Goal: Information Seeking & Learning: Learn about a topic

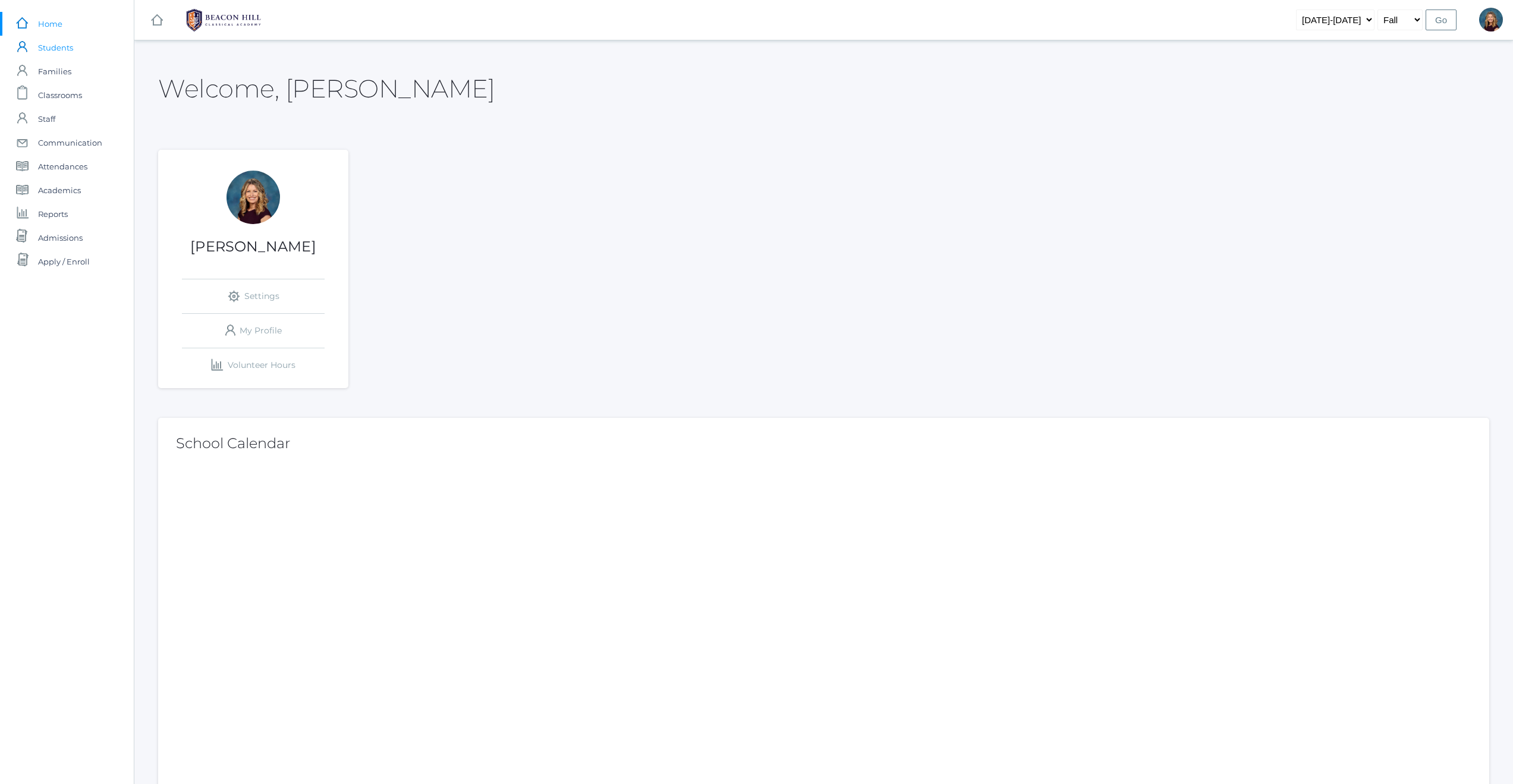
click at [53, 45] on span "Students" at bounding box center [55, 47] width 35 height 24
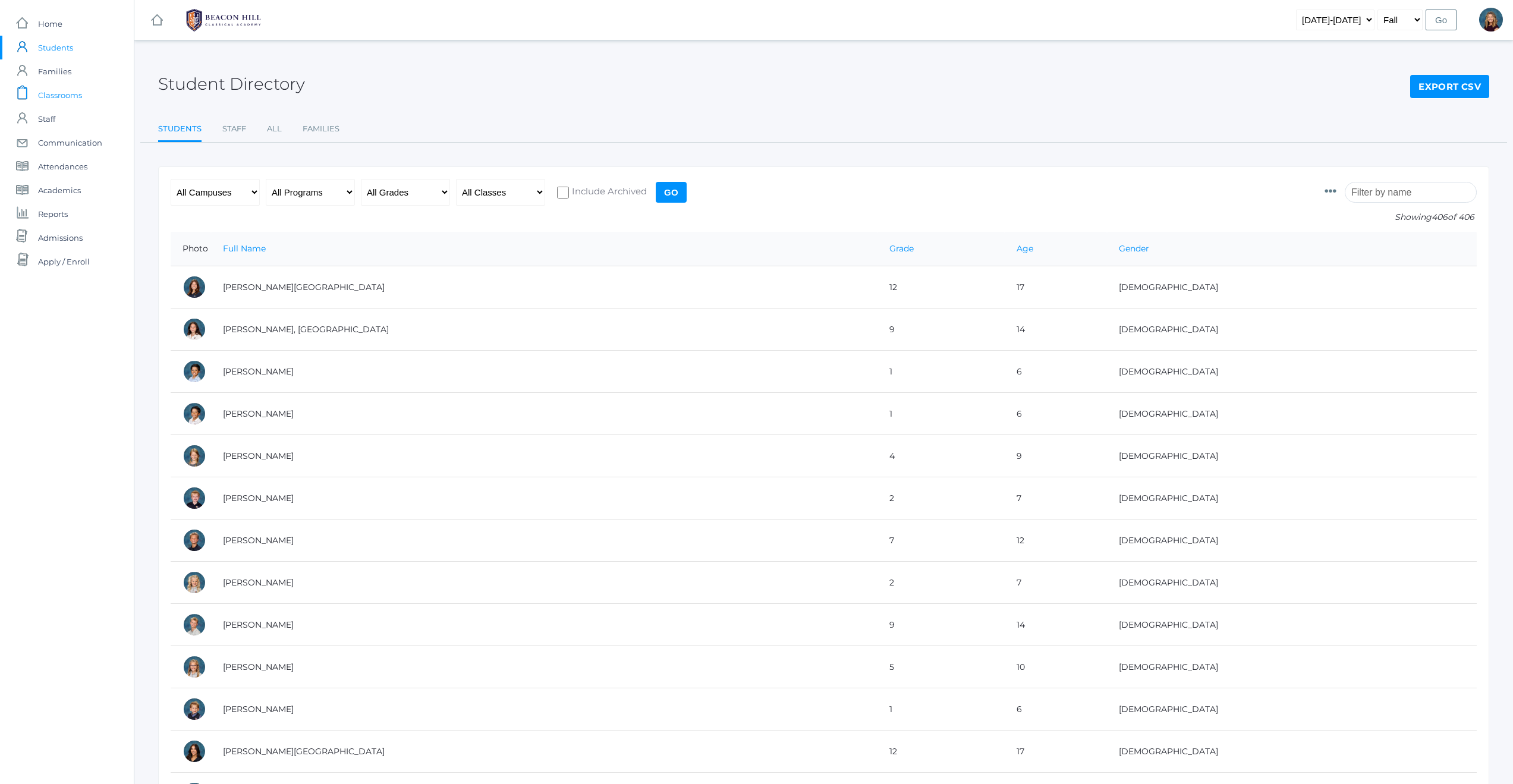
click at [59, 97] on span "Classrooms" at bounding box center [60, 95] width 44 height 24
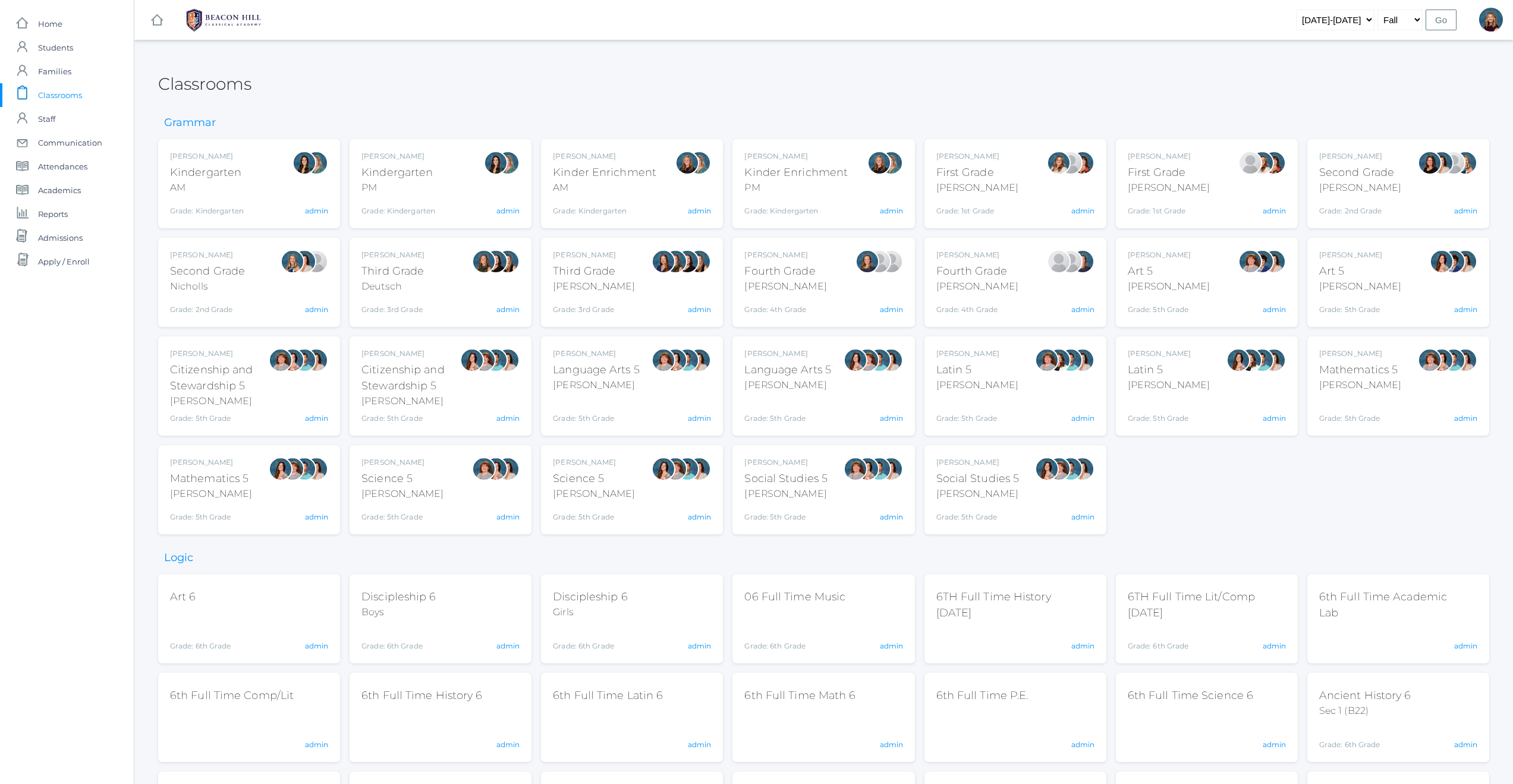
click at [248, 183] on div "Jordyn Dewey Kindergarten AM Grade: Kindergarten *KIND admin" at bounding box center [249, 184] width 158 height 66
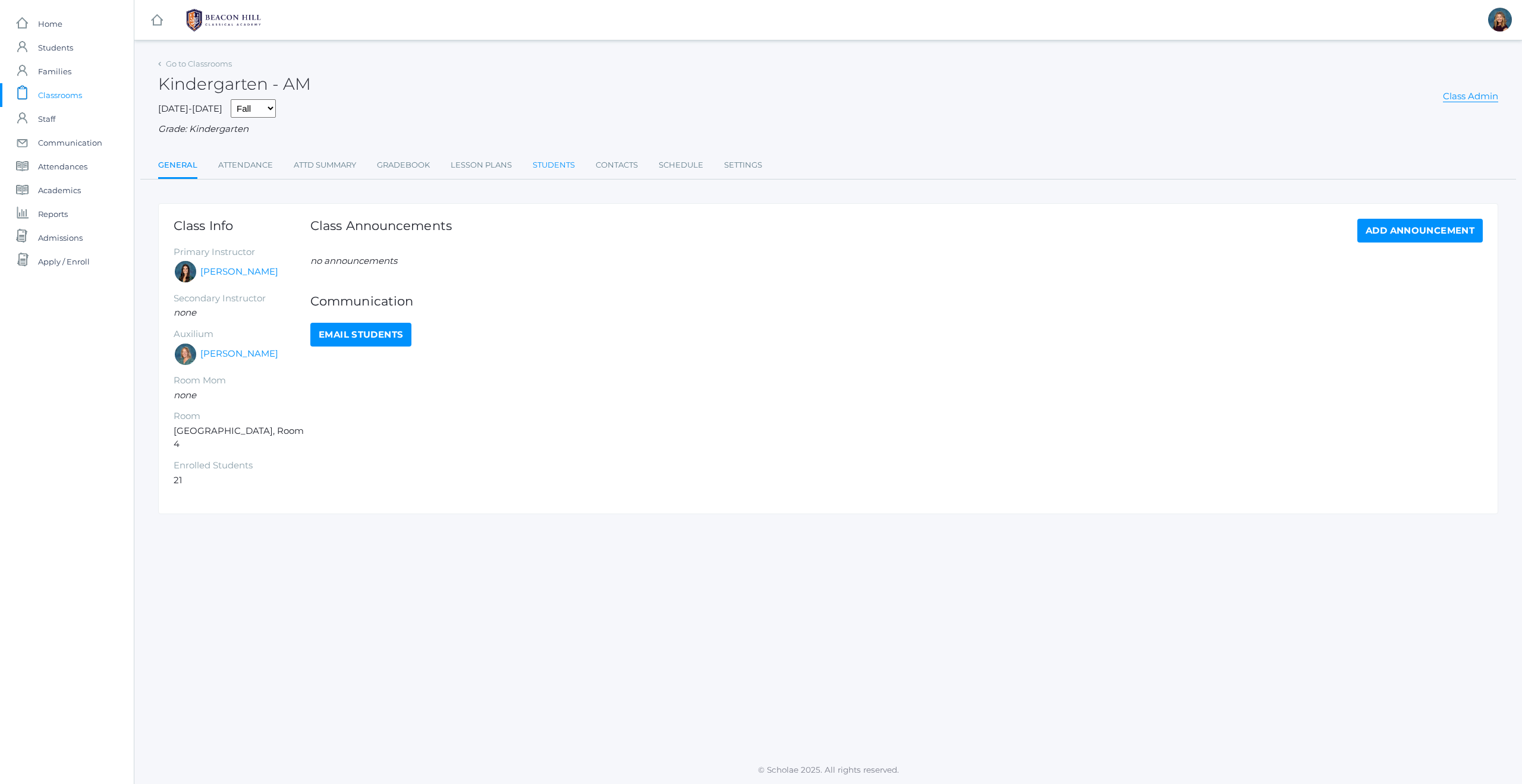
click at [560, 166] on link "Students" at bounding box center [554, 165] width 42 height 24
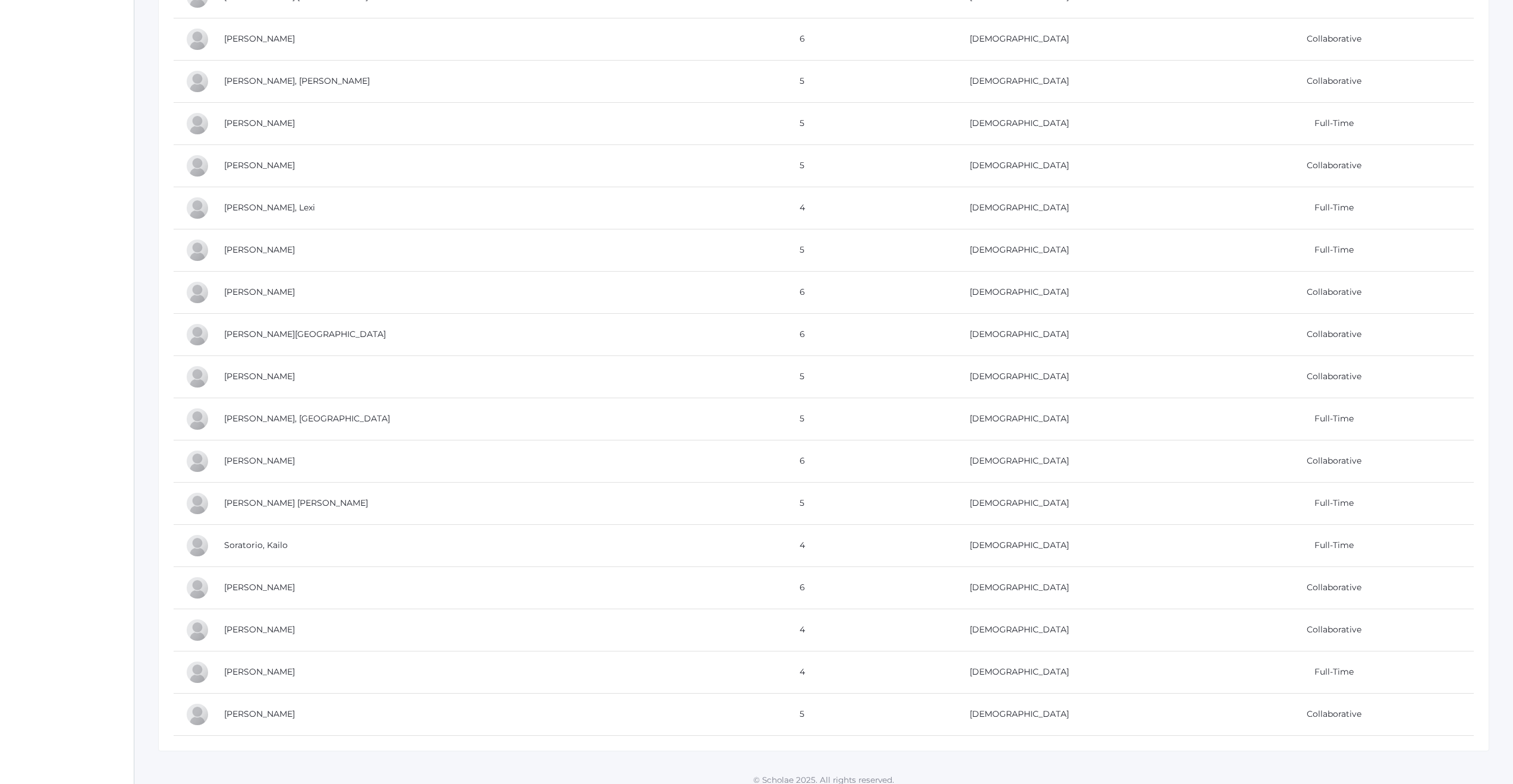
scroll to position [449, 0]
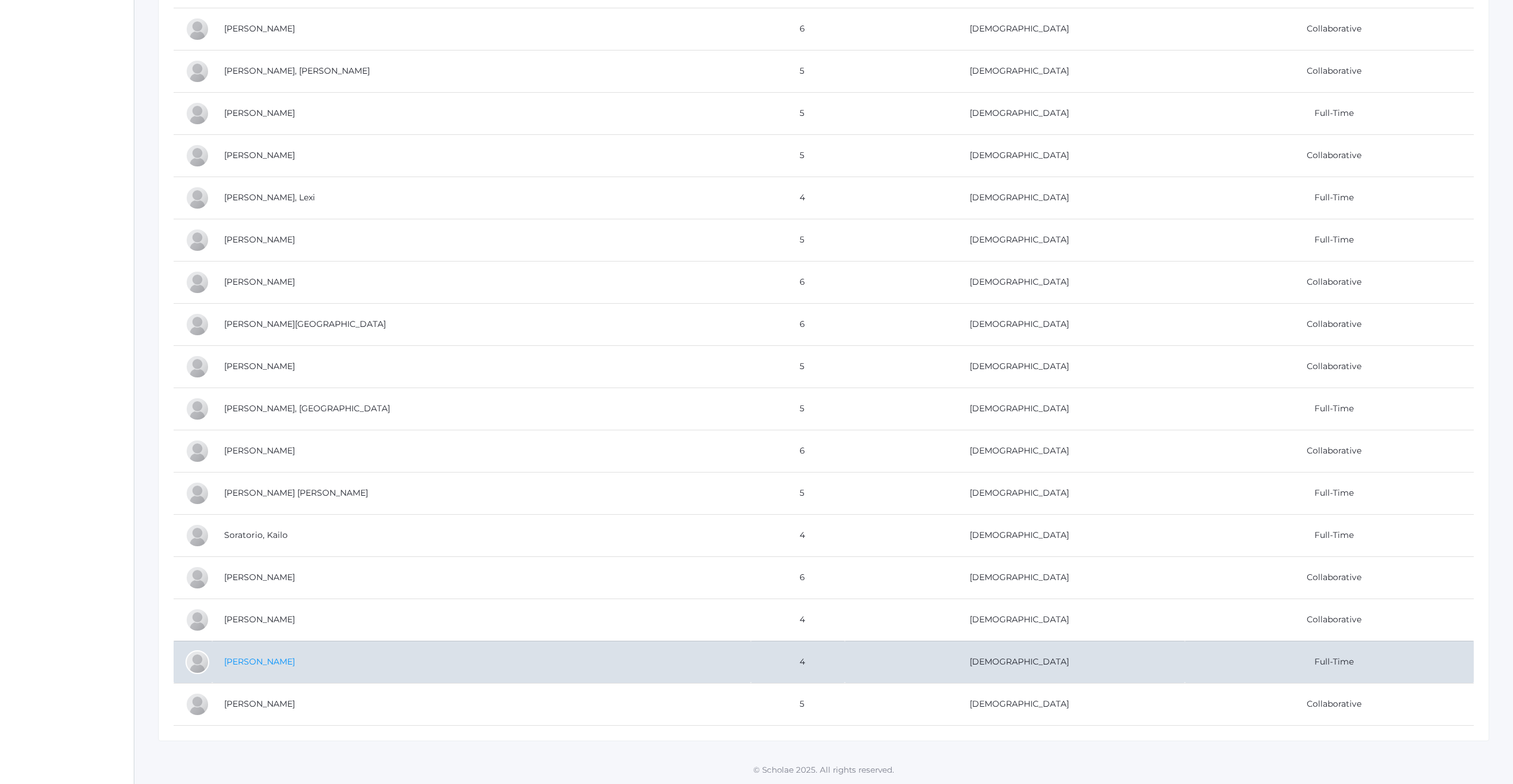
click at [266, 661] on link "[PERSON_NAME]" at bounding box center [260, 661] width 71 height 11
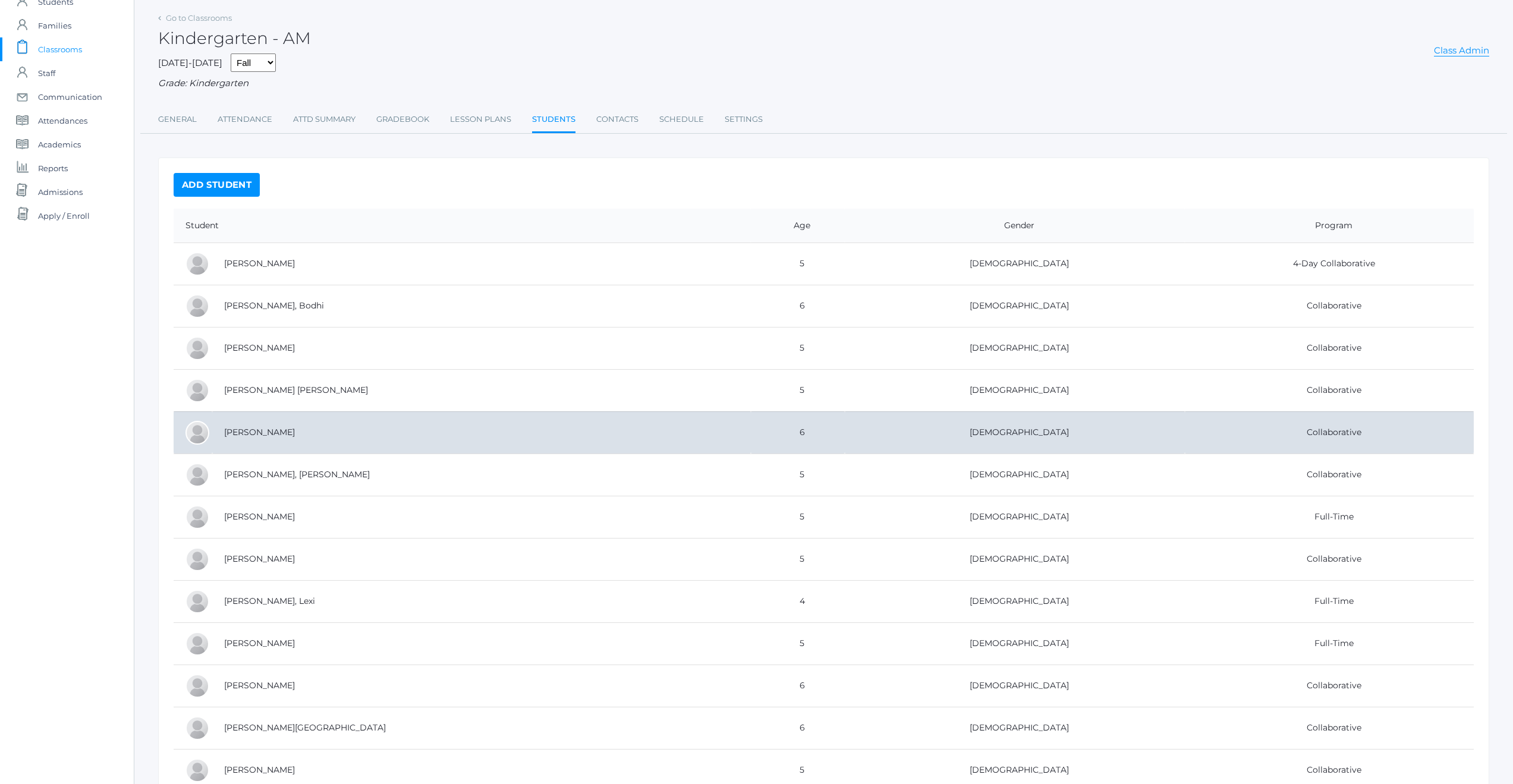
scroll to position [92, 0]
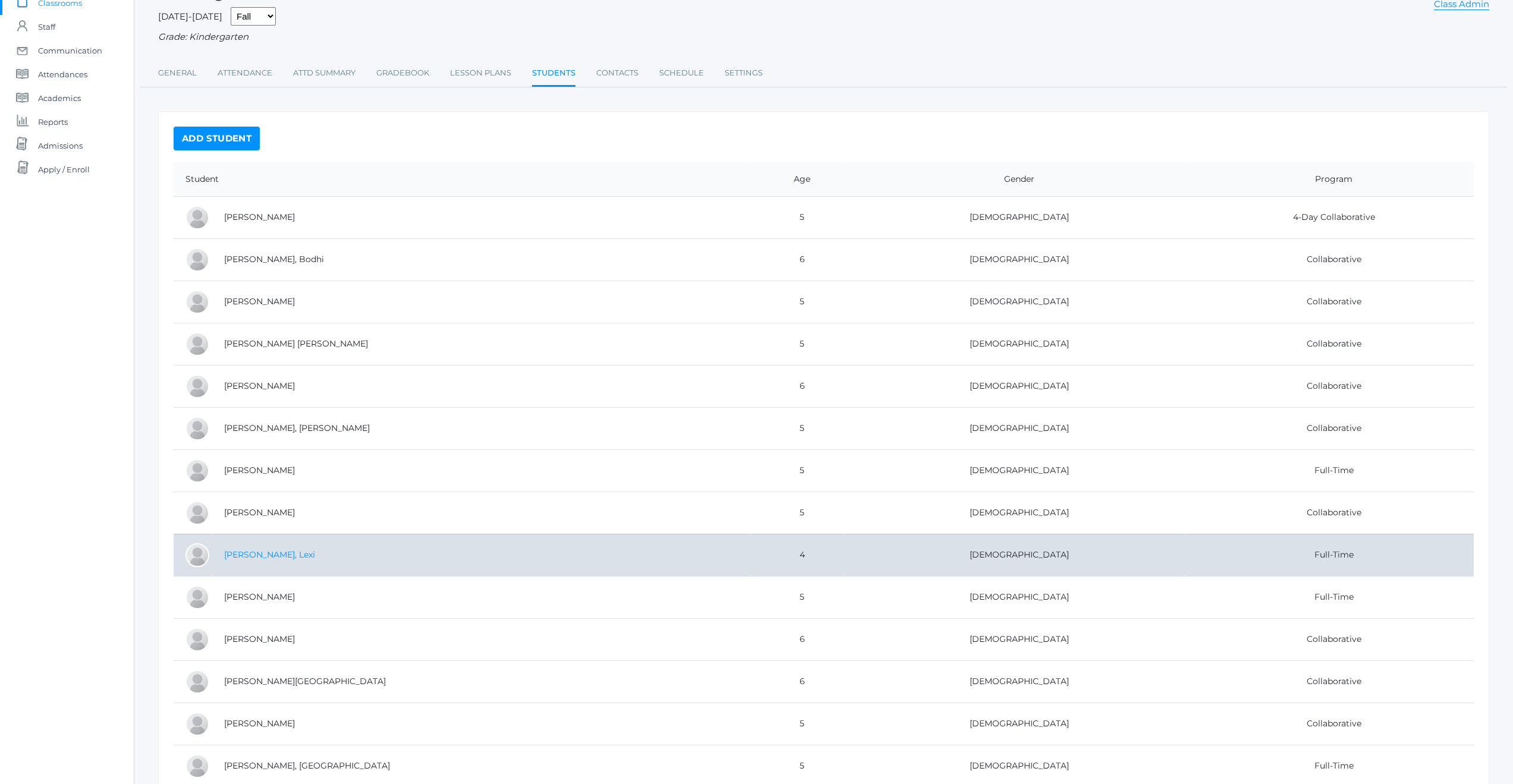
click at [246, 557] on link "[PERSON_NAME], Lexi" at bounding box center [269, 554] width 91 height 11
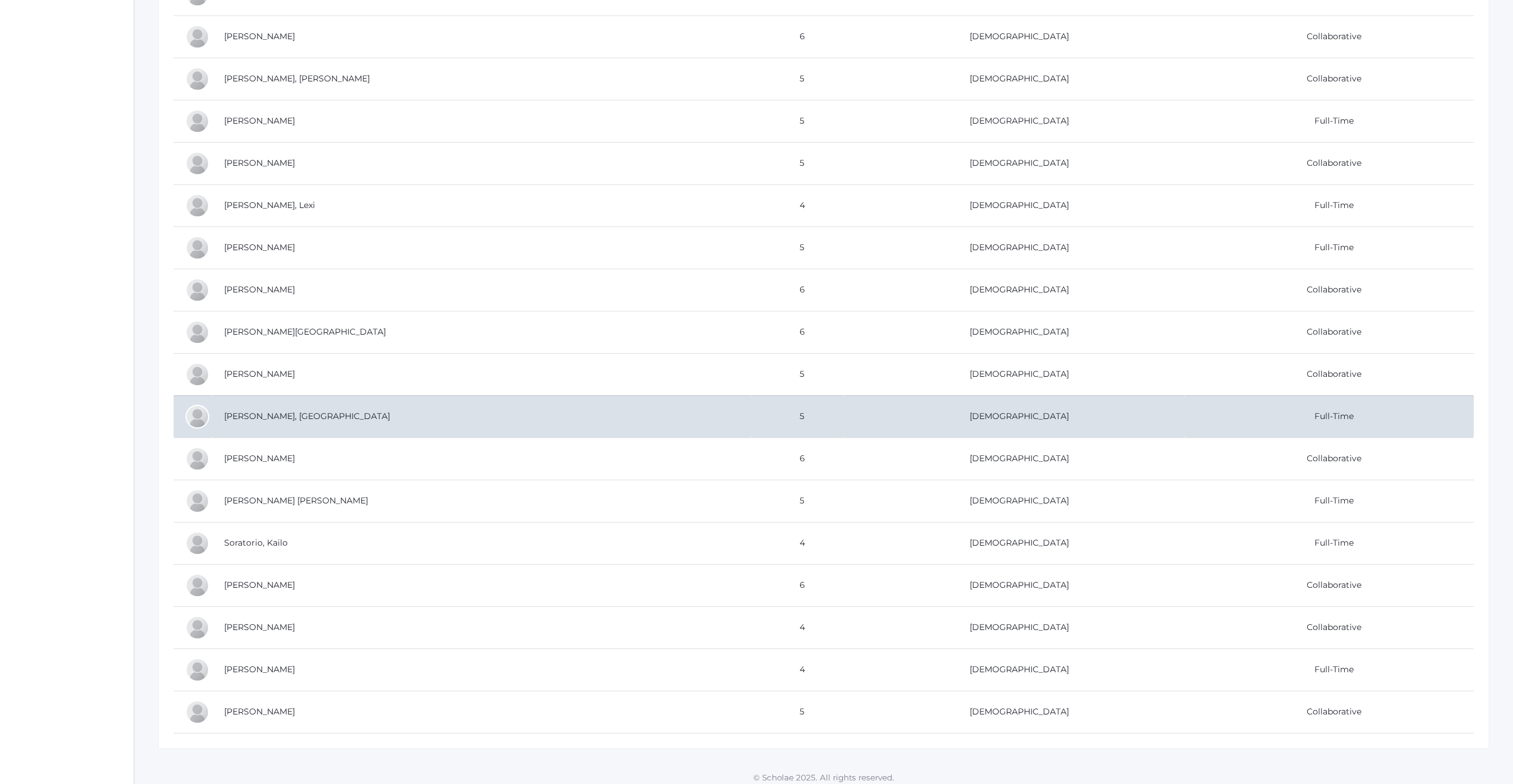
scroll to position [449, 0]
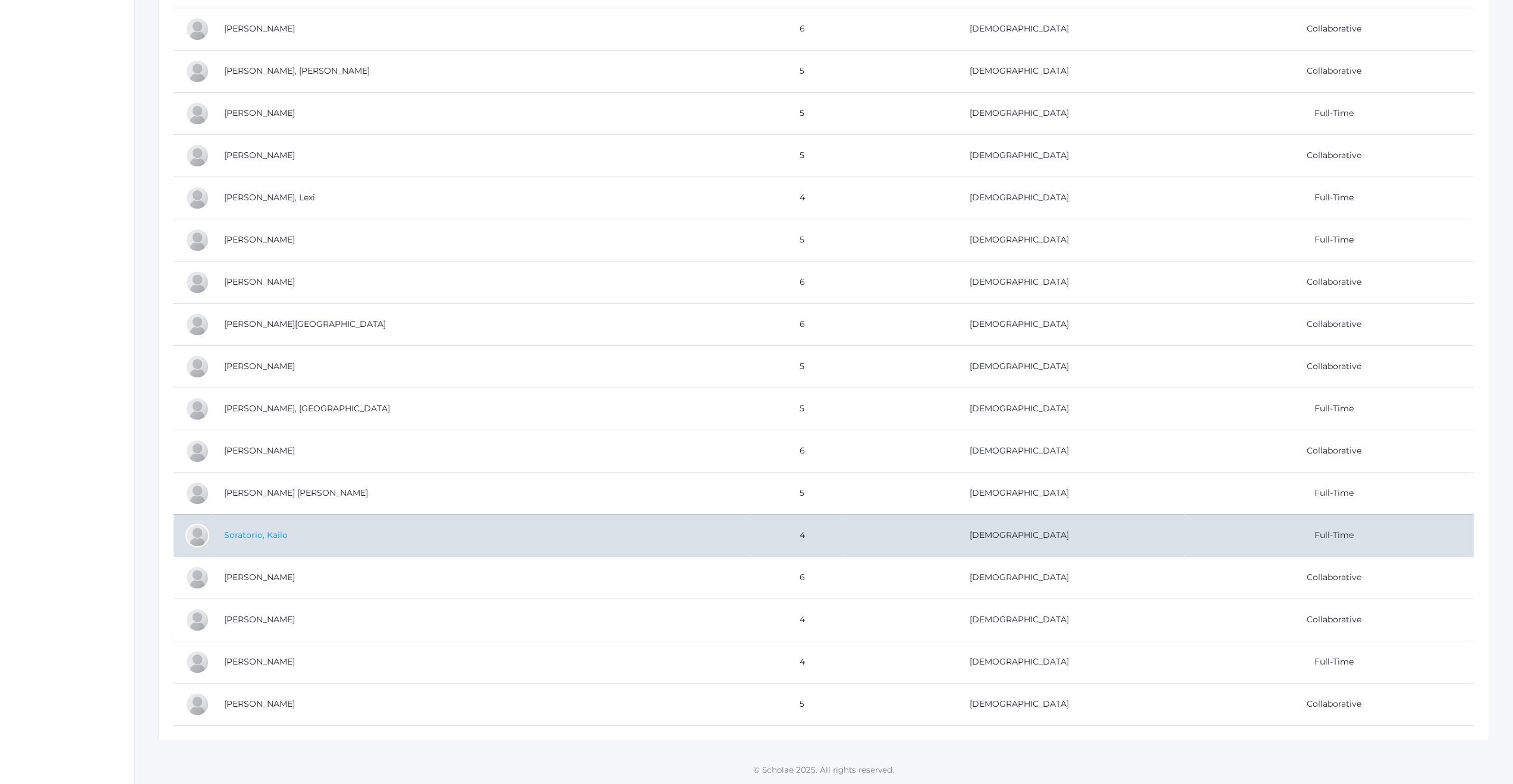
click at [266, 534] on link "Soratorio, Kailo" at bounding box center [256, 534] width 64 height 11
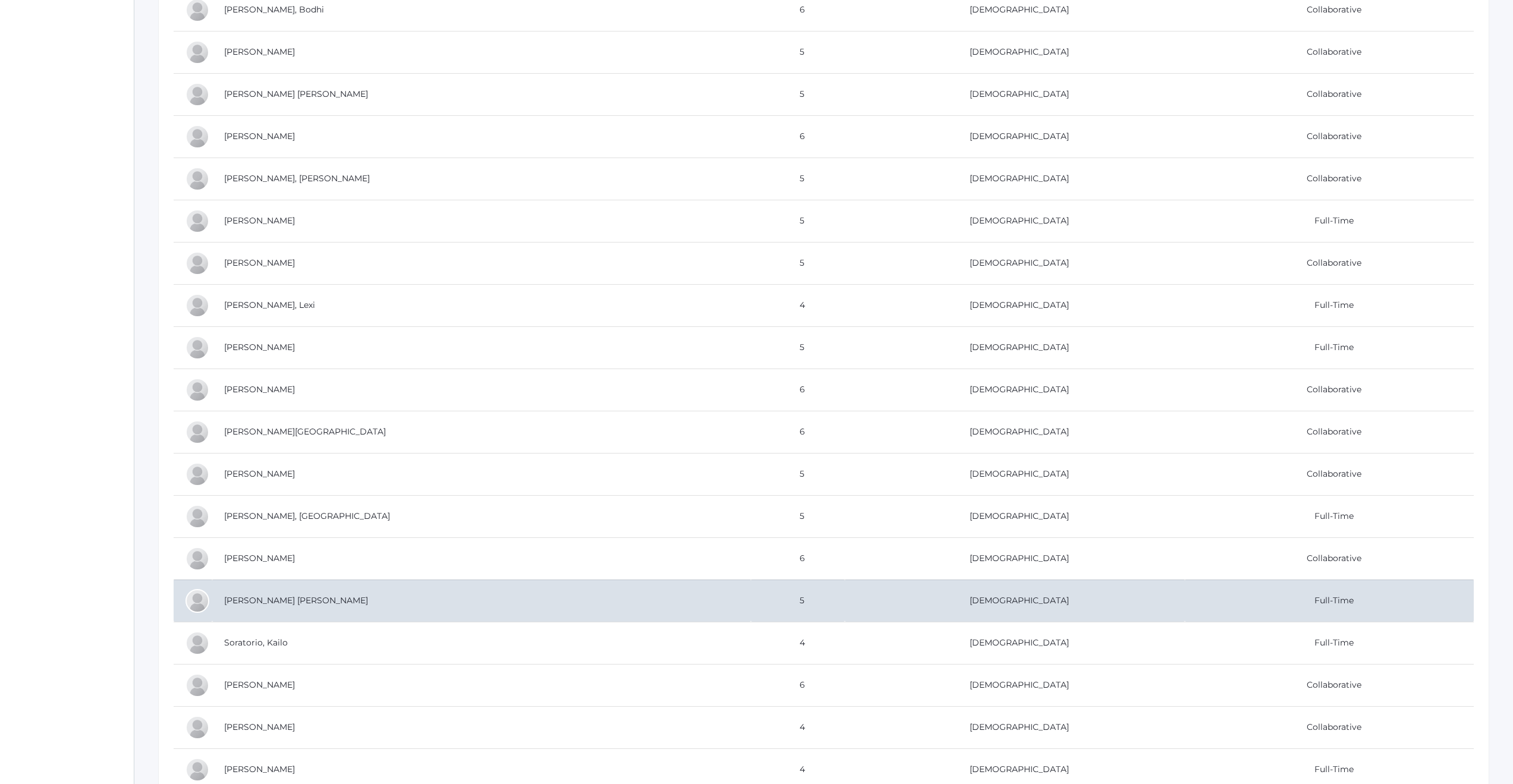
scroll to position [449, 0]
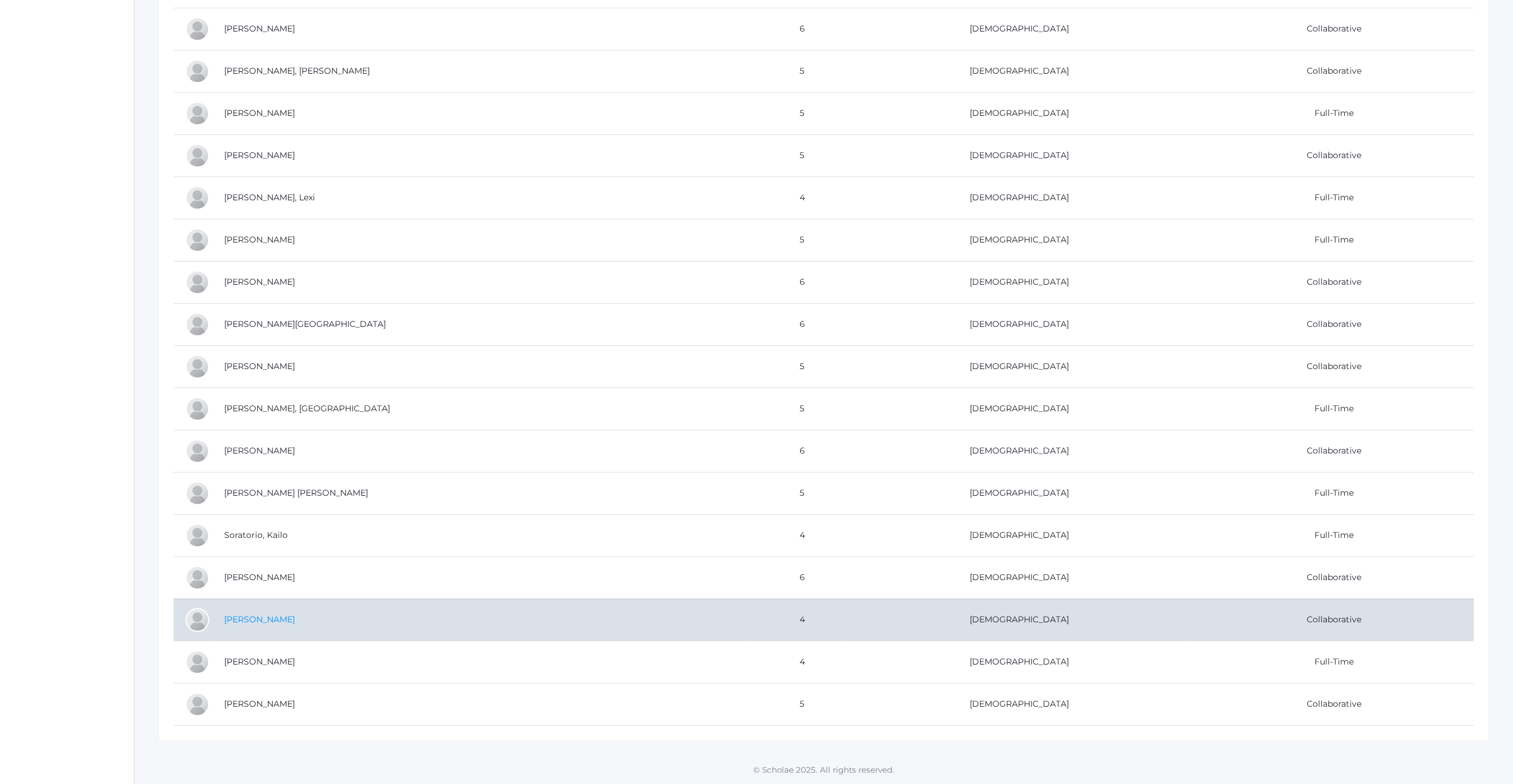
click at [275, 622] on link "[PERSON_NAME]" at bounding box center [260, 619] width 71 height 11
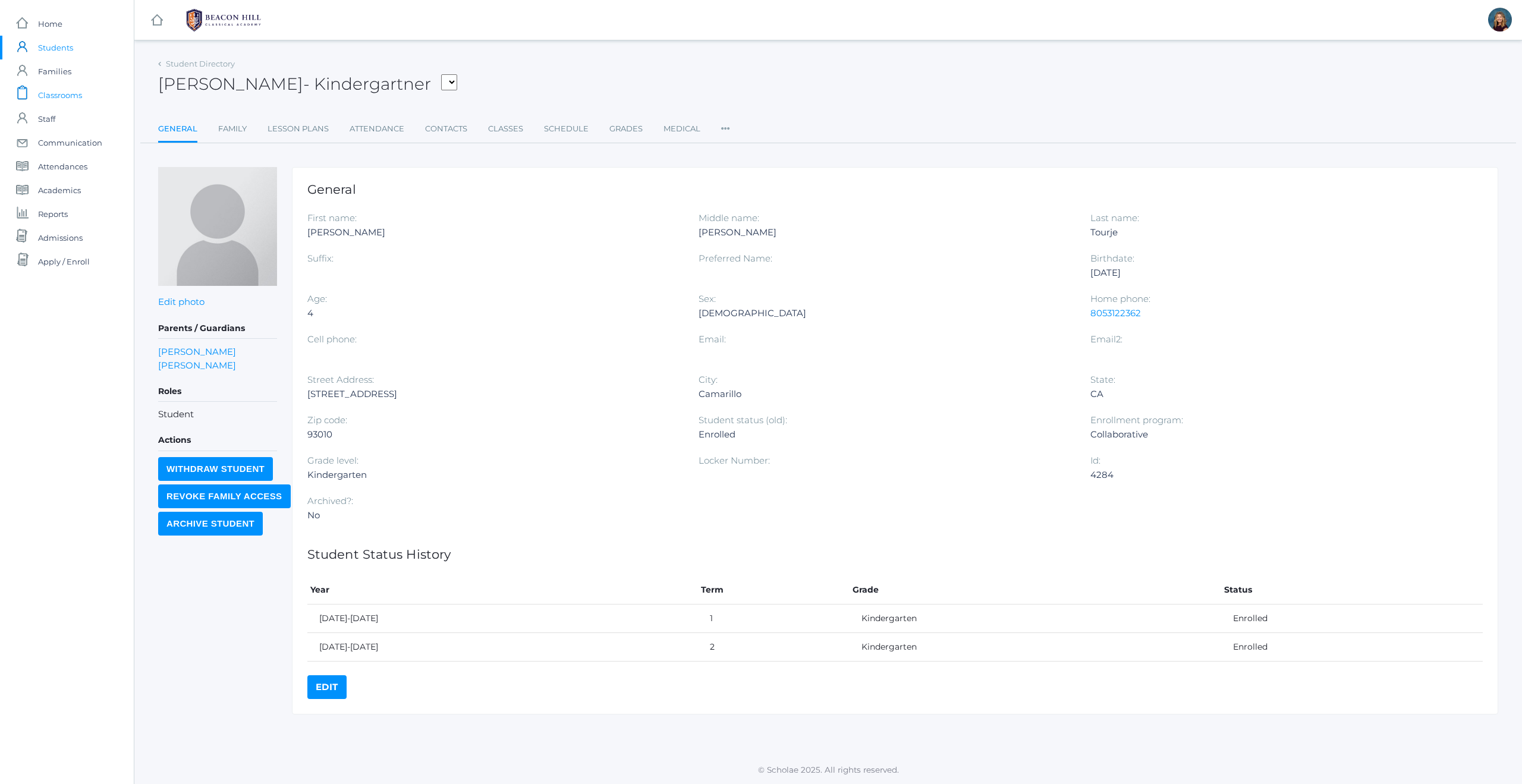
click at [64, 95] on span "Classrooms" at bounding box center [60, 95] width 44 height 24
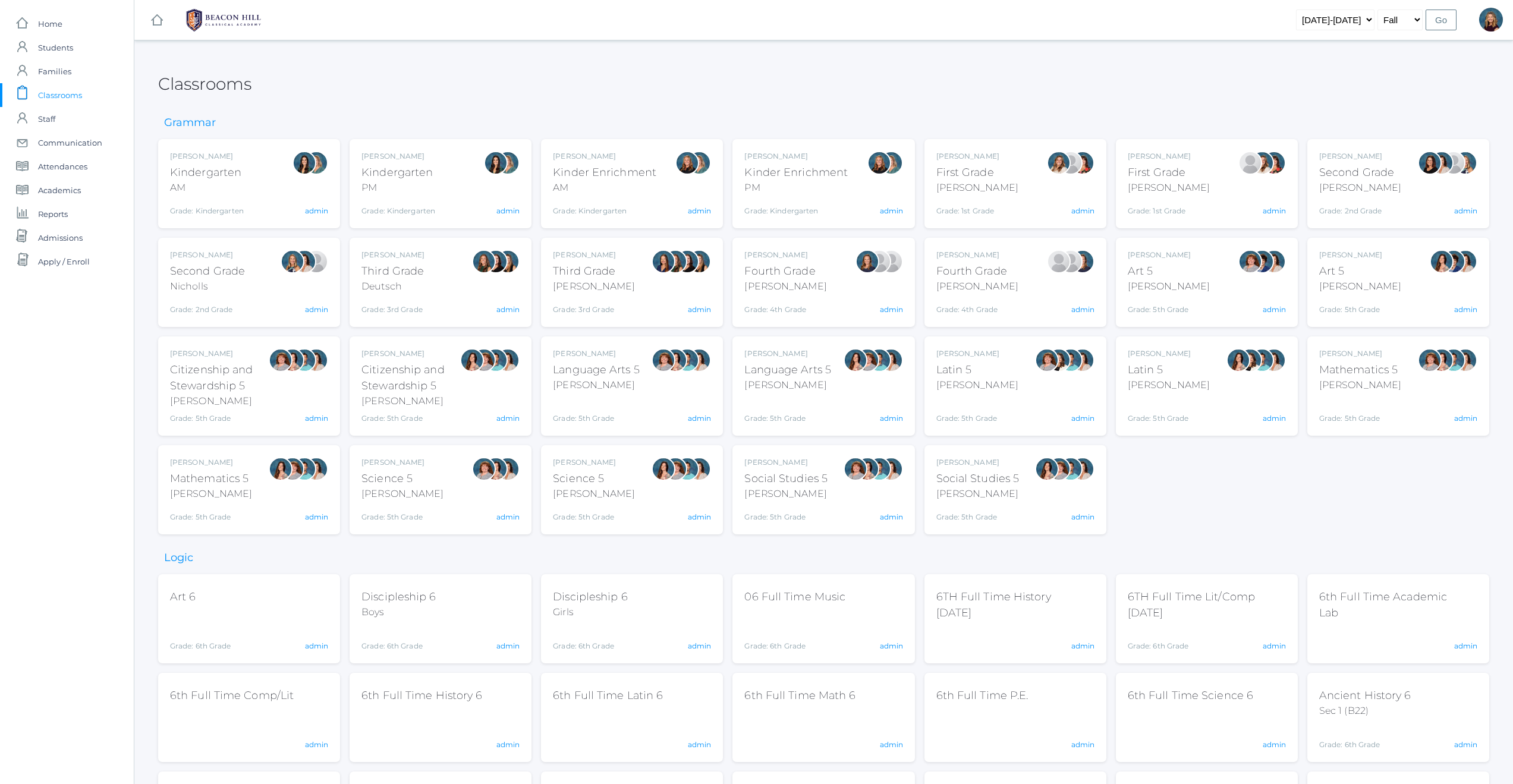
click at [402, 191] on div "PM" at bounding box center [398, 188] width 74 height 14
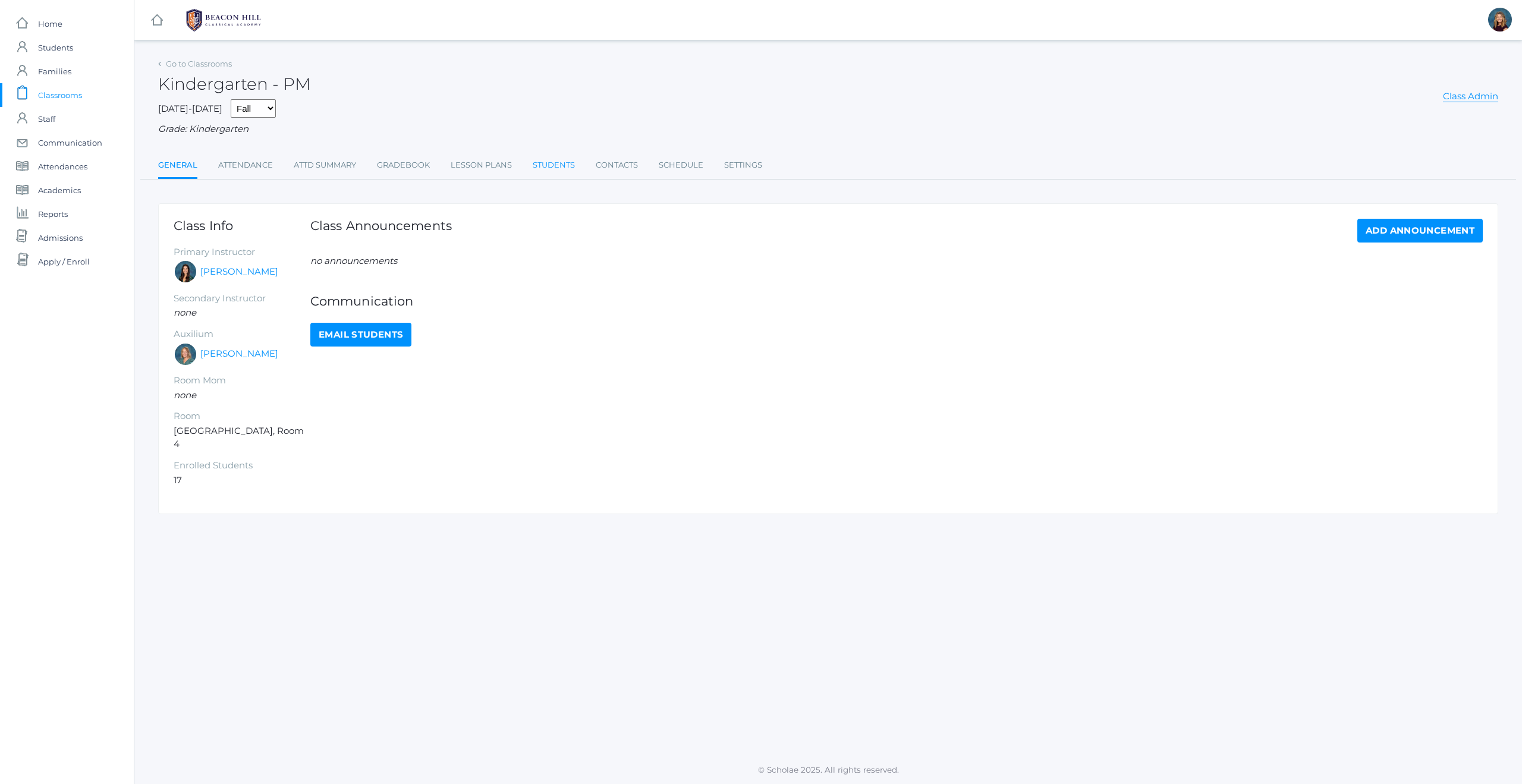
click at [550, 165] on link "Students" at bounding box center [554, 165] width 42 height 24
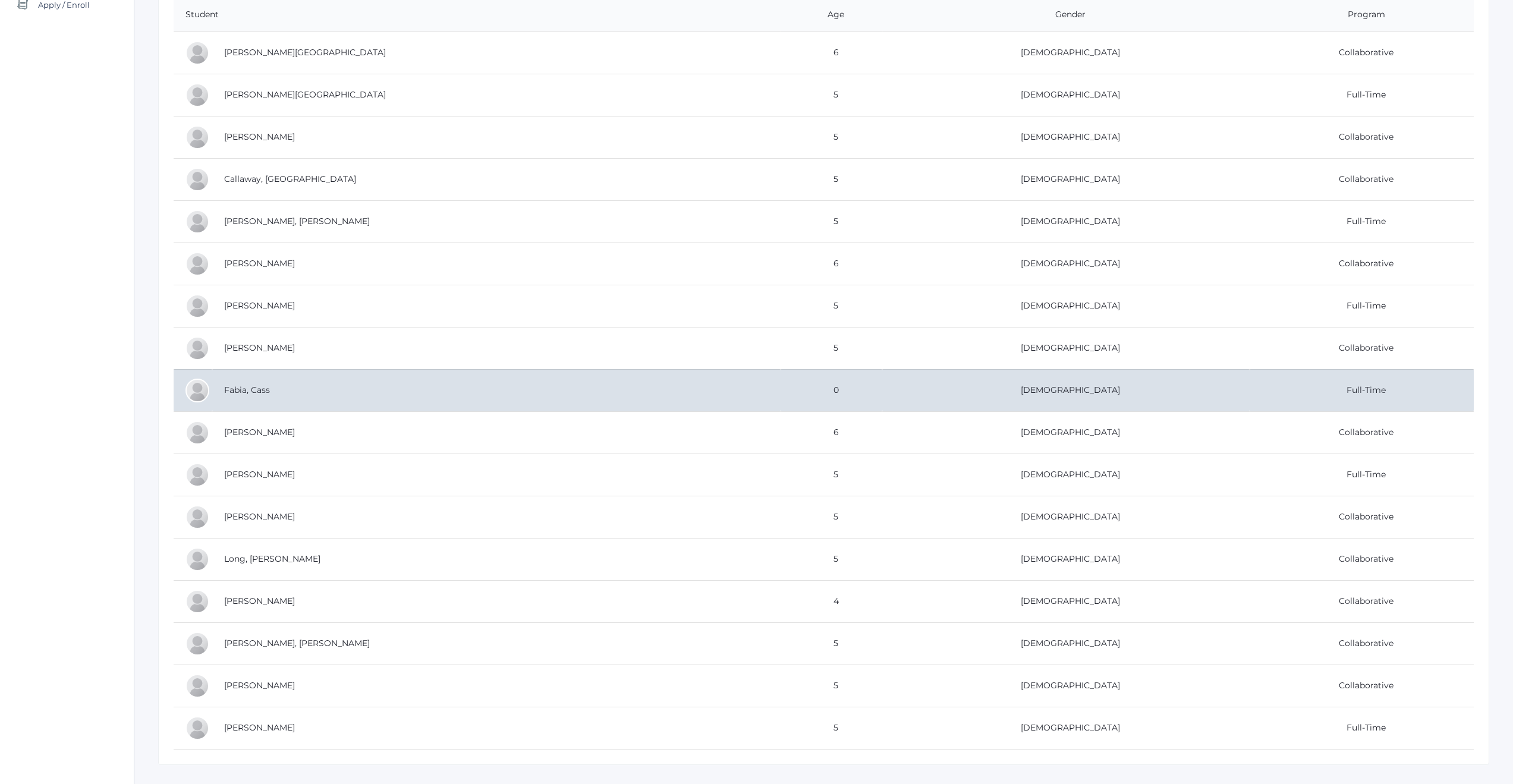
scroll to position [280, 0]
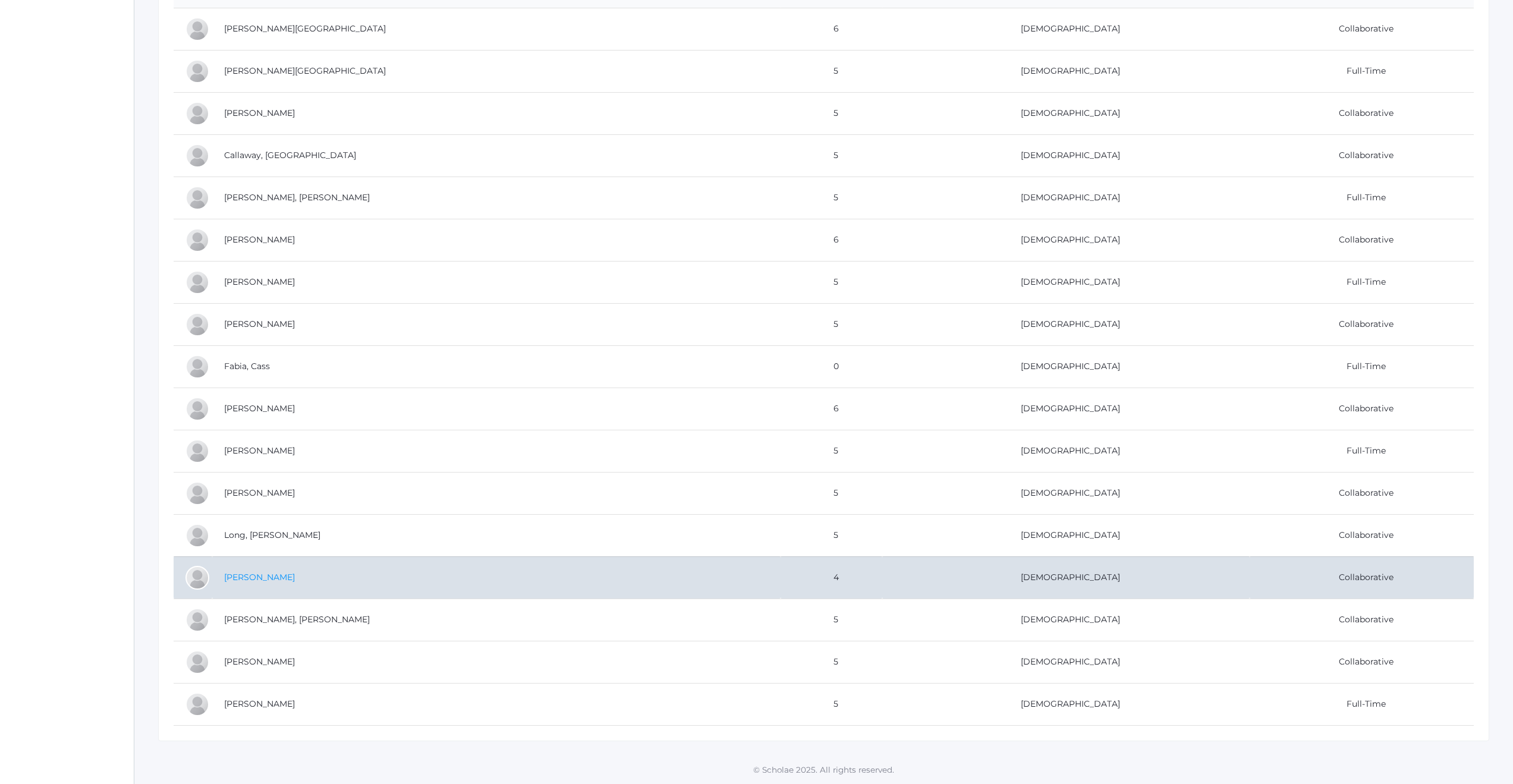
click at [238, 577] on link "[PERSON_NAME]" at bounding box center [260, 577] width 71 height 11
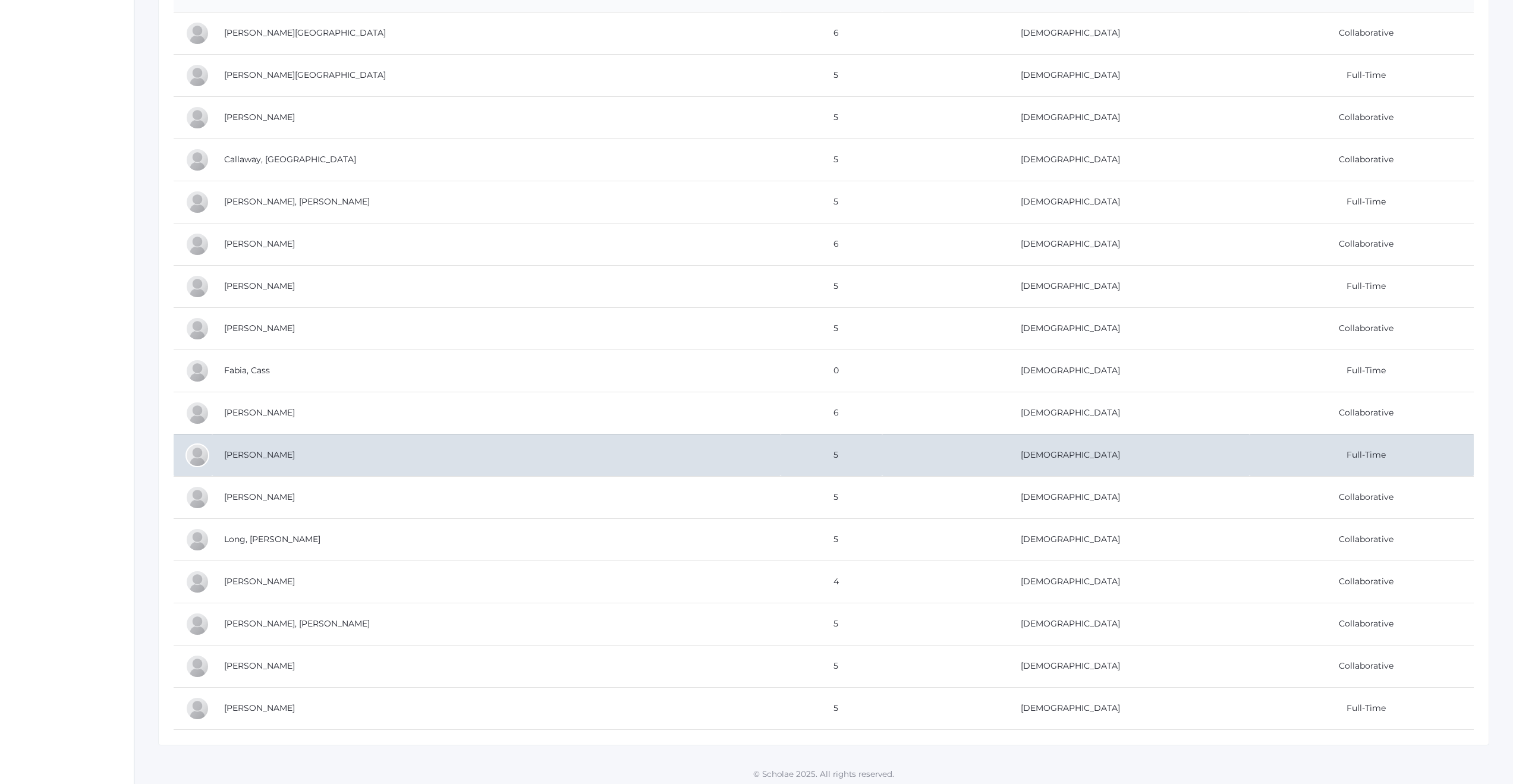
scroll to position [280, 0]
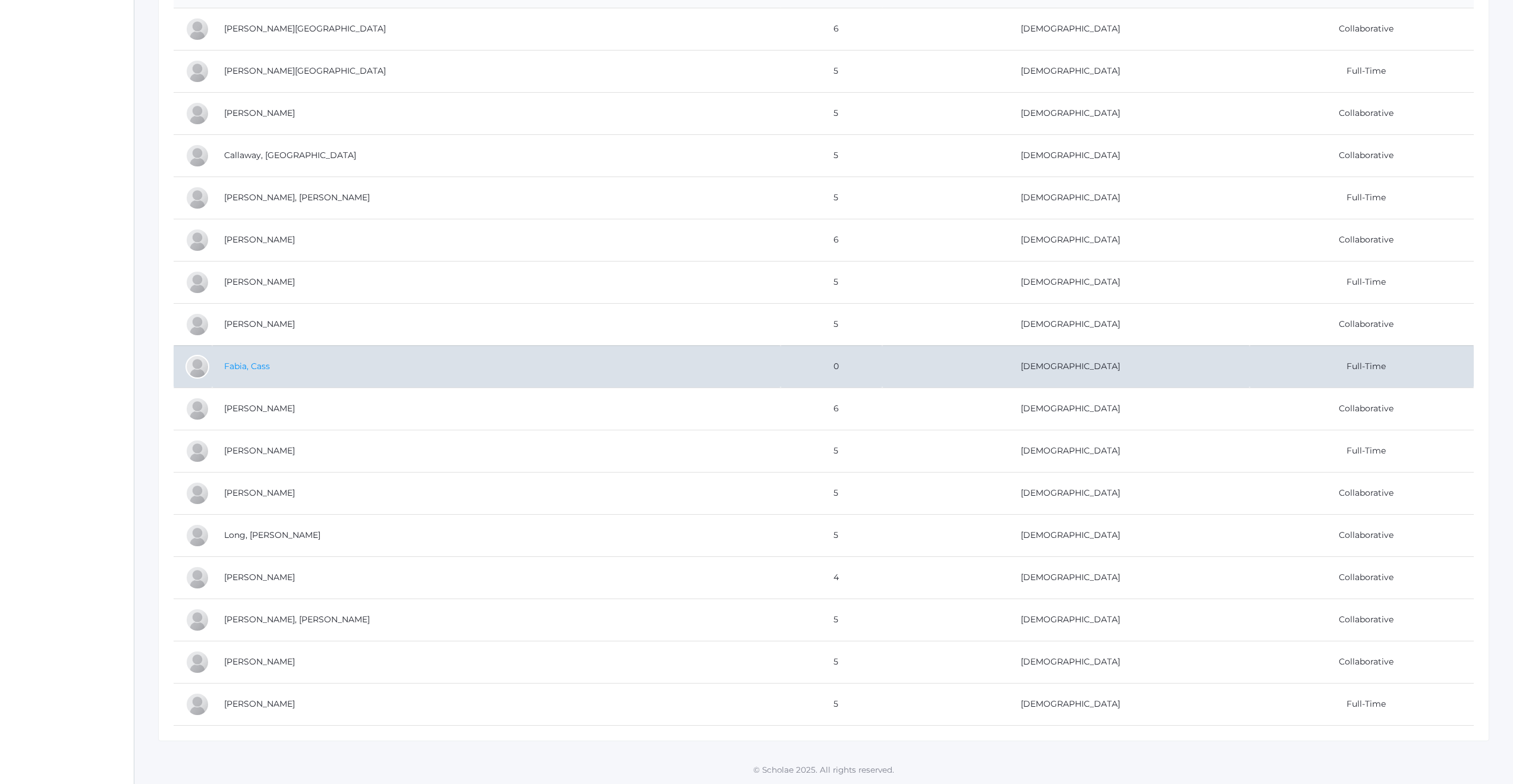
click at [247, 368] on link "Fabia, Cass" at bounding box center [247, 366] width 46 height 11
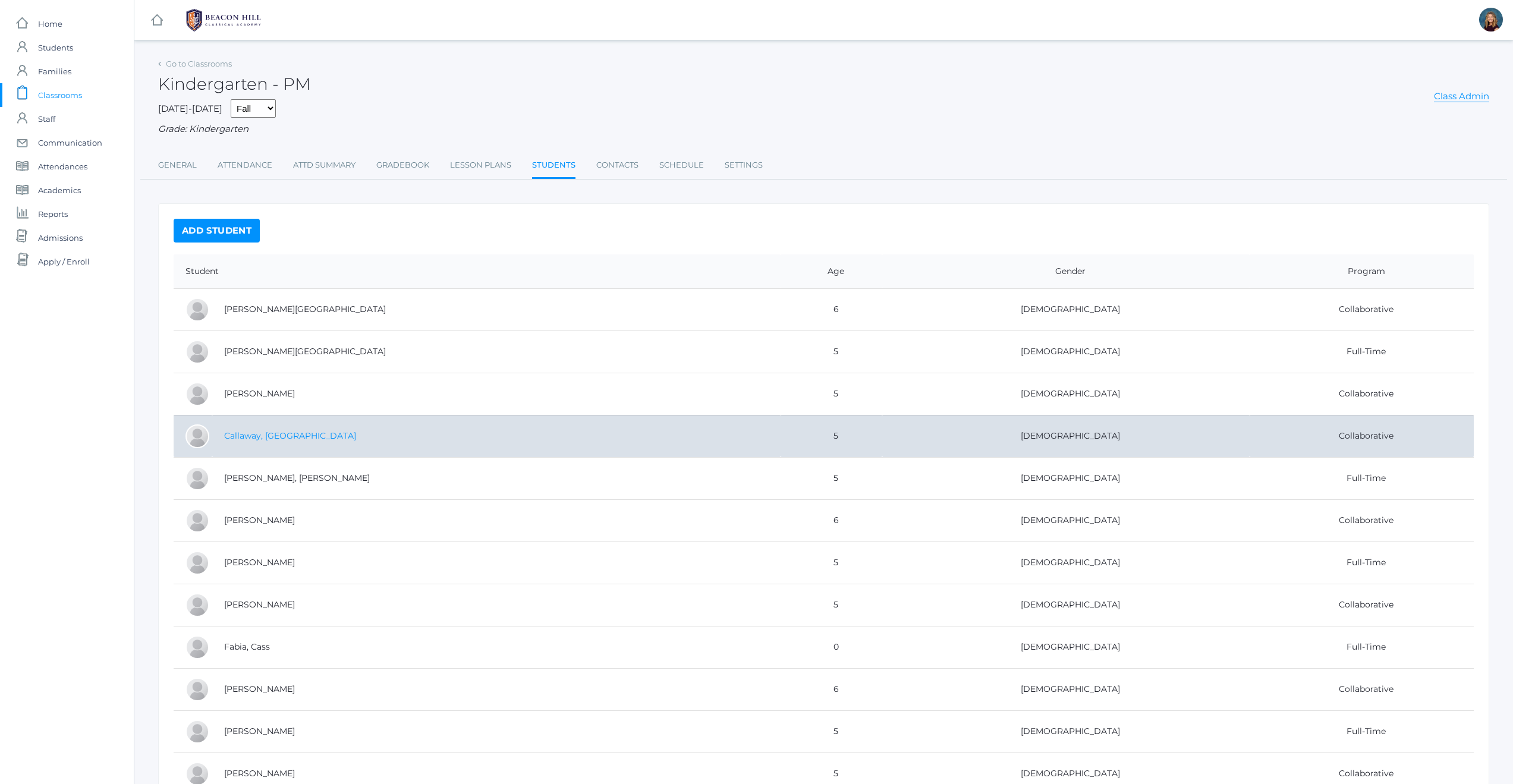
click at [252, 439] on link "Callaway, [GEOGRAPHIC_DATA]" at bounding box center [290, 435] width 132 height 11
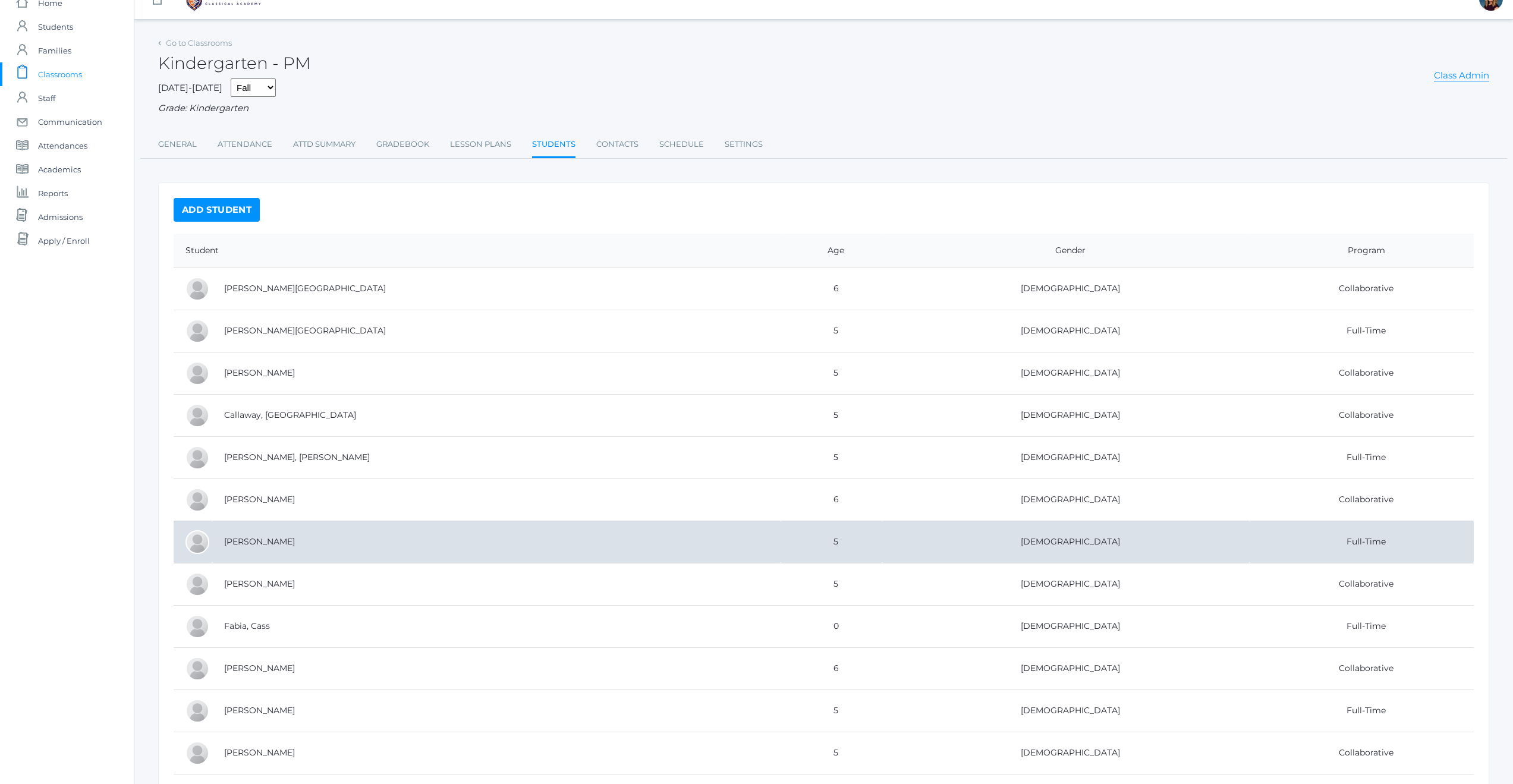
scroll to position [94, 0]
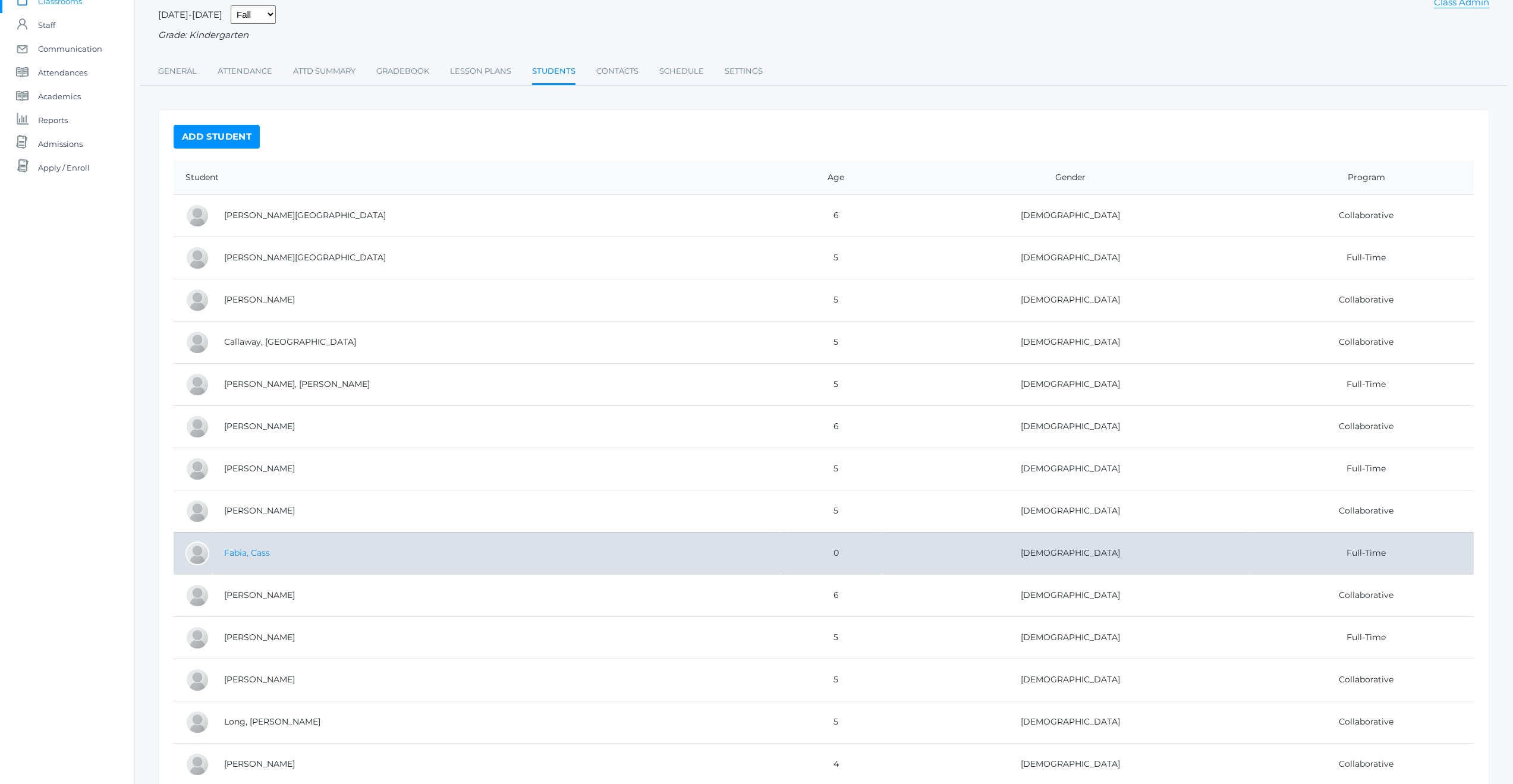
click at [242, 549] on link "Fabia, Cass" at bounding box center [247, 552] width 46 height 11
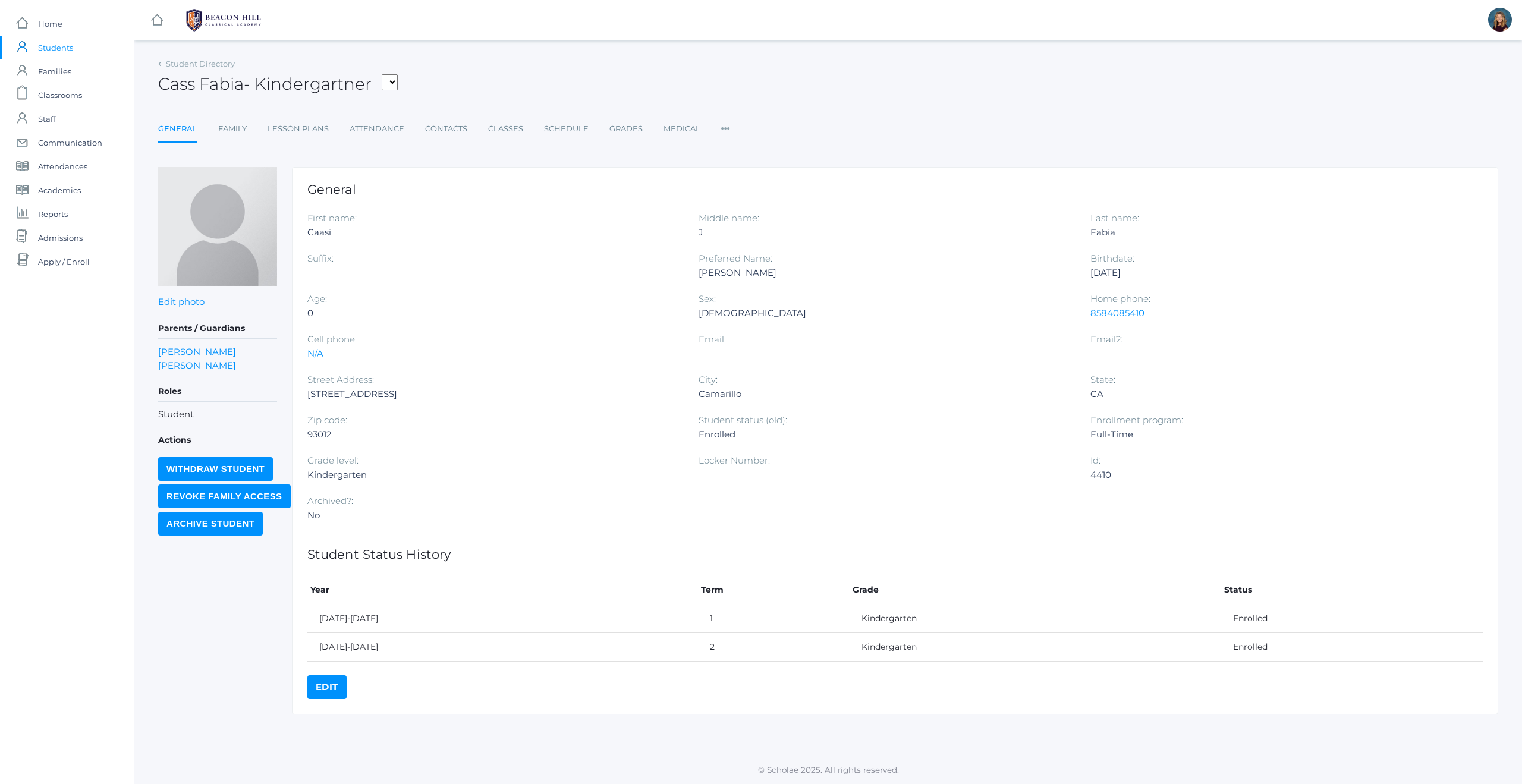
click at [341, 319] on div "0" at bounding box center [494, 313] width 373 height 14
click at [313, 309] on div "0" at bounding box center [494, 313] width 373 height 14
click at [343, 689] on link "Edit" at bounding box center [327, 687] width 39 height 24
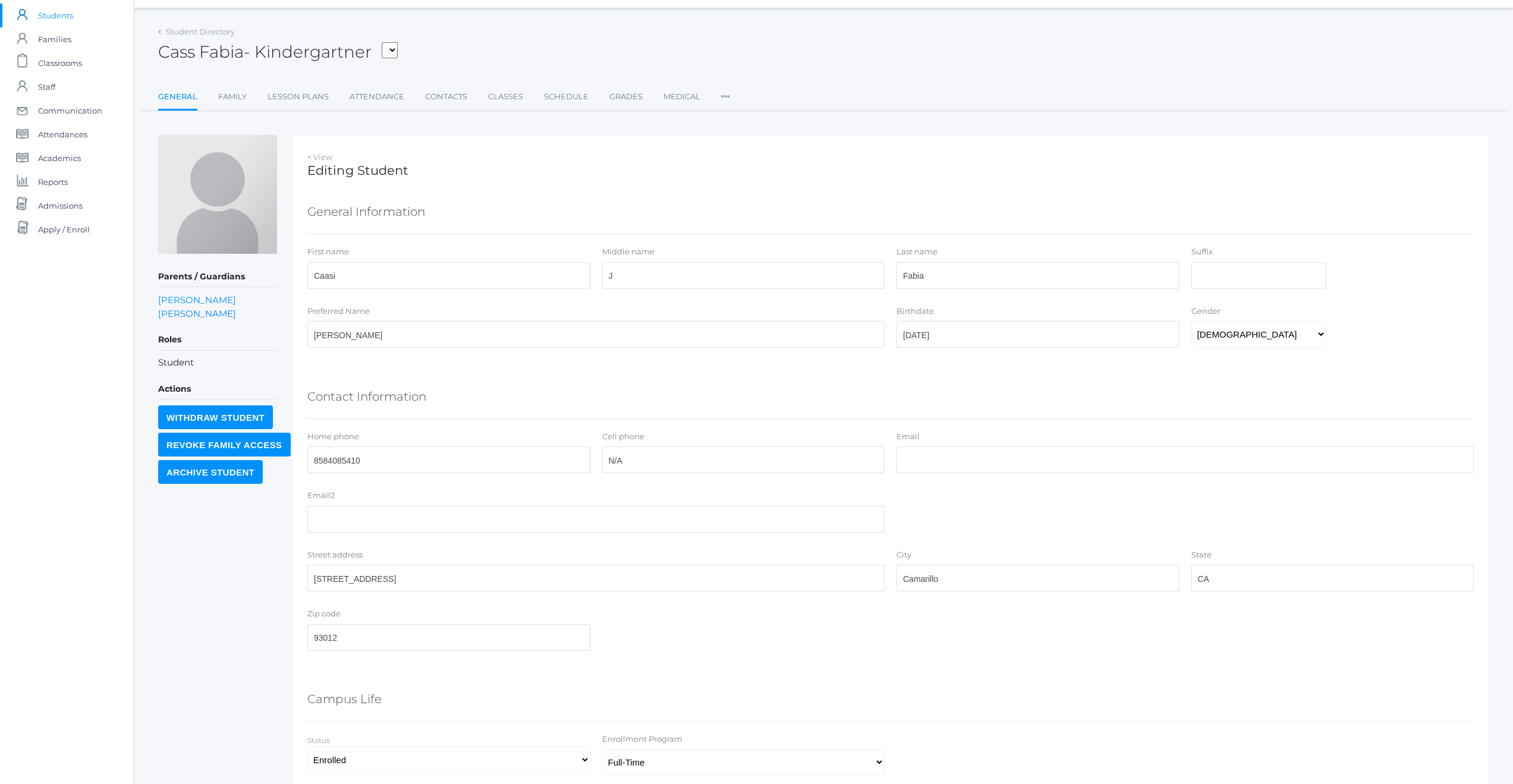
scroll to position [190, 0]
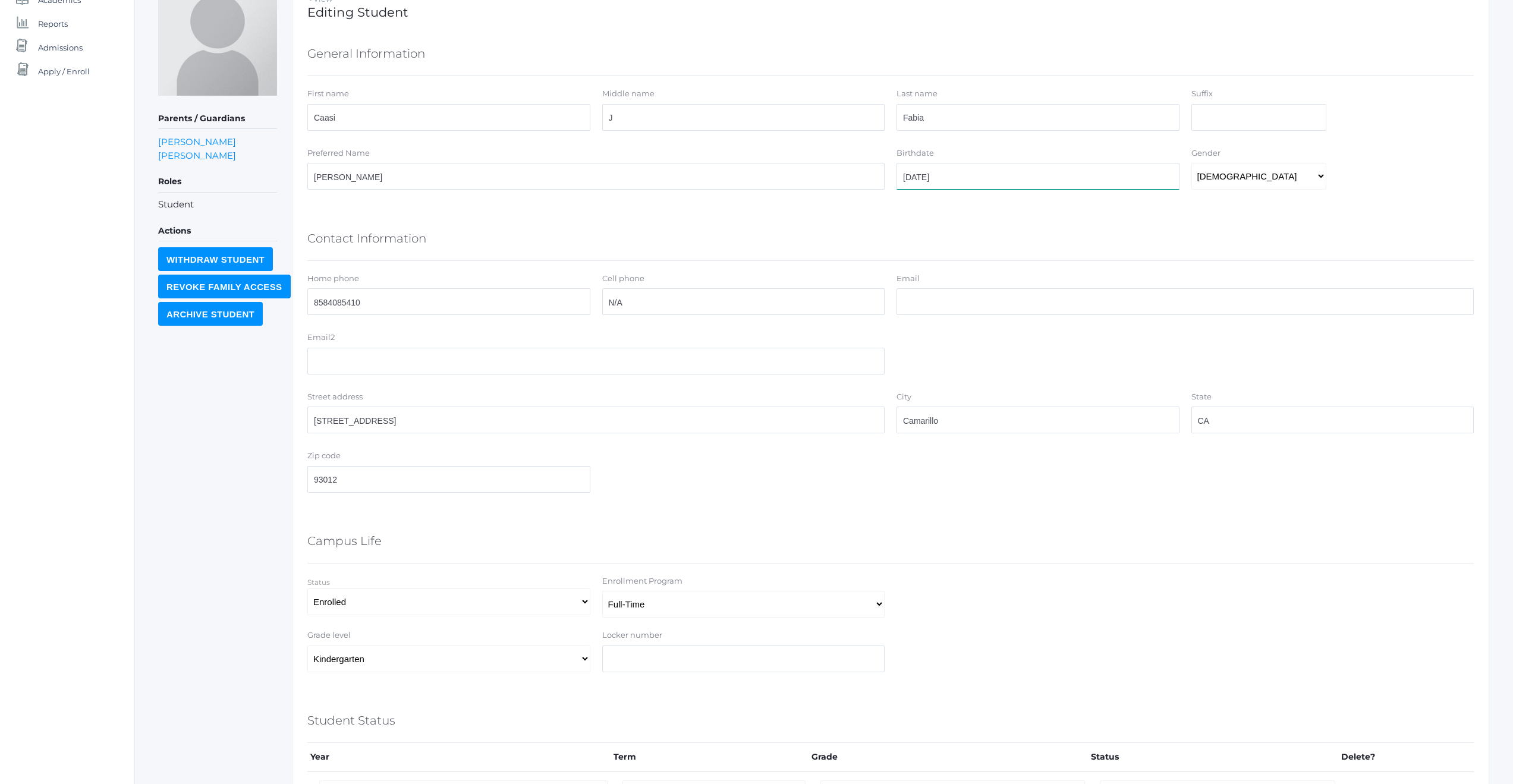
click at [980, 174] on input "2025-06-30" at bounding box center [1038, 176] width 283 height 27
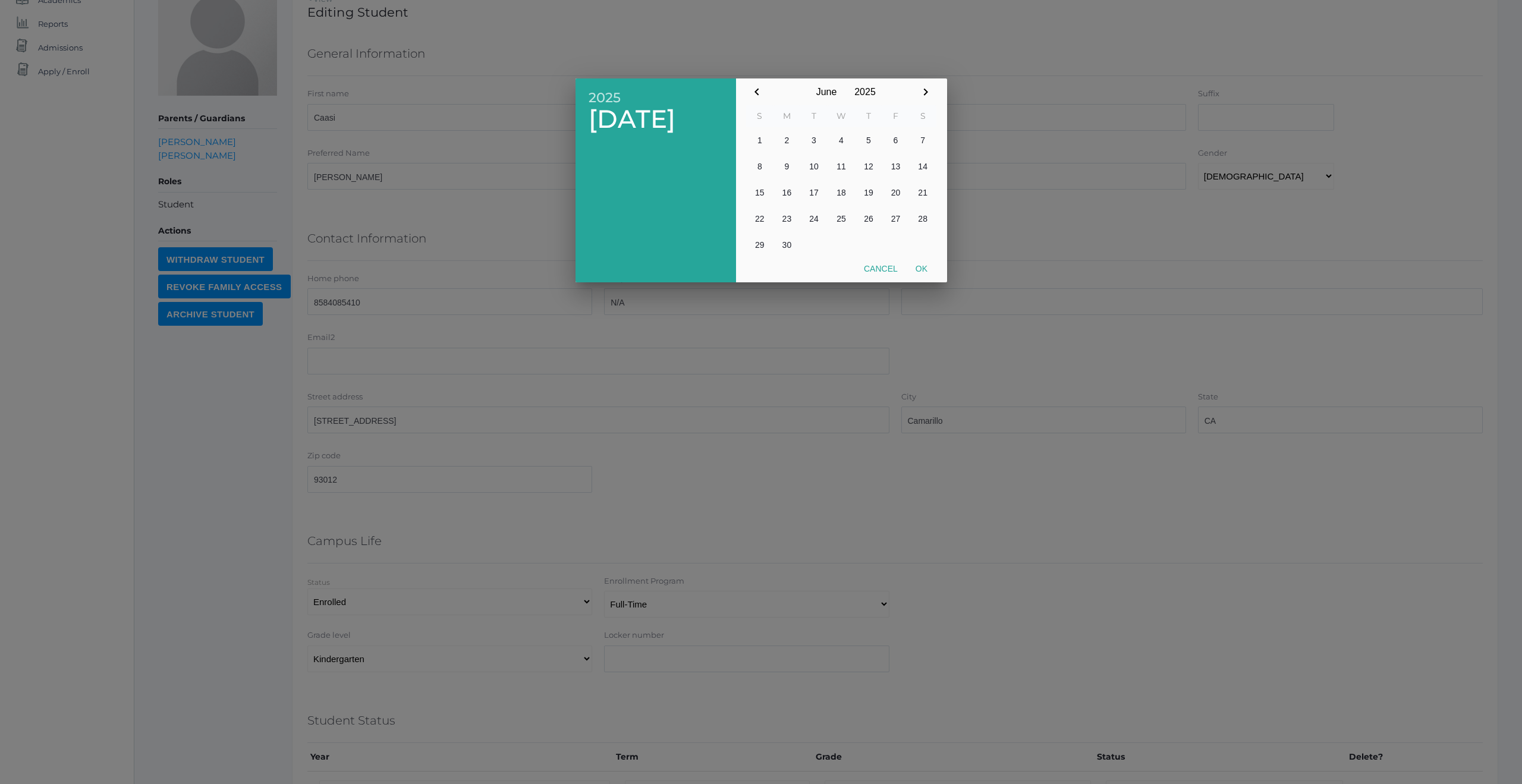
click at [1056, 184] on div at bounding box center [761, 294] width 1522 height 980
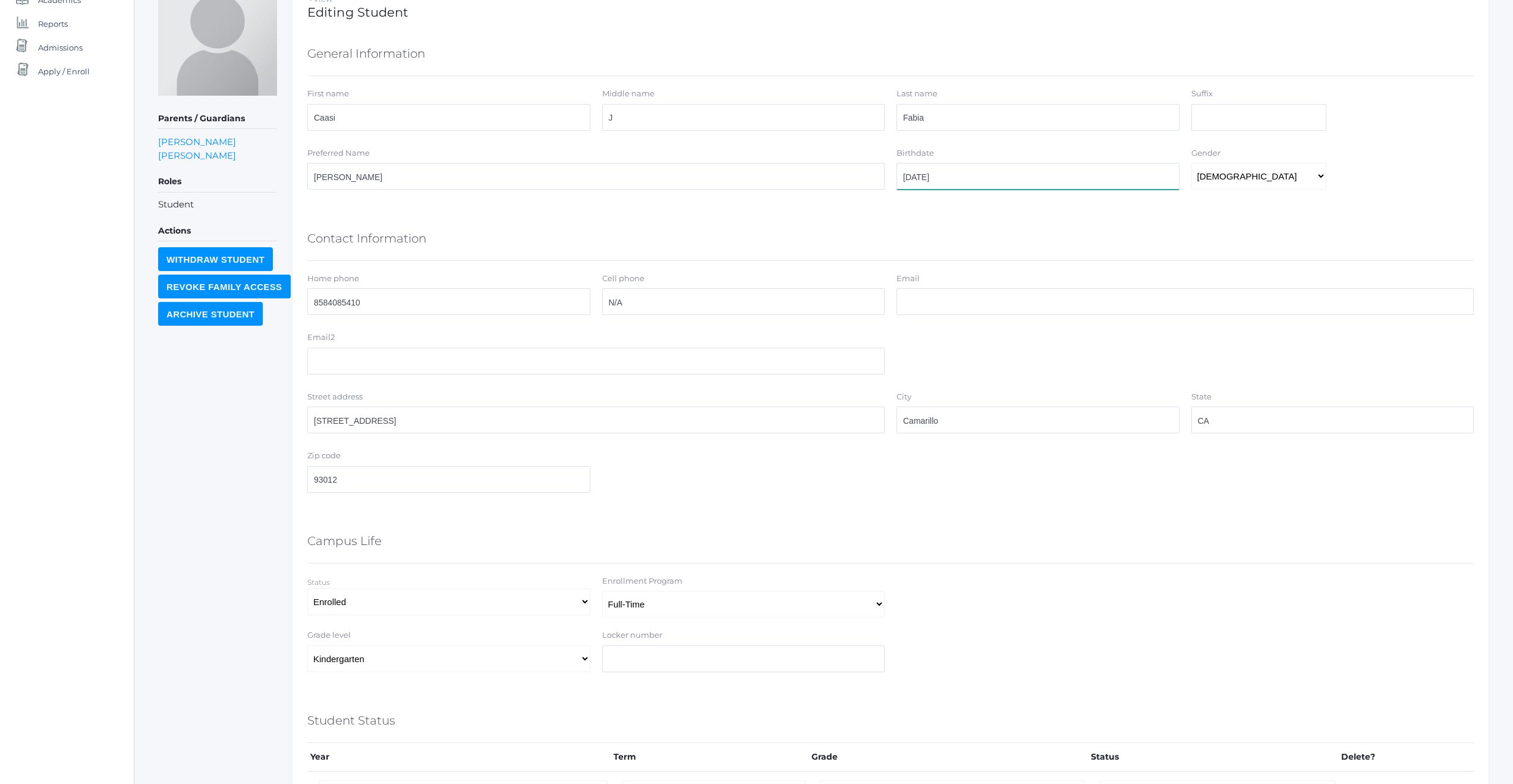
click at [959, 176] on input "2025-06-30" at bounding box center [1038, 176] width 283 height 27
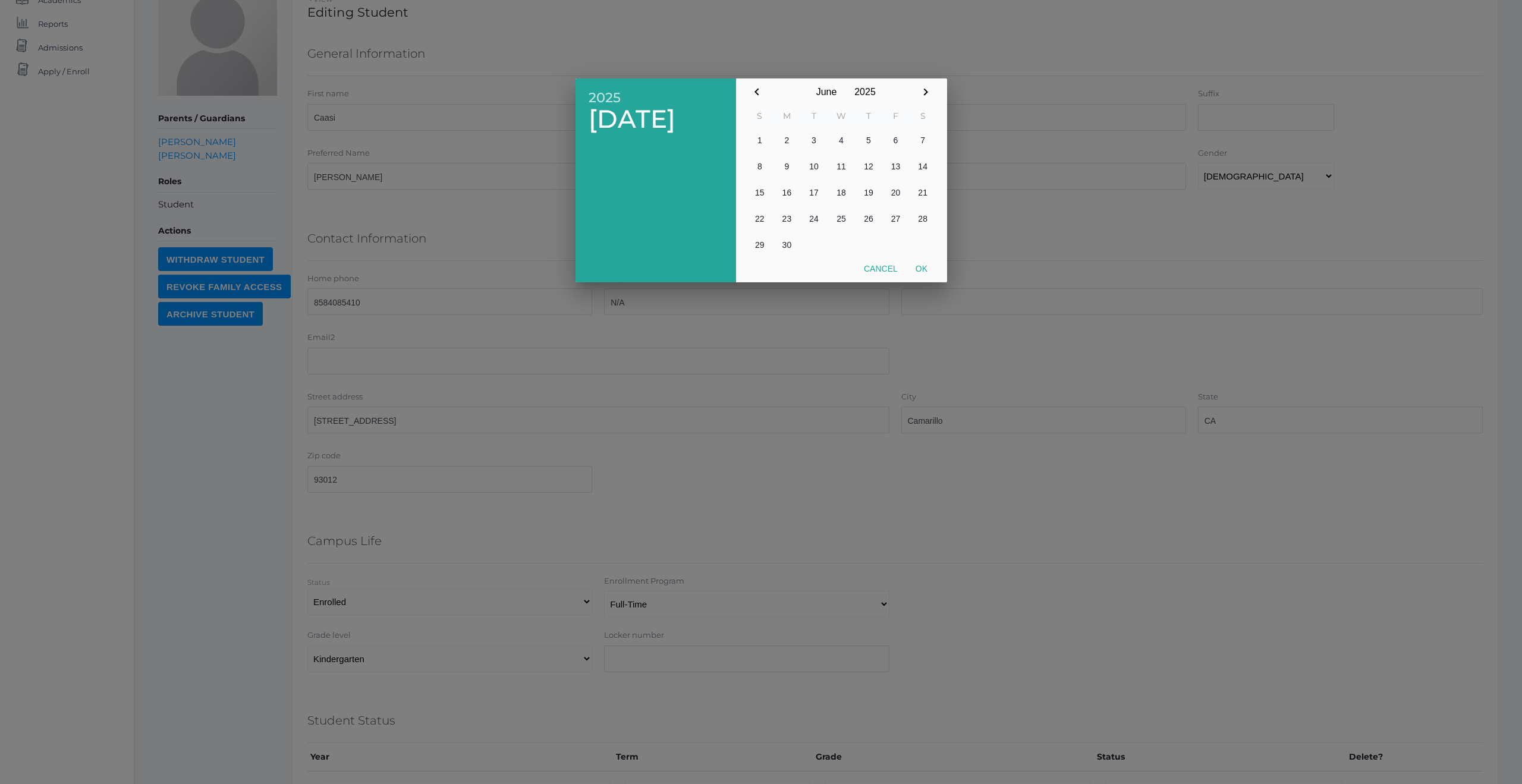
click at [1092, 222] on div at bounding box center [761, 294] width 1522 height 980
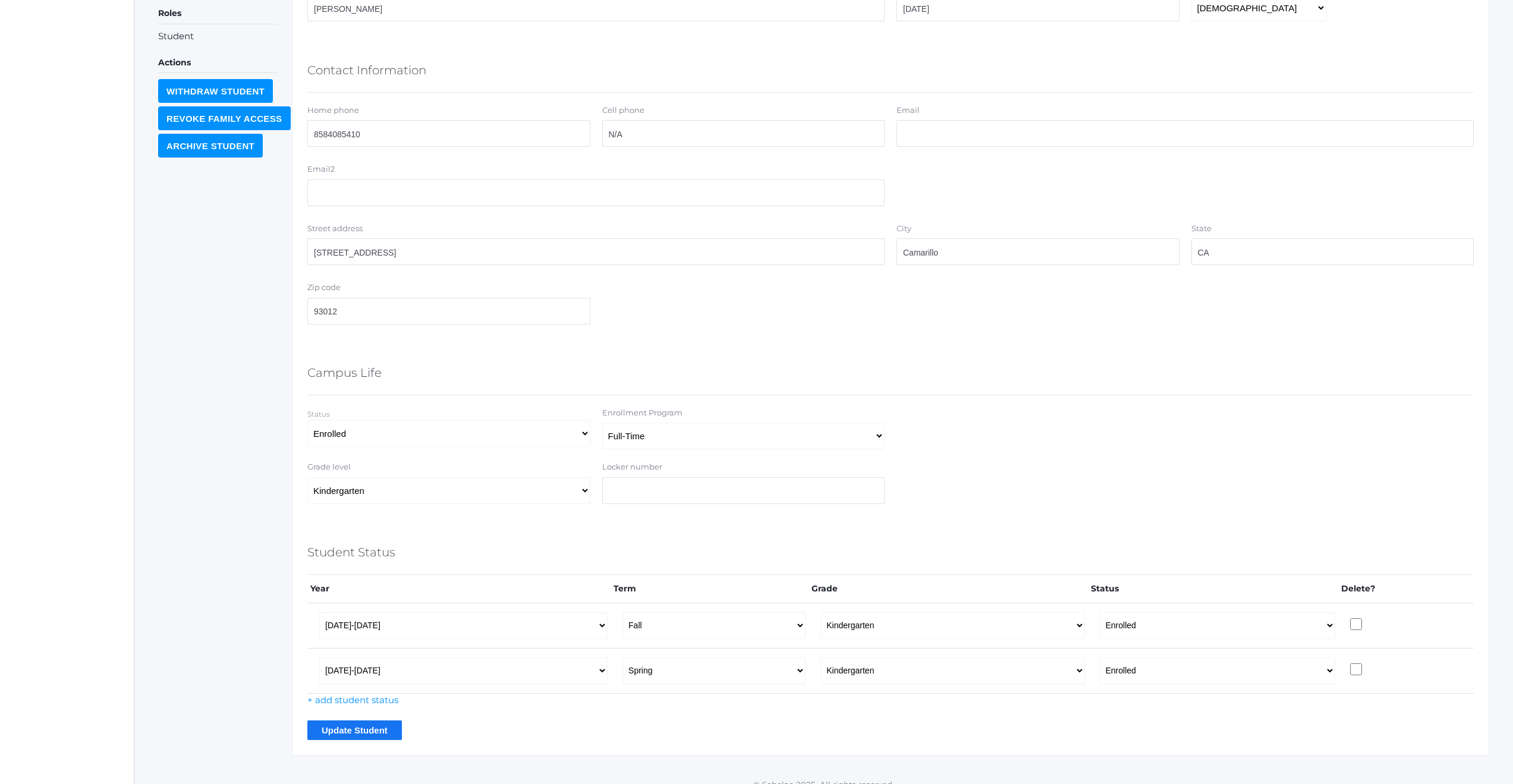
scroll to position [372, 0]
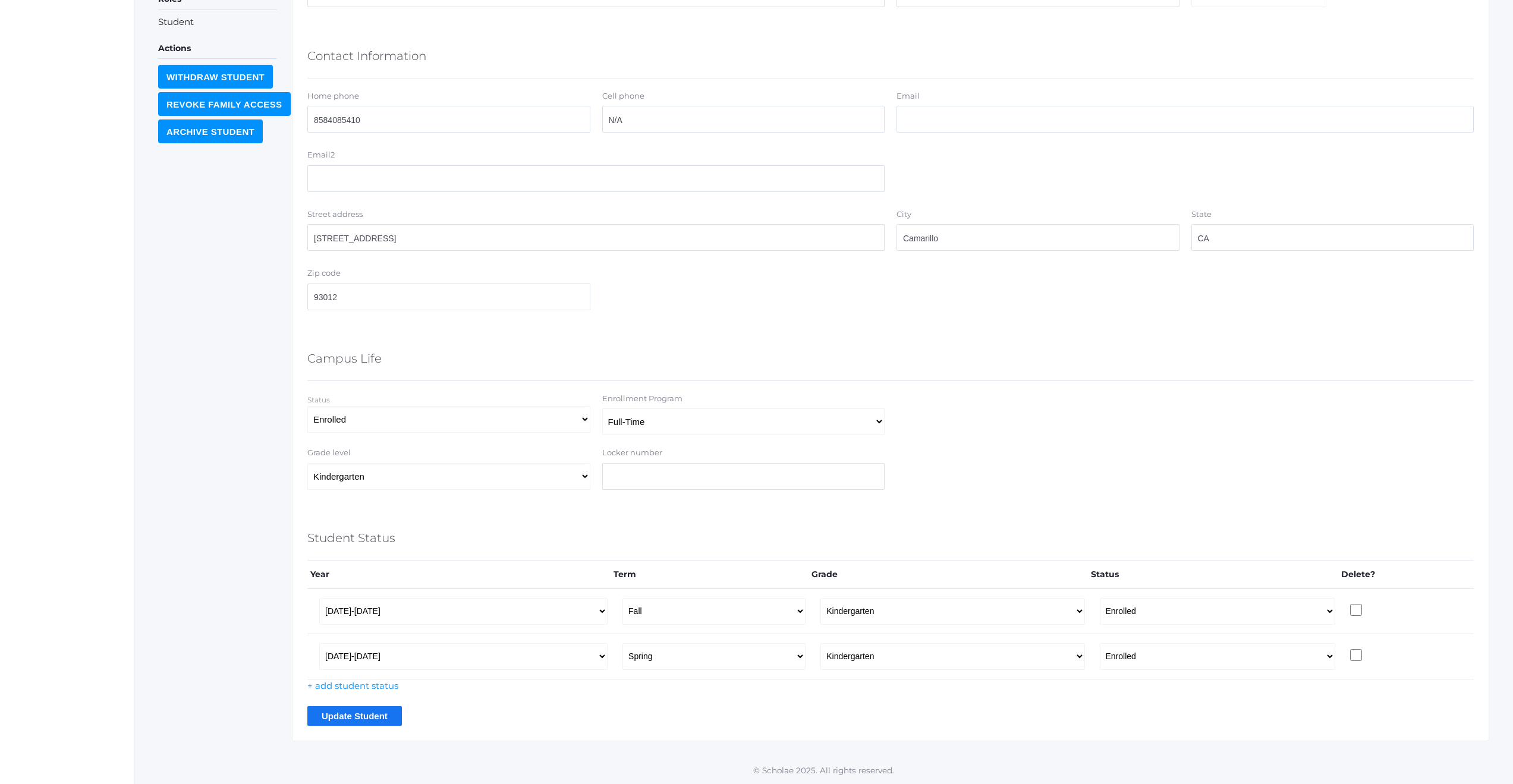
click at [348, 721] on input "Update Student" at bounding box center [355, 716] width 95 height 20
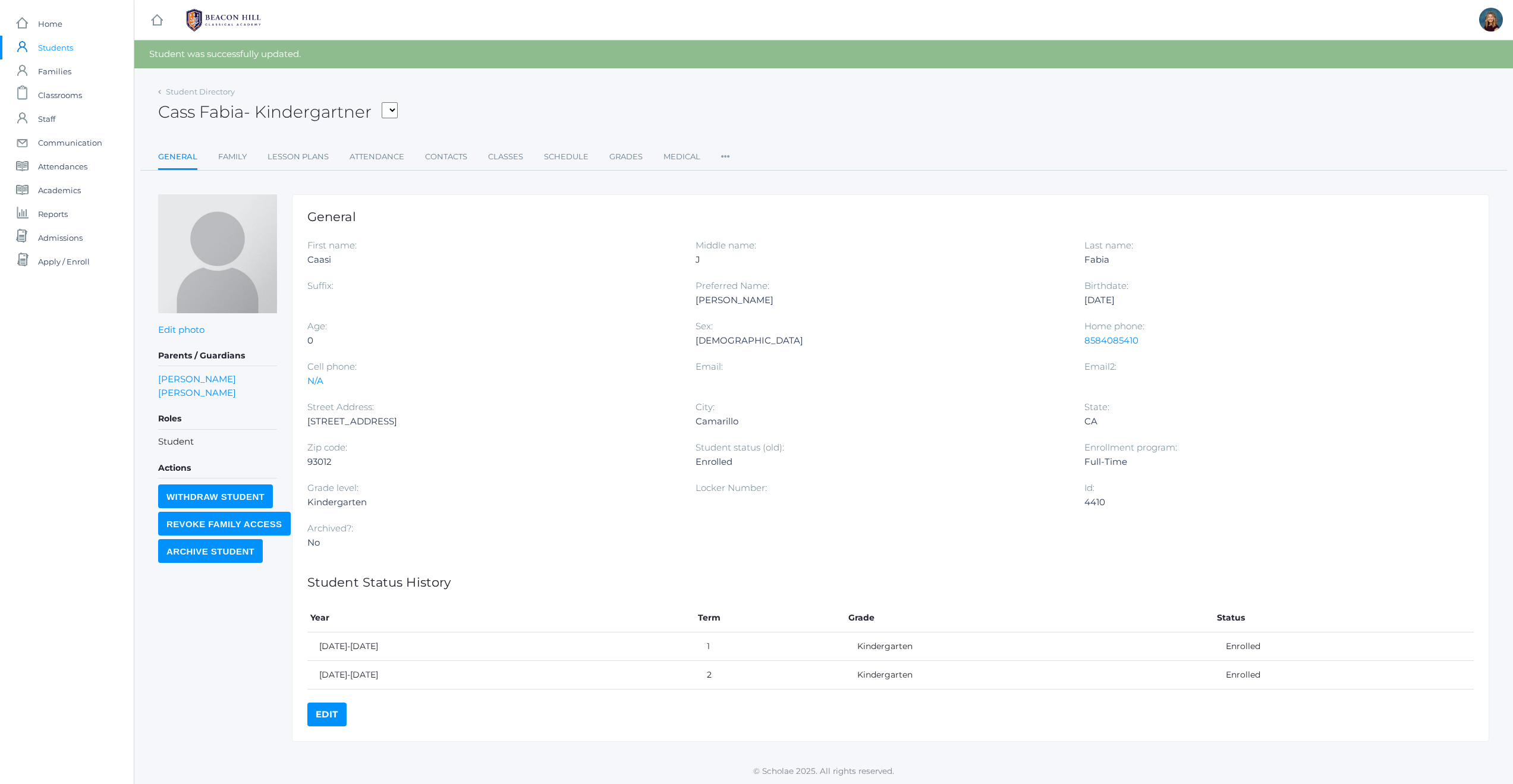
click at [323, 716] on link "Edit" at bounding box center [327, 714] width 39 height 24
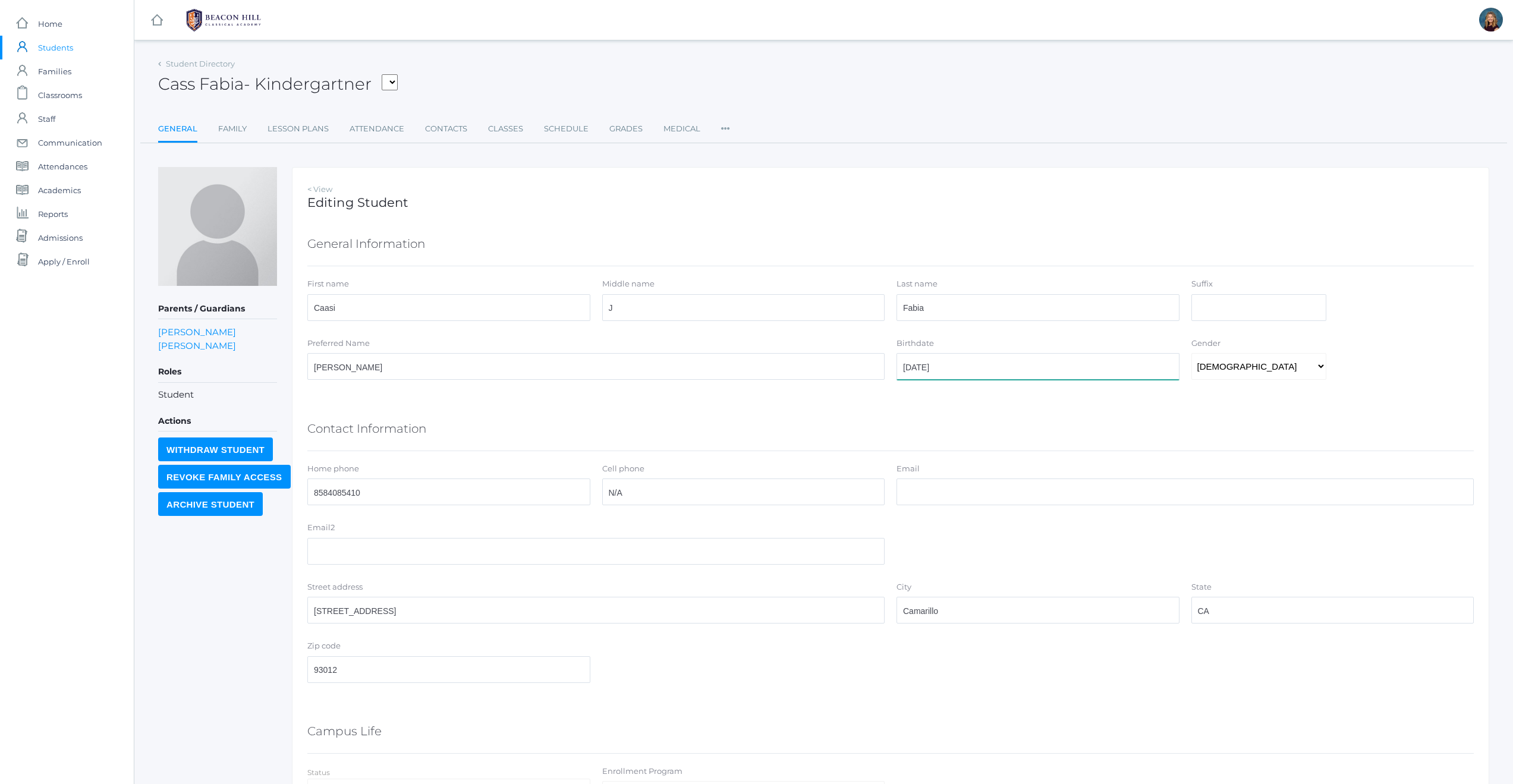
click at [922, 367] on input "[DATE]" at bounding box center [1038, 366] width 283 height 27
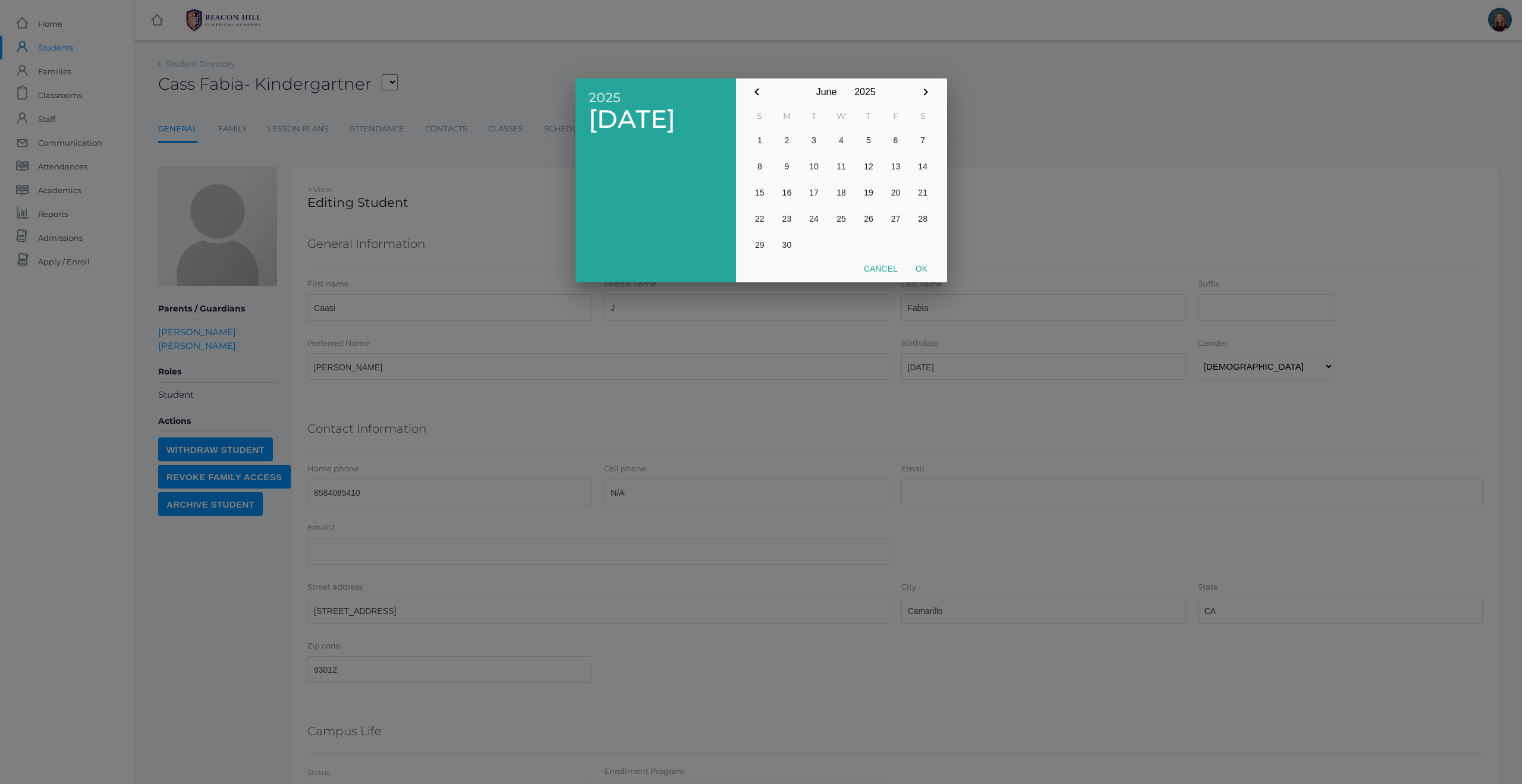
click at [871, 91] on input "2025" at bounding box center [864, 91] width 30 height 27
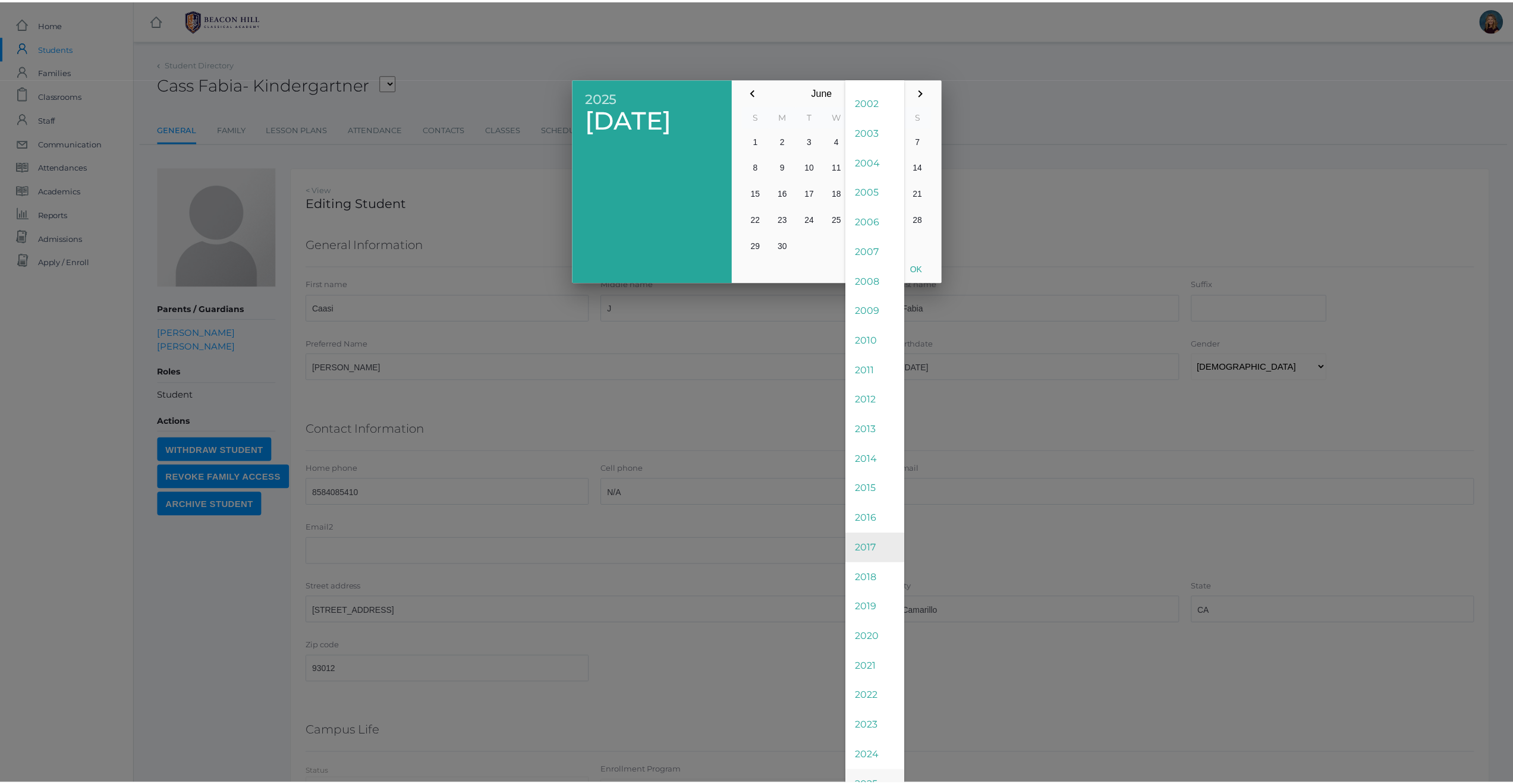
scroll to position [2296, 0]
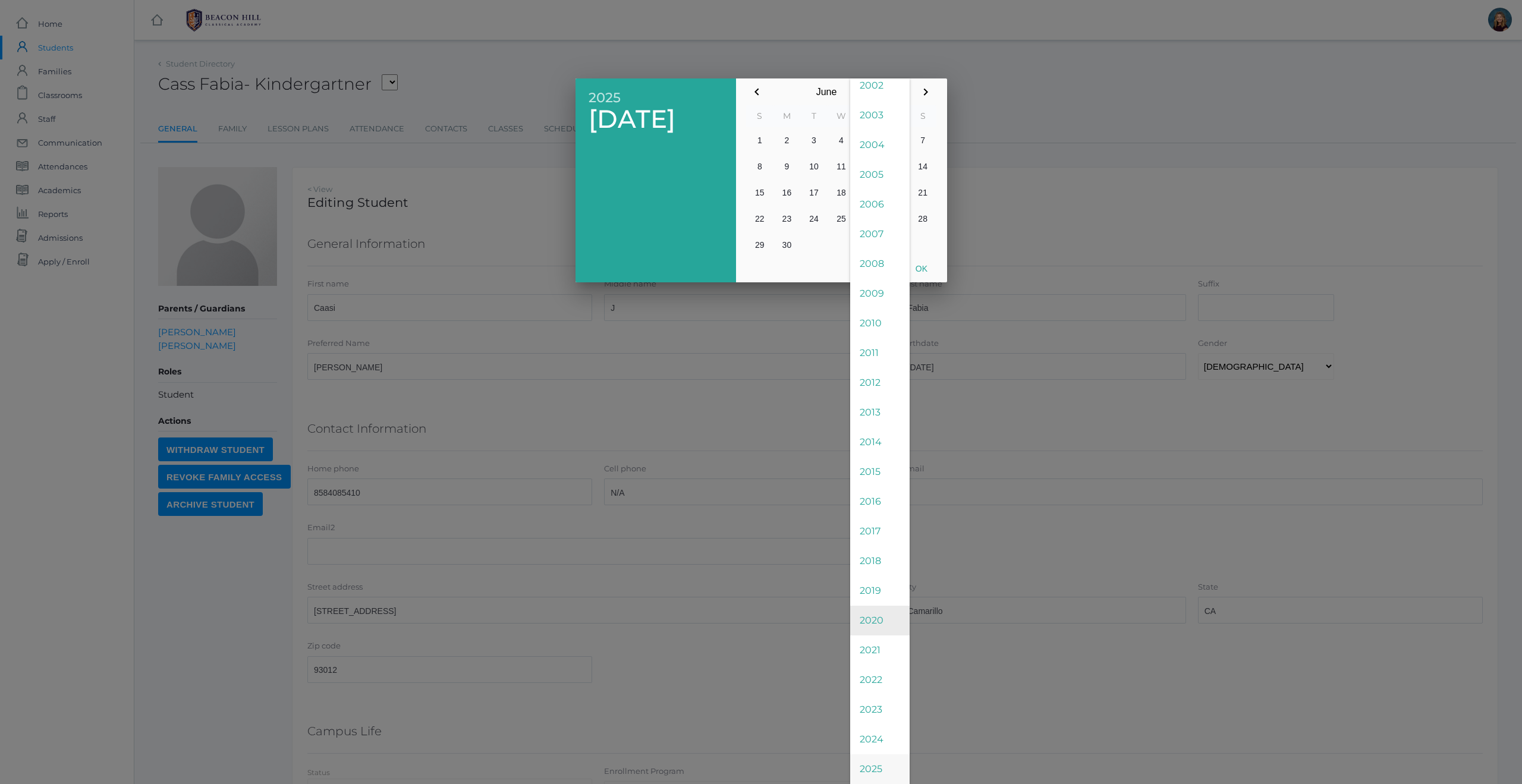
click at [879, 615] on span "2020" at bounding box center [880, 620] width 59 height 30
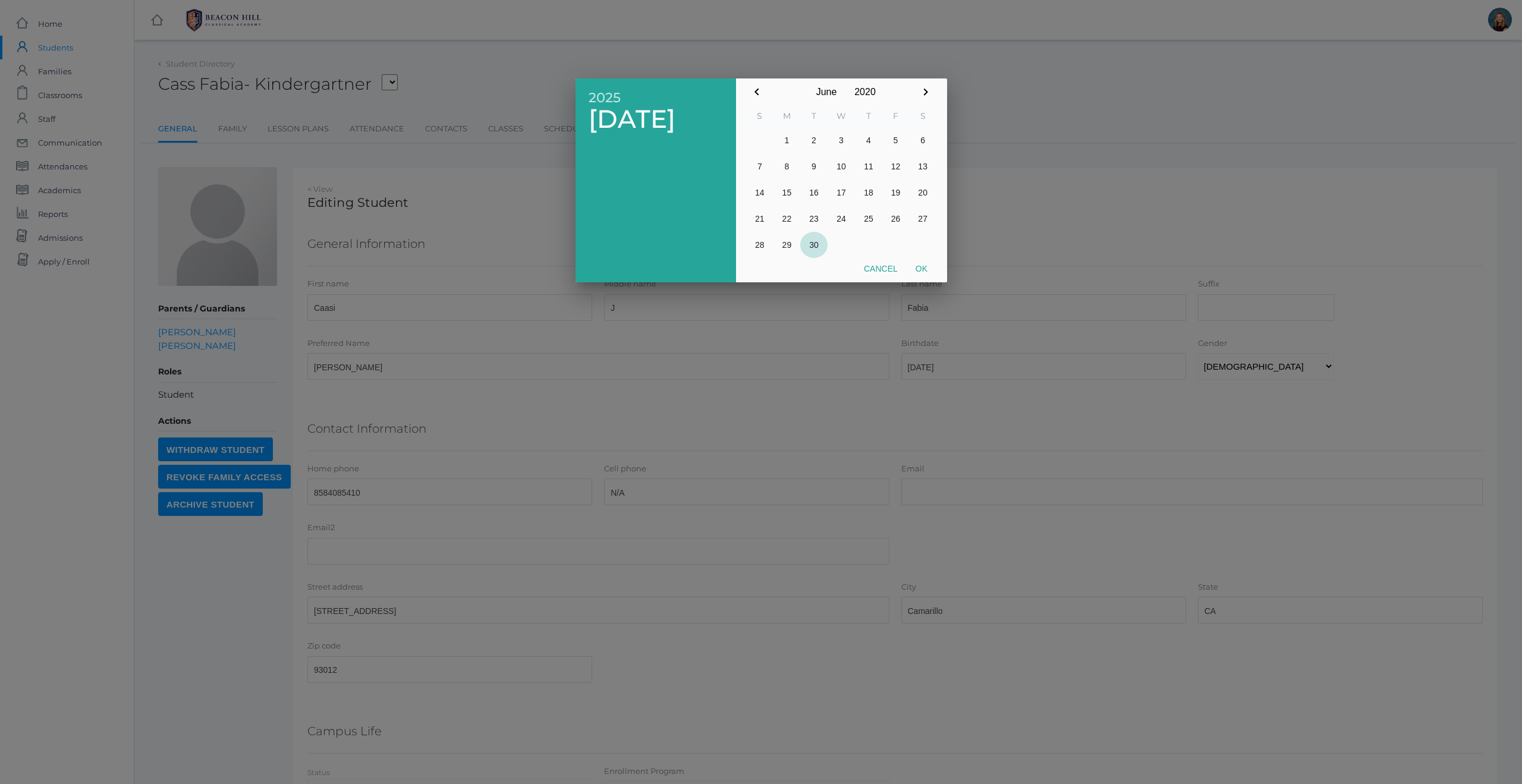
click at [813, 244] on button "30" at bounding box center [814, 245] width 28 height 26
click at [927, 269] on button "Ok" at bounding box center [921, 269] width 30 height 22
type input "2020-06-30"
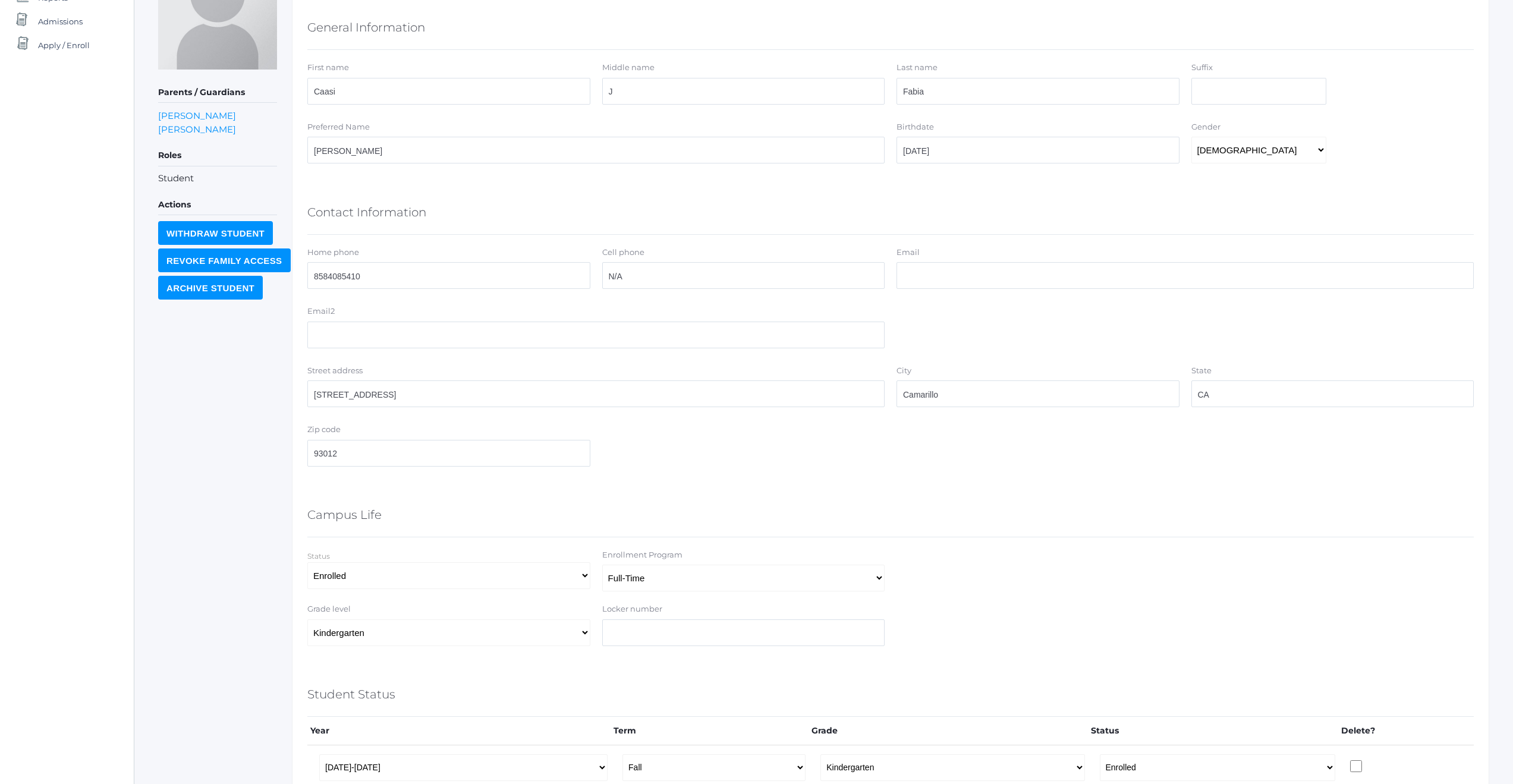
scroll to position [372, 0]
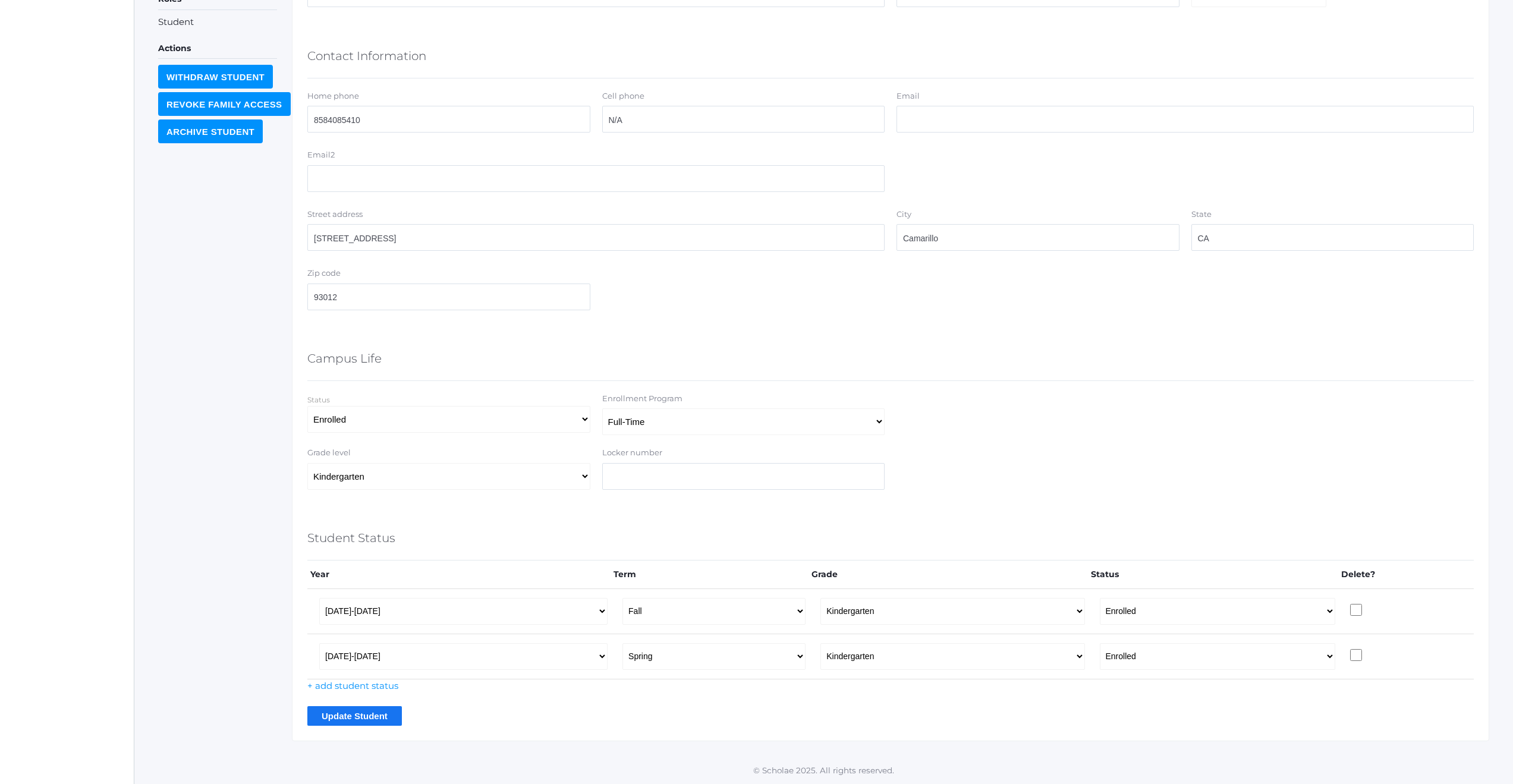
click at [378, 716] on input "Update Student" at bounding box center [355, 716] width 95 height 20
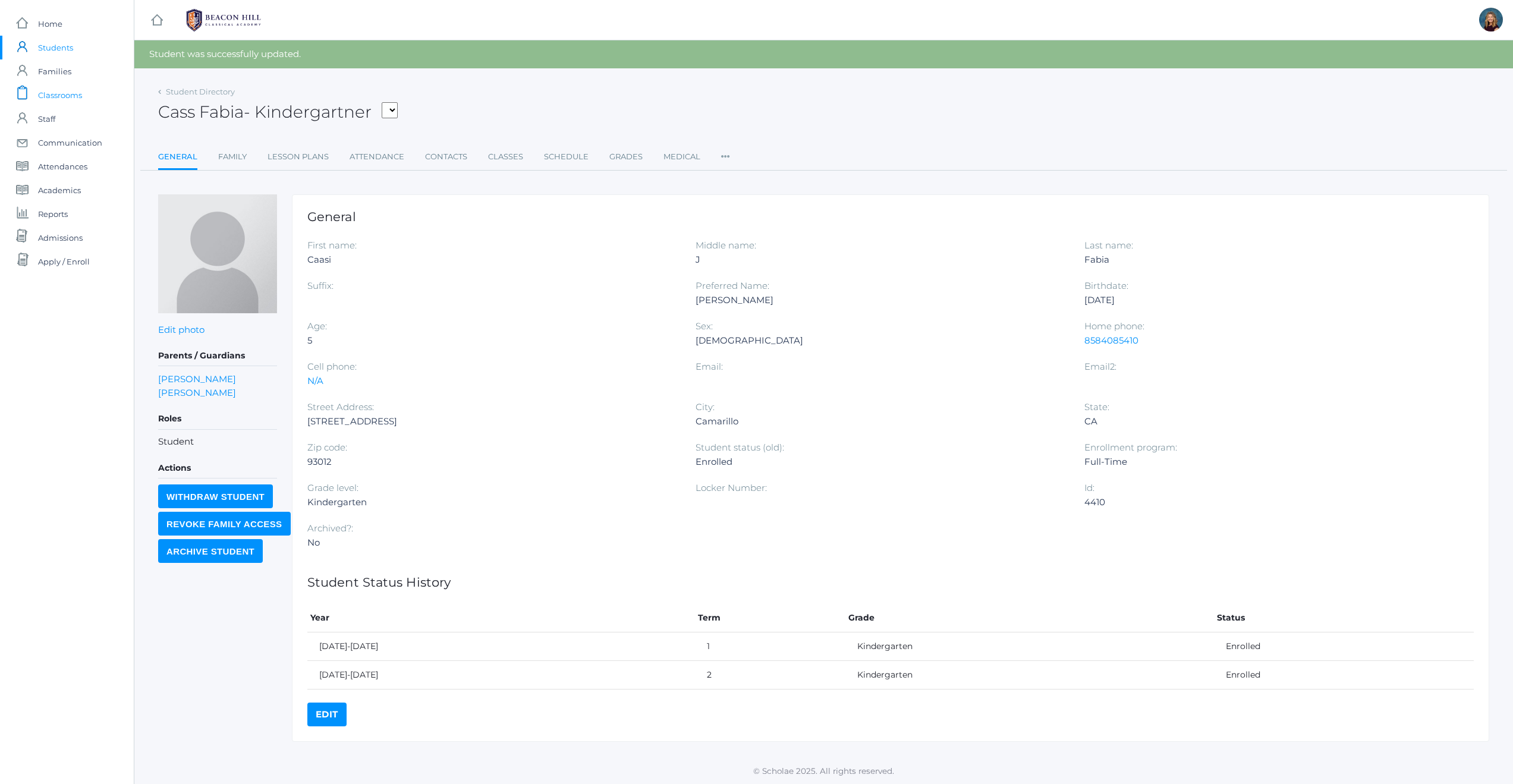
click at [70, 94] on span "Classrooms" at bounding box center [60, 95] width 44 height 24
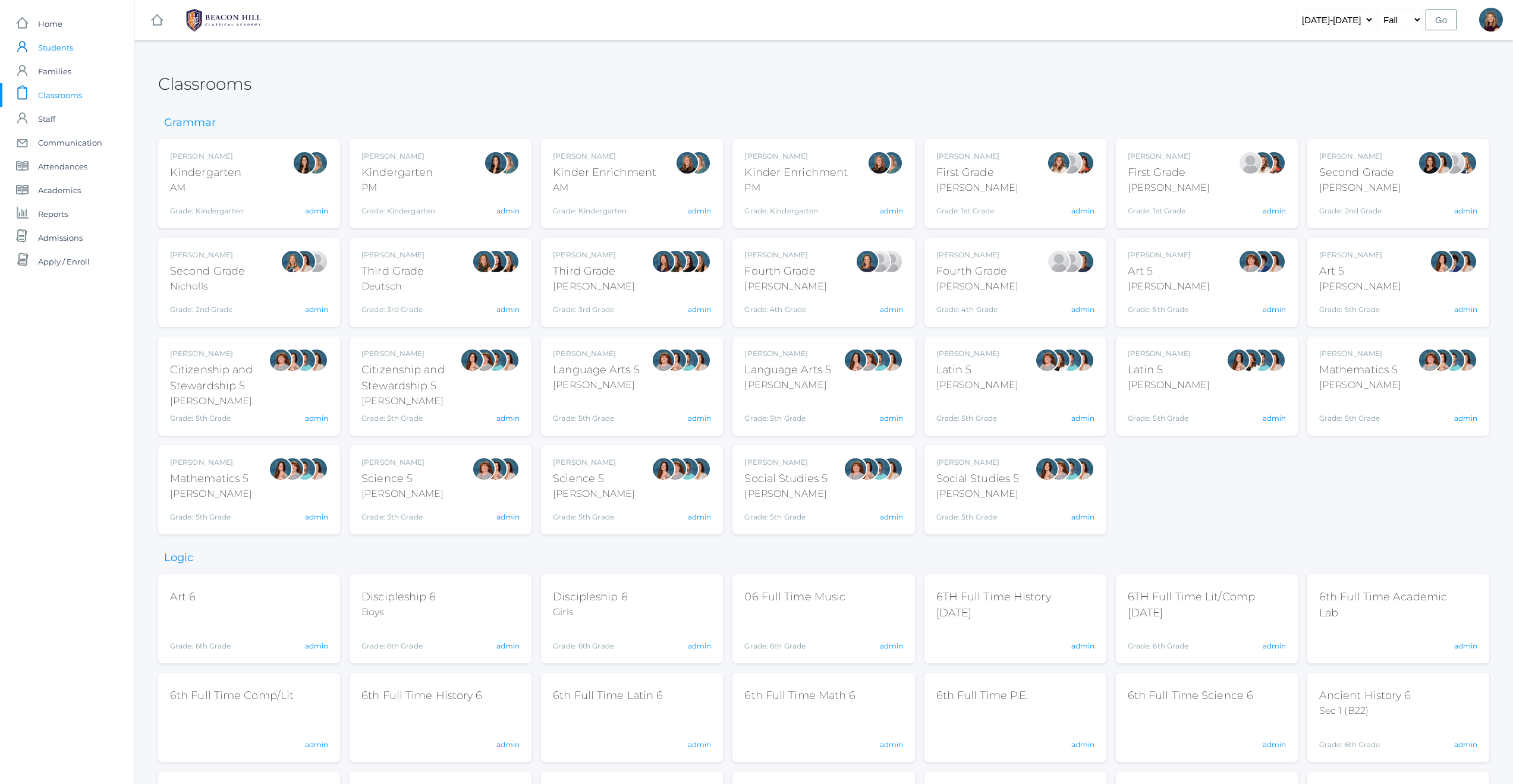
click at [53, 52] on span "Students" at bounding box center [55, 47] width 35 height 24
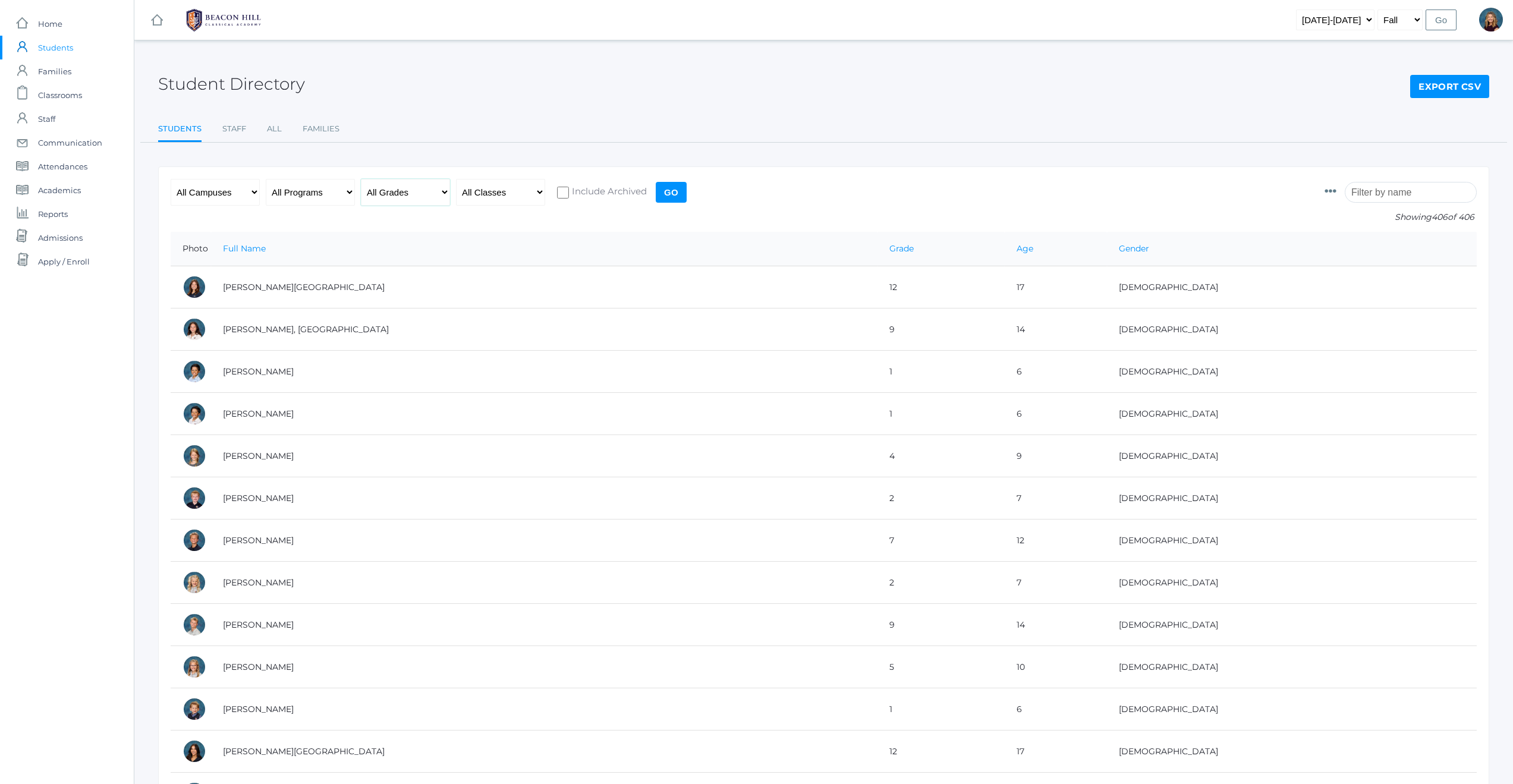
click at [447, 191] on select "All Grades Grammar - Kindergarten - 1st Grade - 2nd Grade - 3rd Grade - 4th Gra…" at bounding box center [405, 192] width 89 height 27
select select "12"
click at [664, 192] on input "Go" at bounding box center [671, 192] width 31 height 21
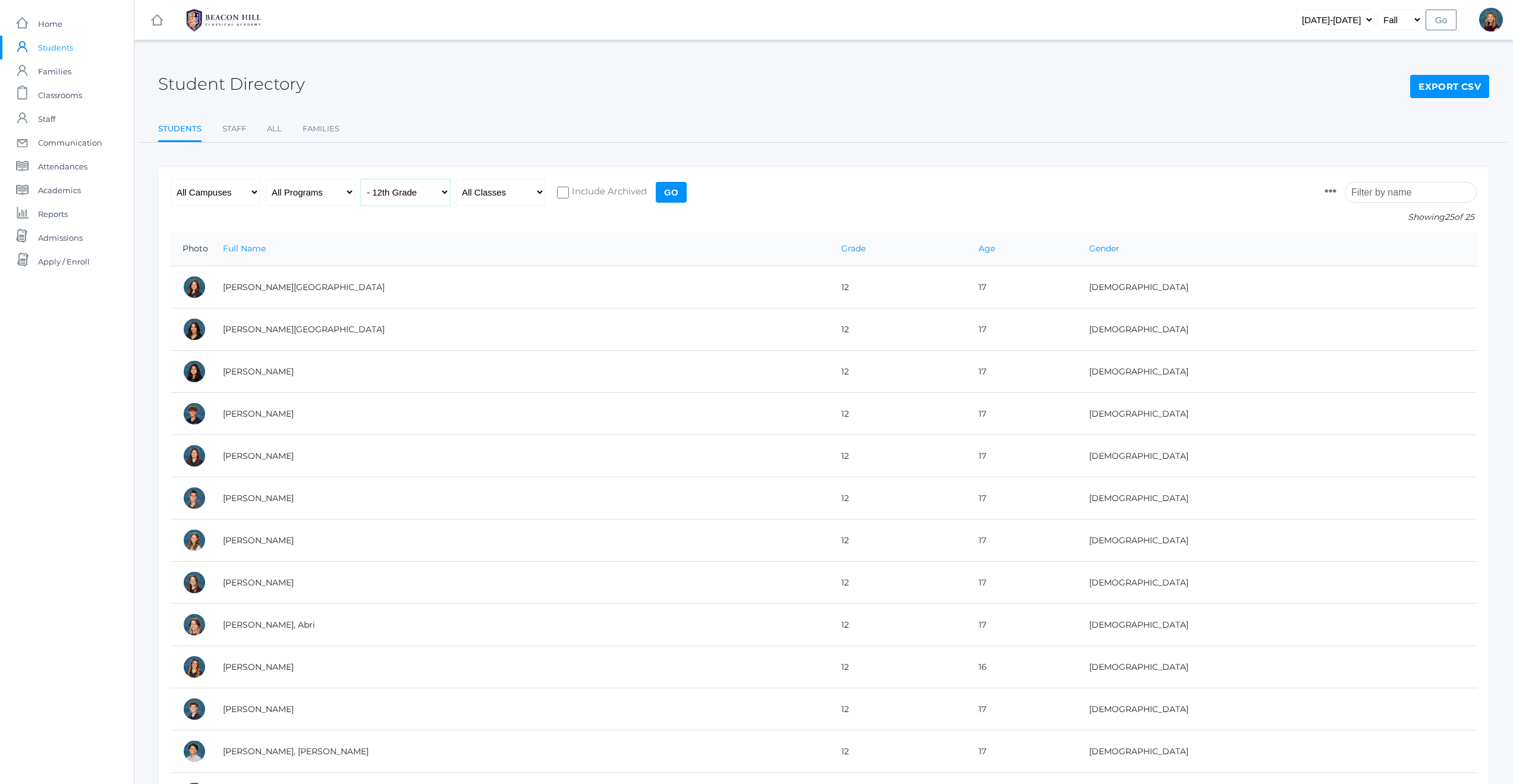
click at [441, 192] on select "All Grades Grammar - Kindergarten - 1st Grade - 2nd Grade - 3rd Grade - 4th Gra…" at bounding box center [405, 192] width 89 height 27
select select "k"
click at [664, 191] on input "Go" at bounding box center [671, 192] width 31 height 21
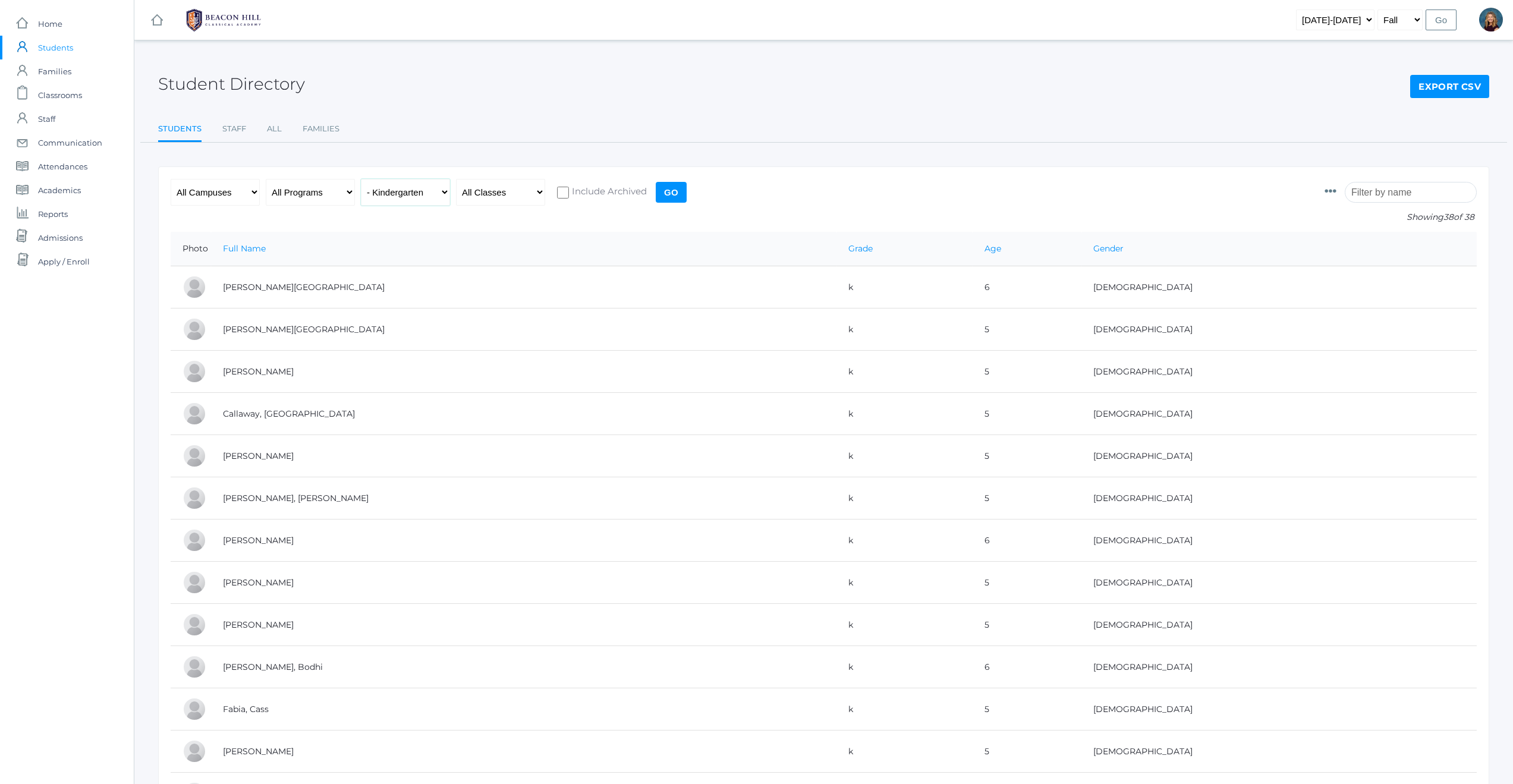
click at [445, 193] on select "All Grades Grammar - Kindergarten - 1st Grade - 2nd Grade - 3rd Grade - 4th Gra…" at bounding box center [405, 192] width 89 height 27
select select "1"
click at [674, 198] on input "Go" at bounding box center [671, 192] width 31 height 21
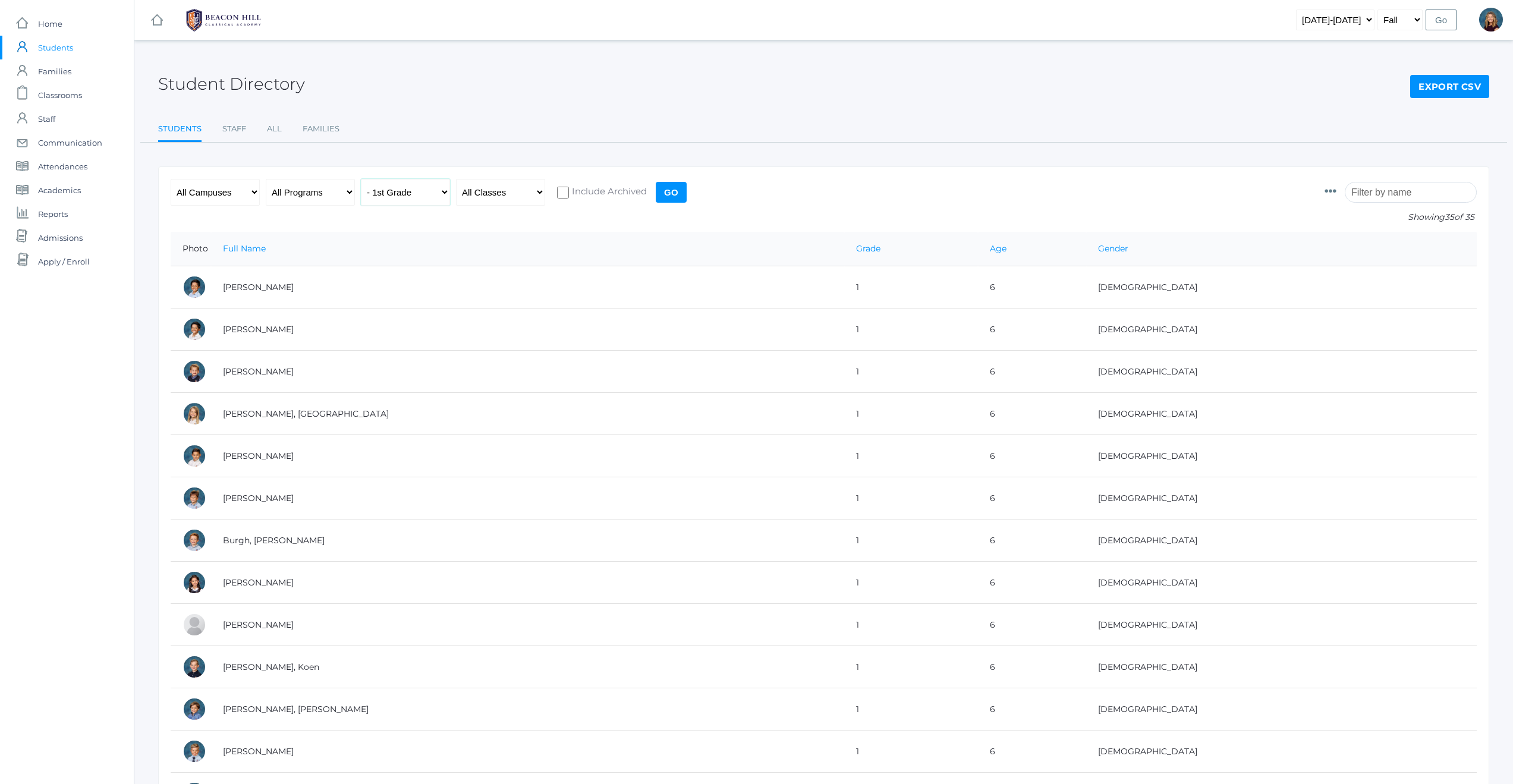
click at [443, 192] on select "All Grades Grammar - Kindergarten - 1st Grade - 2nd Grade - 3rd Grade - 4th Gra…" at bounding box center [405, 192] width 89 height 27
select select "2"
click at [675, 194] on input "Go" at bounding box center [671, 192] width 31 height 21
click at [441, 191] on select "All Grades Grammar - Kindergarten - 1st Grade - 2nd Grade - 3rd Grade - 4th Gra…" at bounding box center [405, 192] width 89 height 27
select select "3"
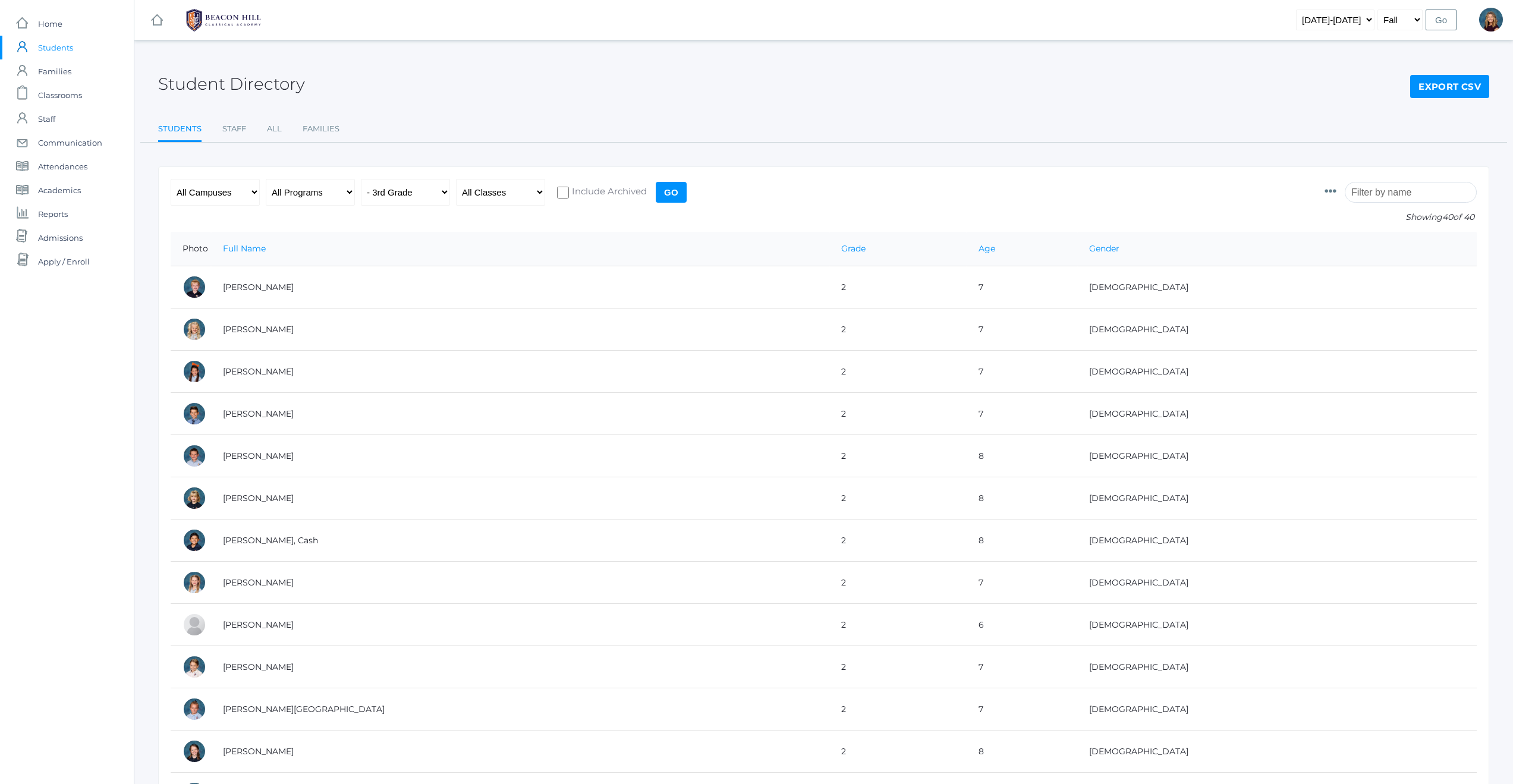
click at [673, 192] on input "Go" at bounding box center [671, 192] width 31 height 21
click at [671, 188] on input "Go" at bounding box center [671, 192] width 31 height 21
click at [443, 192] on select "All Grades Grammar - Kindergarten - 1st Grade - 2nd Grade - 3rd Grade - 4th Gra…" at bounding box center [405, 192] width 89 height 27
select select "4"
click at [675, 191] on input "Go" at bounding box center [671, 192] width 31 height 21
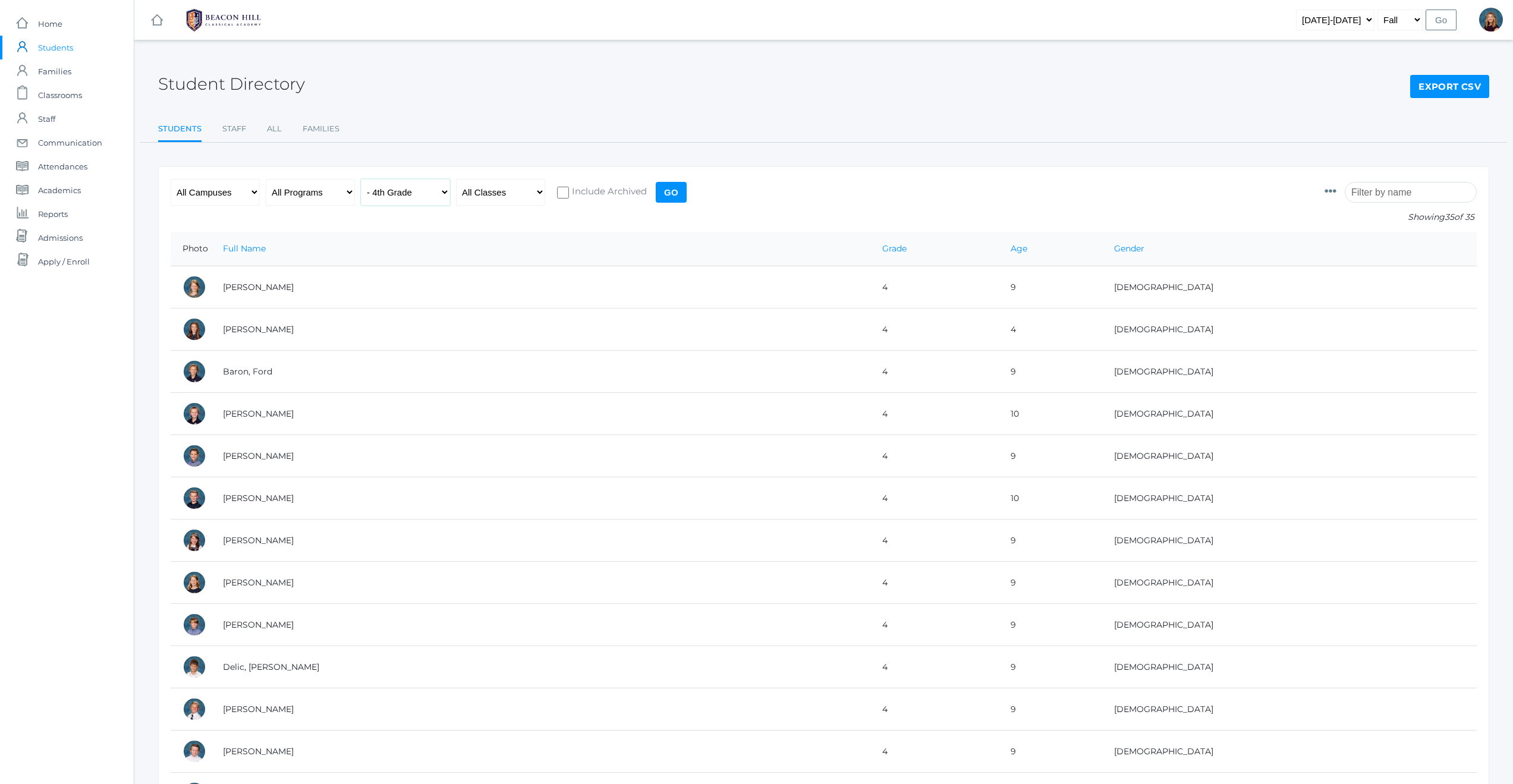
click at [442, 191] on select "All Grades Grammar - Kindergarten - 1st Grade - 2nd Grade - 3rd Grade - 4th Gra…" at bounding box center [405, 192] width 89 height 27
select select "2"
click at [670, 193] on input "Go" at bounding box center [671, 192] width 31 height 21
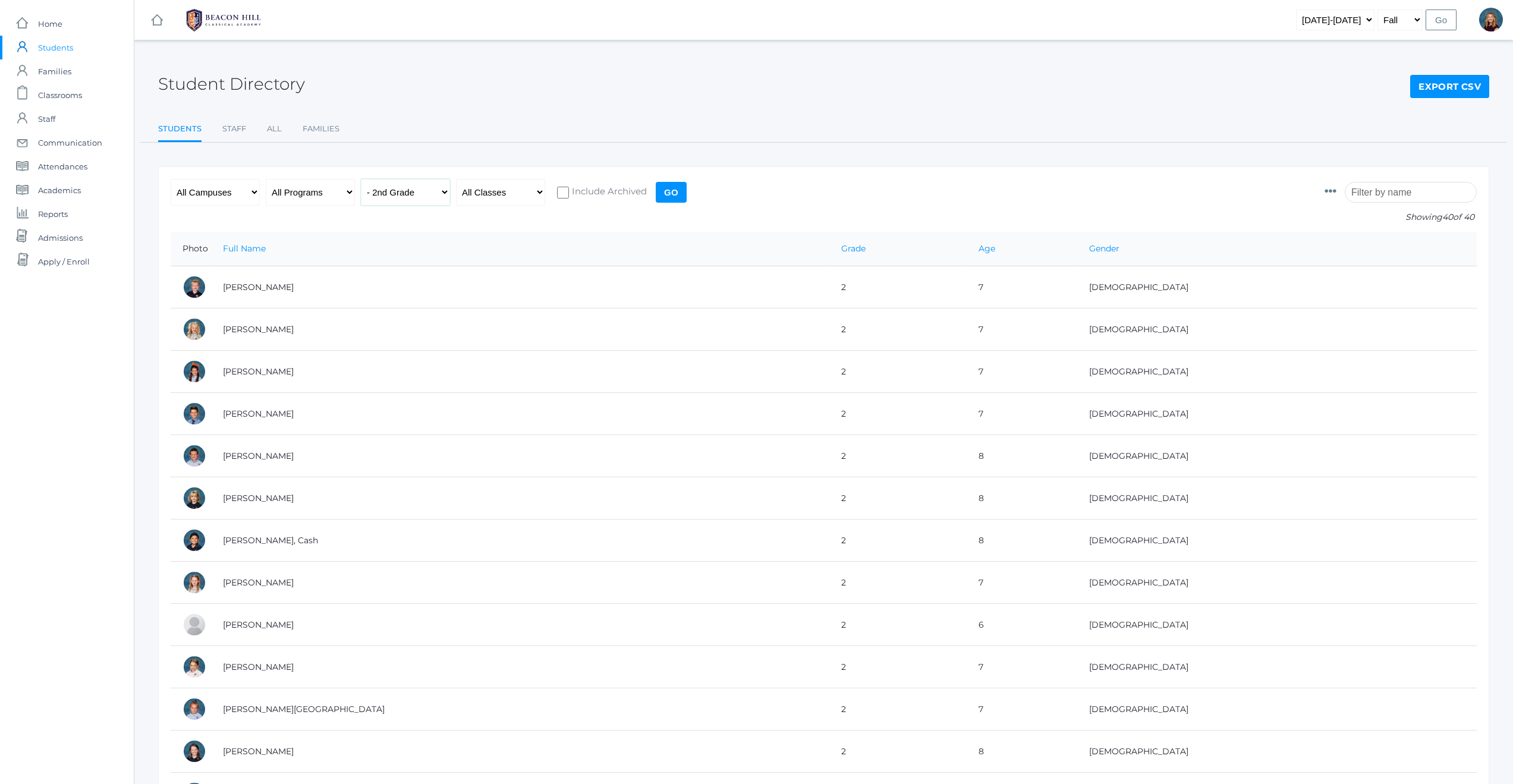
click at [445, 191] on select "All Grades Grammar - Kindergarten - 1st Grade - 2nd Grade - 3rd Grade - 4th Gra…" at bounding box center [405, 192] width 89 height 27
select select "5"
click at [667, 191] on input "Go" at bounding box center [671, 192] width 31 height 21
click at [447, 192] on select "All Grades Grammar - Kindergarten - 1st Grade - 2nd Grade - 3rd Grade - 4th Gra…" at bounding box center [405, 192] width 89 height 27
select select "6"
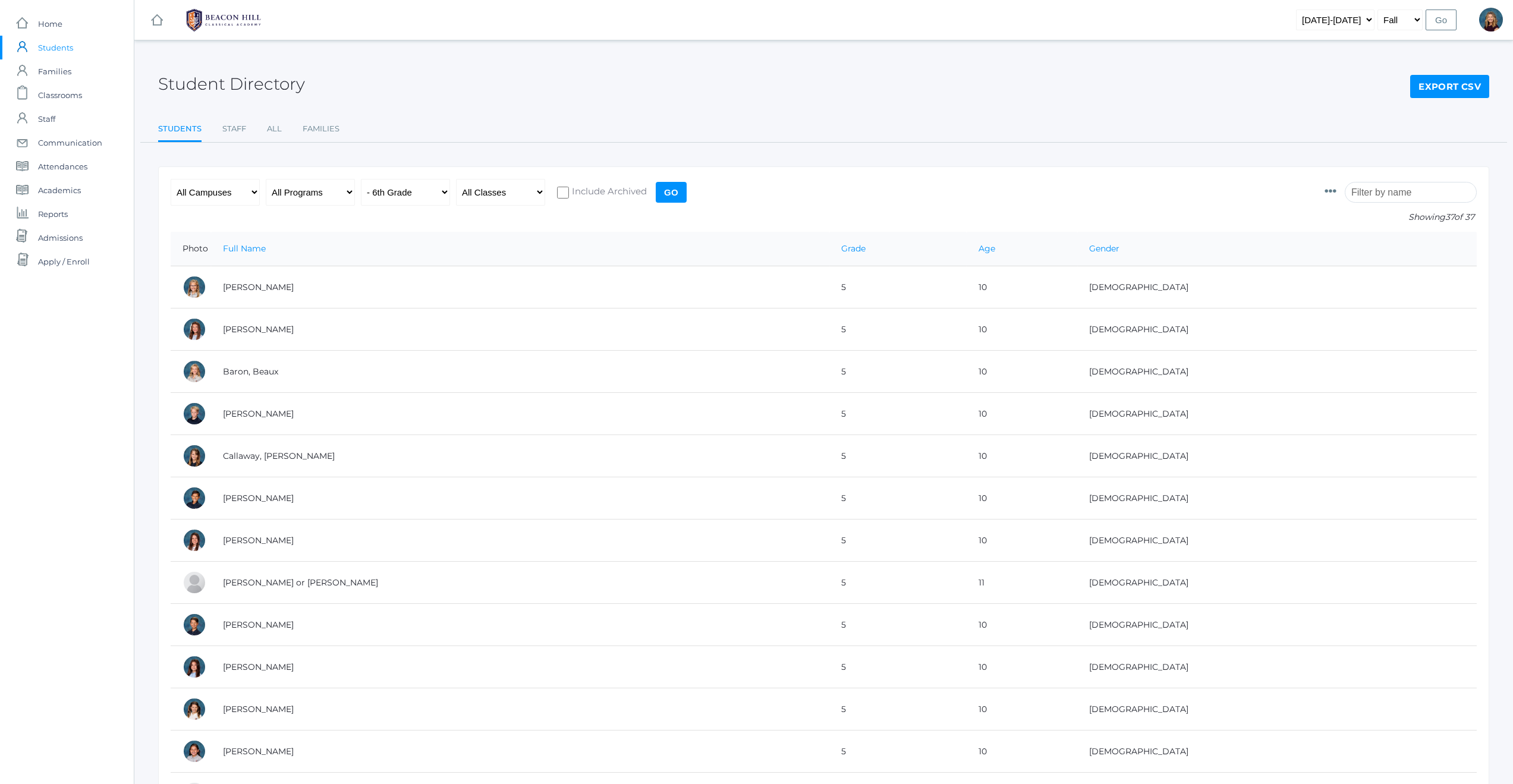
click at [669, 194] on input "Go" at bounding box center [671, 192] width 31 height 21
click at [669, 196] on input "Go" at bounding box center [671, 192] width 31 height 21
click at [445, 191] on select "All Grades Grammar - Kindergarten - 1st Grade - 2nd Grade - 3rd Grade - 4th Gra…" at bounding box center [405, 192] width 89 height 27
select select "7"
click at [673, 193] on input "Go" at bounding box center [671, 192] width 31 height 21
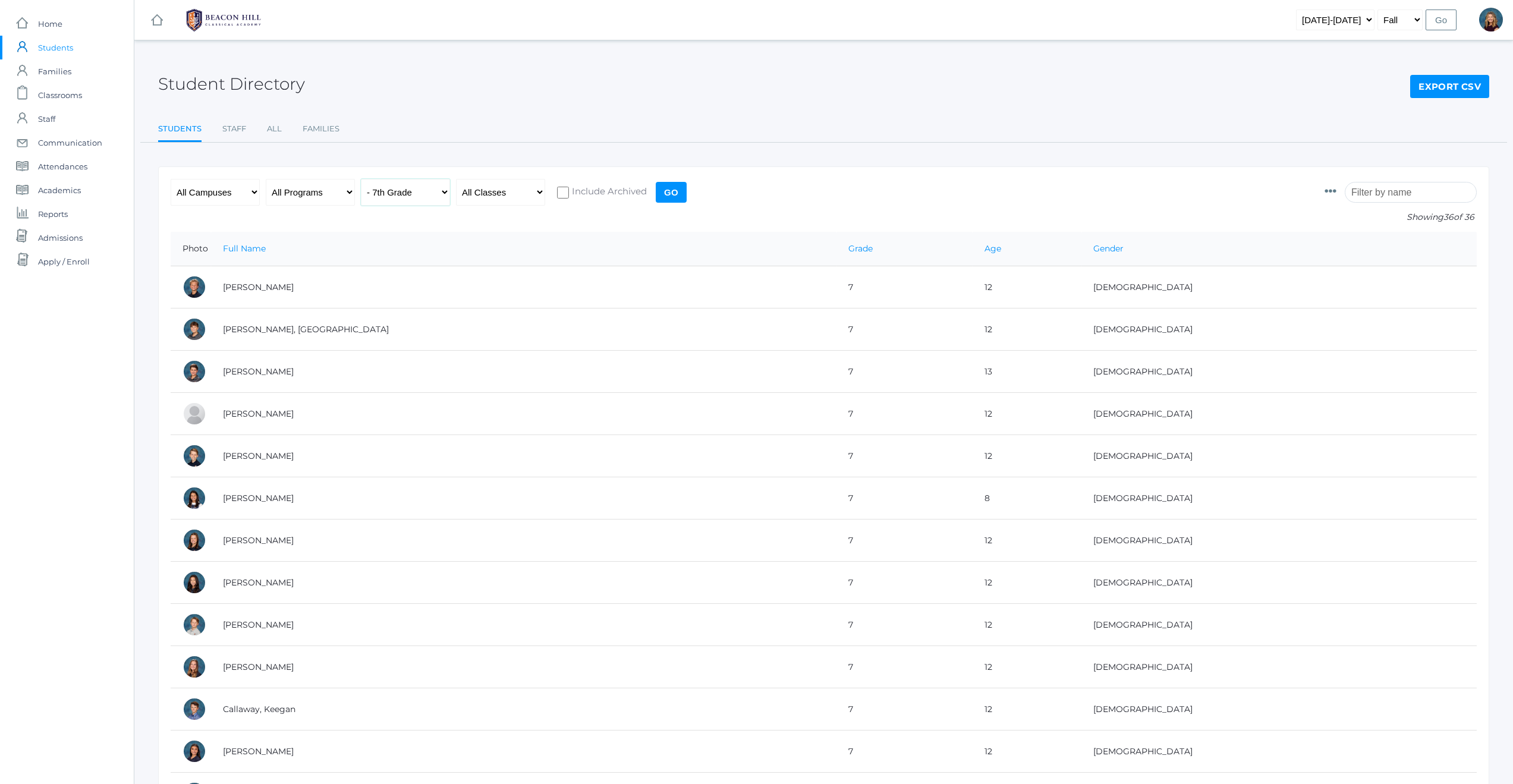
click at [444, 192] on select "All Grades Grammar - Kindergarten - 1st Grade - 2nd Grade - 3rd Grade - 4th Gra…" at bounding box center [405, 192] width 89 height 27
select select "8"
click at [667, 195] on input "Go" at bounding box center [671, 192] width 31 height 21
click at [443, 193] on select "All Grades Grammar - Kindergarten - 1st Grade - 2nd Grade - 3rd Grade - 4th Gra…" at bounding box center [405, 192] width 89 height 27
select select "9"
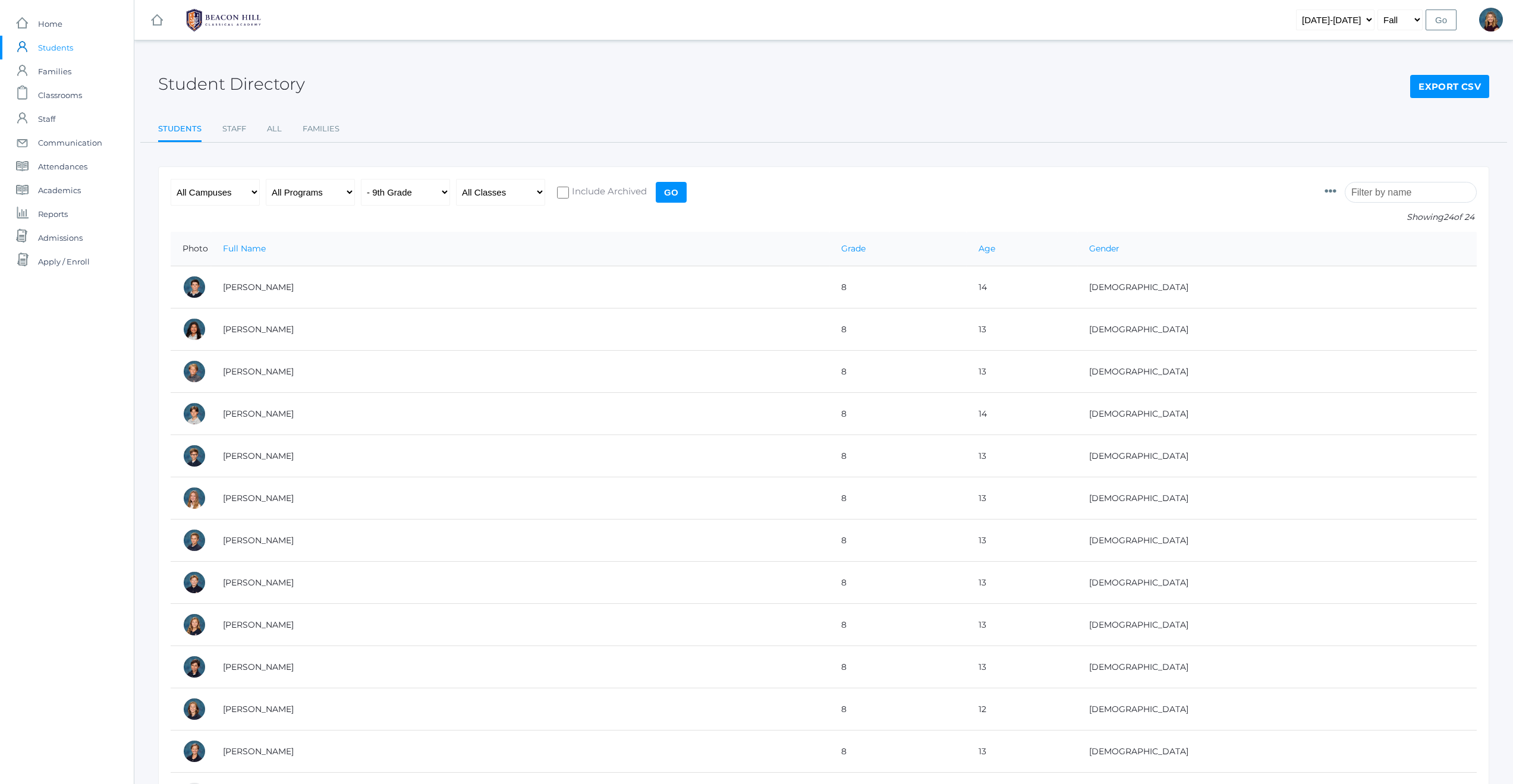
click at [672, 192] on input "Go" at bounding box center [671, 192] width 31 height 21
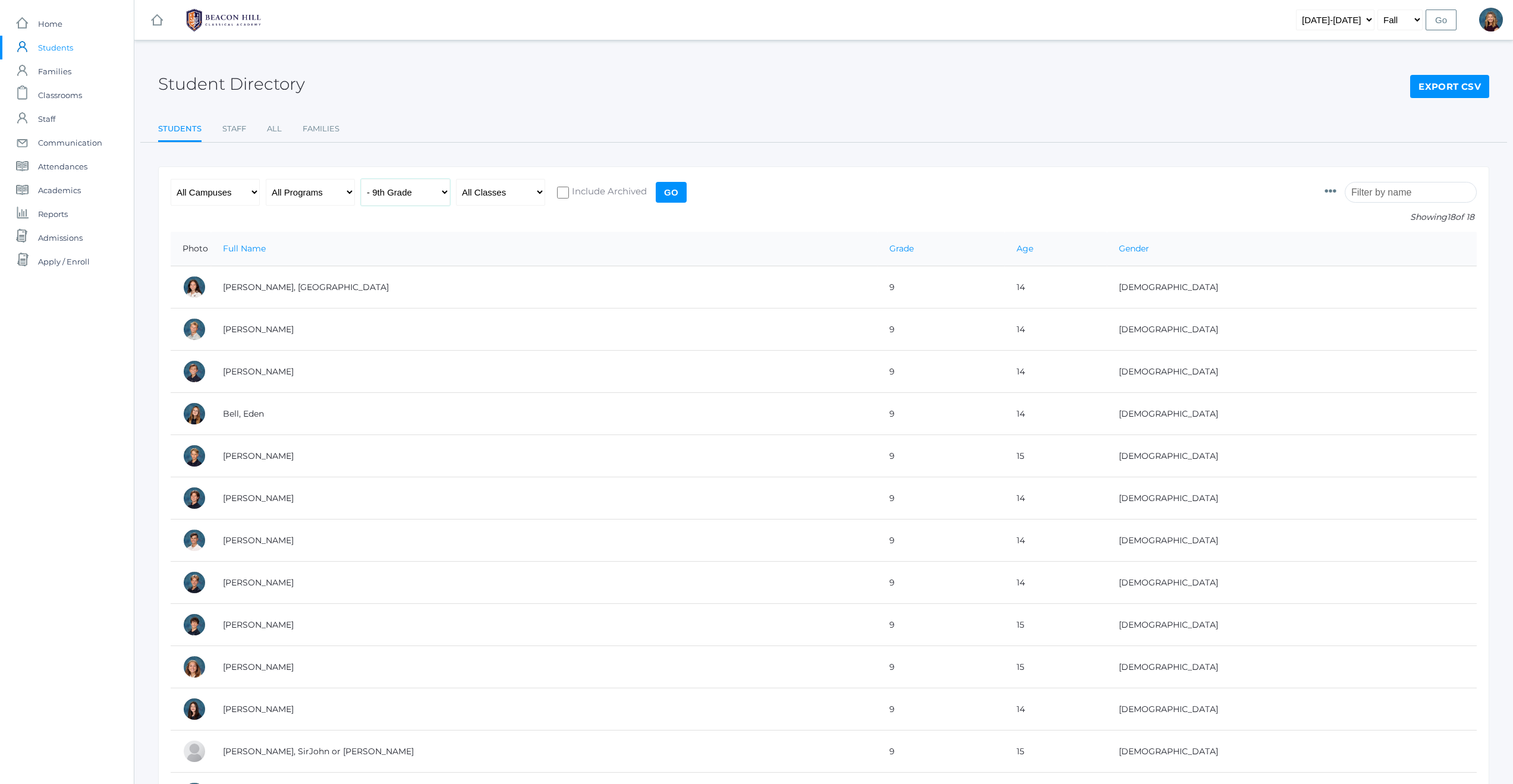
click at [445, 192] on select "All Grades Grammar - Kindergarten - 1st Grade - 2nd Grade - 3rd Grade - 4th Gra…" at bounding box center [405, 192] width 89 height 27
select select "10"
click at [670, 194] on input "Go" at bounding box center [671, 192] width 31 height 21
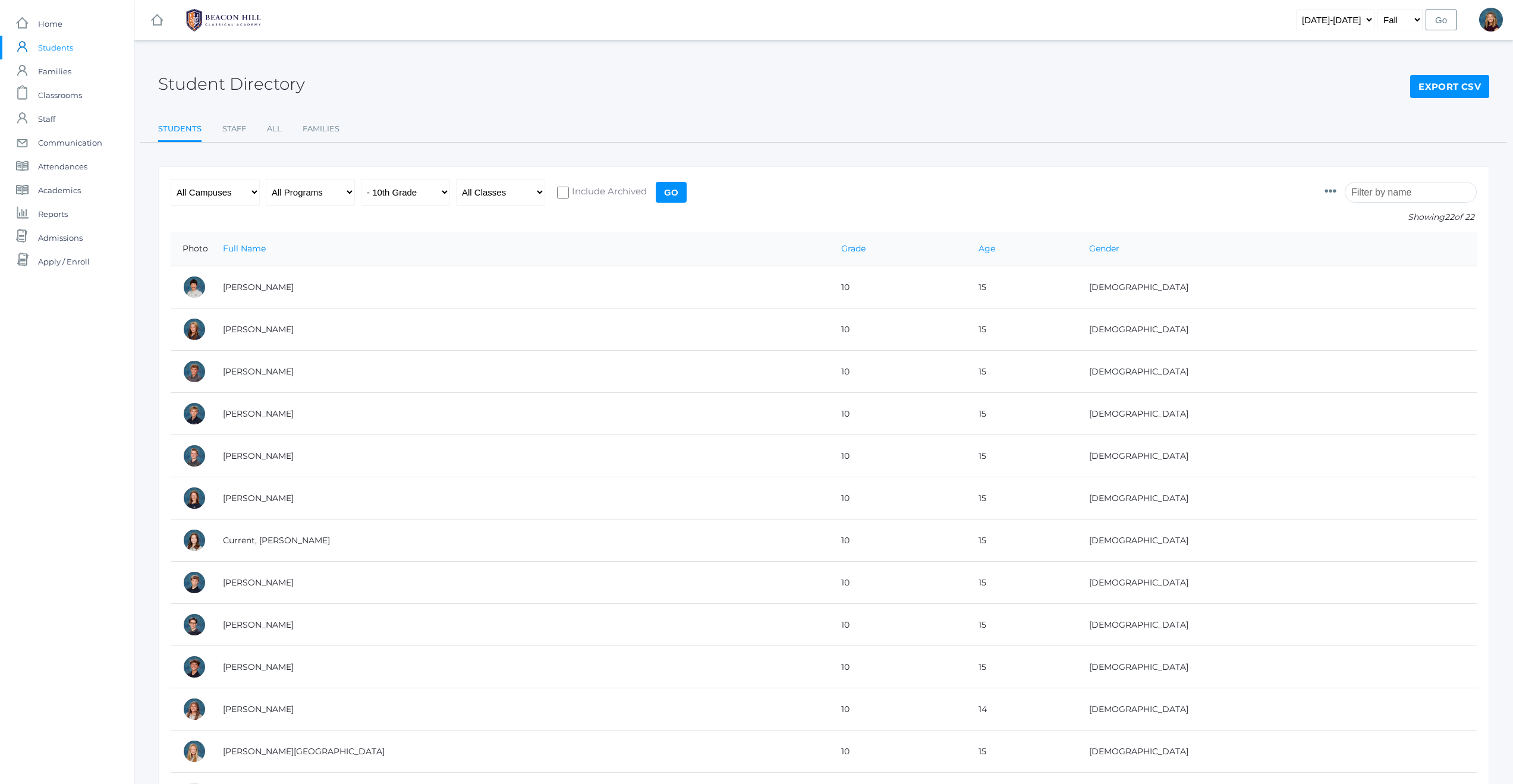
click at [667, 191] on input "Go" at bounding box center [671, 192] width 31 height 21
click at [443, 190] on select "All Grades Grammar - Kindergarten - 1st Grade - 2nd Grade - 3rd Grade - 4th Gra…" at bounding box center [405, 192] width 89 height 27
click at [445, 191] on select "All Grades Grammar - Kindergarten - 1st Grade - 2nd Grade - 3rd Grade - 4th Gra…" at bounding box center [405, 192] width 89 height 27
select select "11"
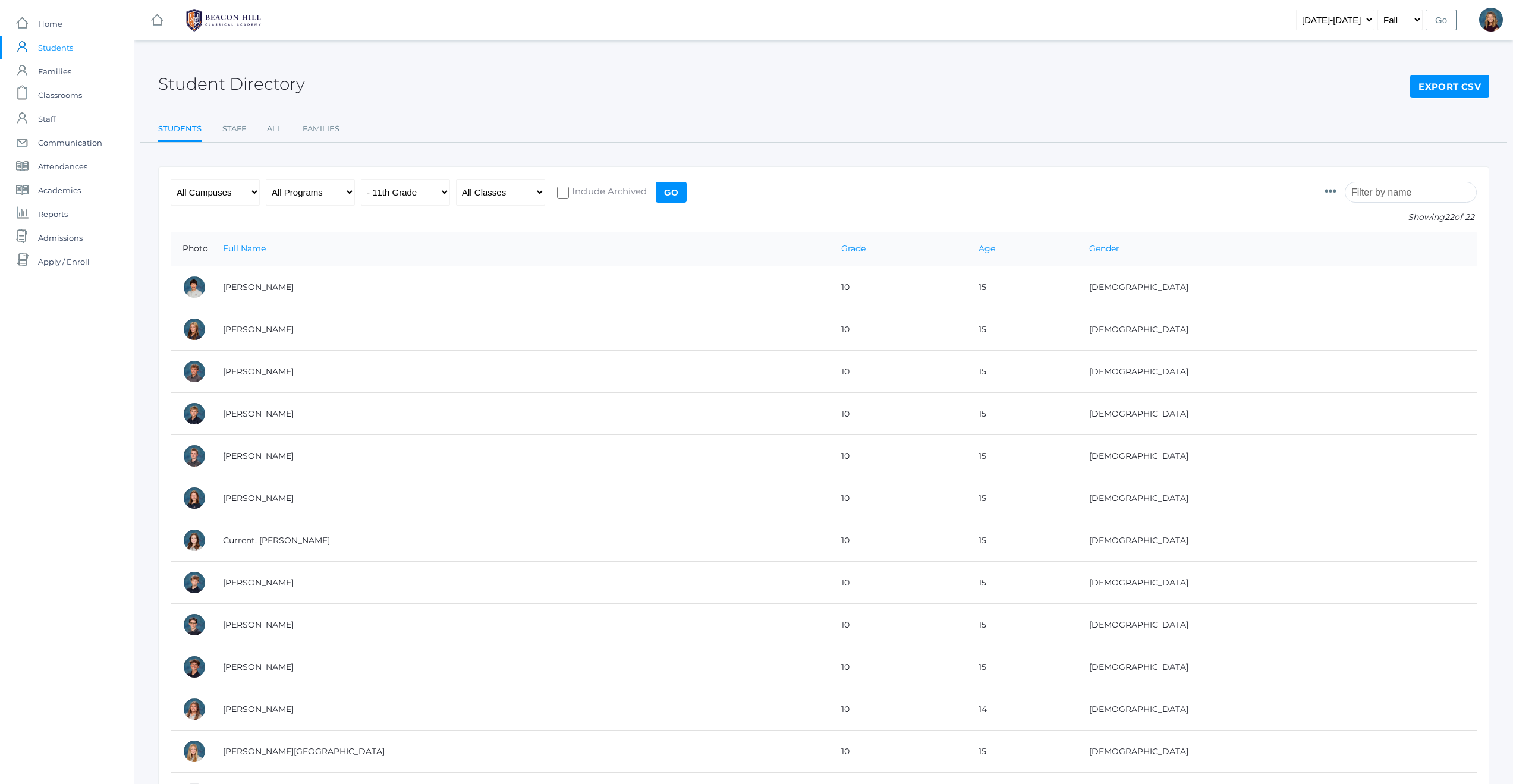
click at [672, 190] on input "Go" at bounding box center [671, 192] width 31 height 21
click at [443, 191] on select "All Grades Grammar - Kindergarten - 1st Grade - 2nd Grade - 3rd Grade - 4th Gra…" at bounding box center [405, 192] width 89 height 27
select select "12"
click at [669, 194] on input "Go" at bounding box center [671, 192] width 31 height 21
click at [1367, 20] on select "[DATE]-[DATE] [DATE]-[DATE] [DATE]-[DATE] [DATE]-[DATE] [DATE]-[DATE] [DATE]-[D…" at bounding box center [1335, 20] width 78 height 21
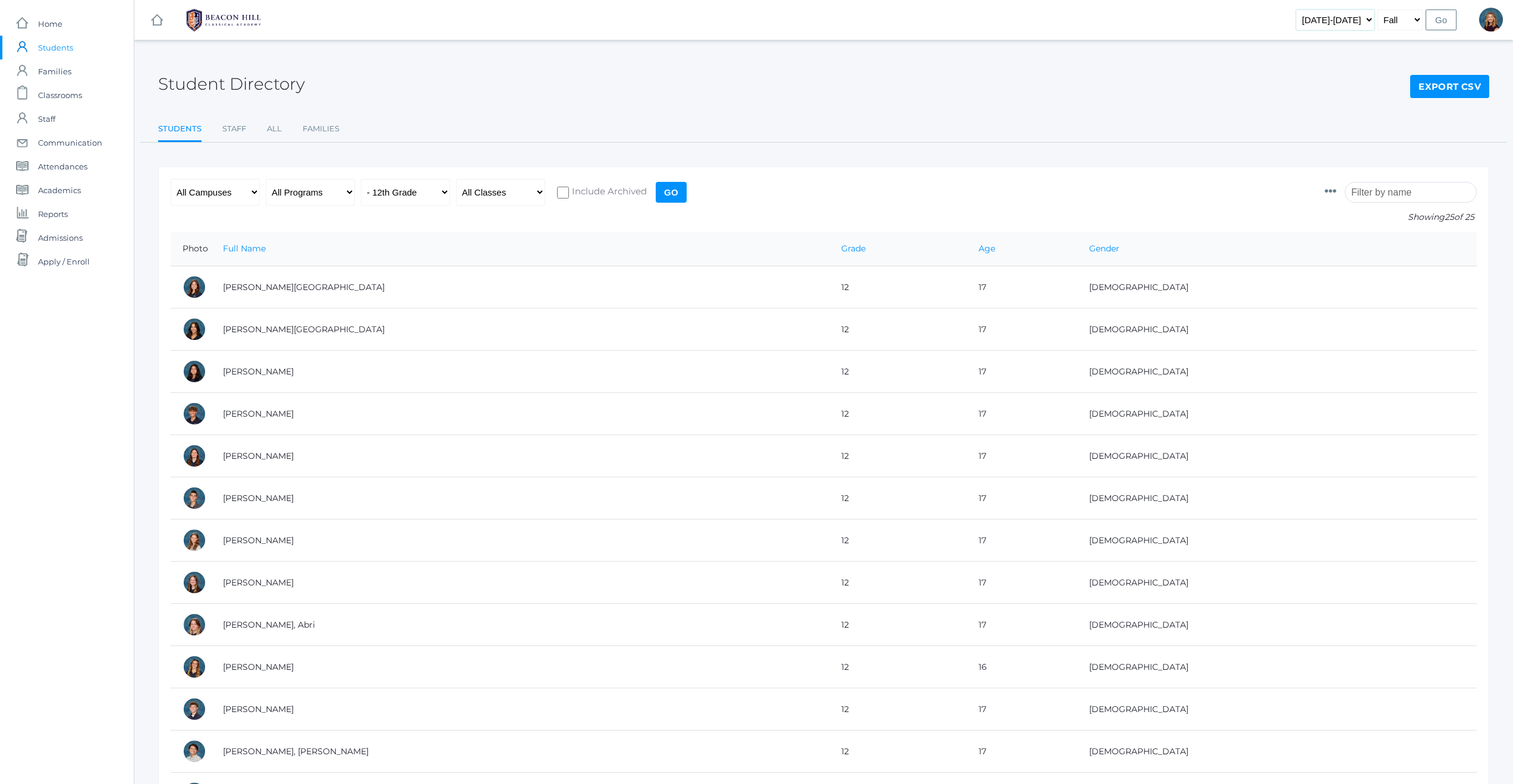
select select "[DATE]-[DATE]"
click at [1417, 18] on select "Fall Spring" at bounding box center [1400, 20] width 45 height 21
select select "2"
click at [1446, 20] on input "Go" at bounding box center [1441, 20] width 31 height 21
click at [671, 192] on input "Go" at bounding box center [671, 192] width 31 height 21
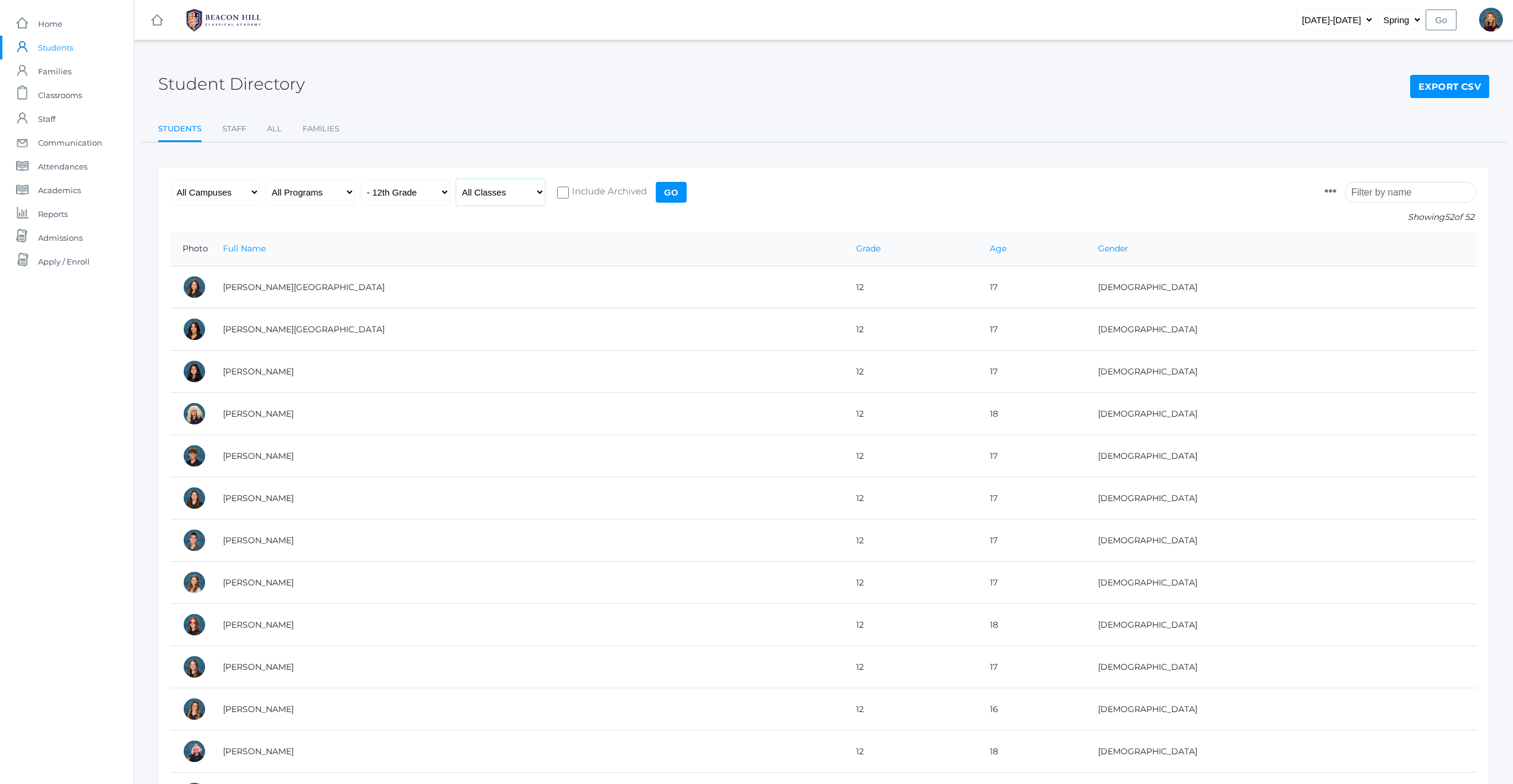
click at [540, 193] on select "All Classes Grammar - *KIND - Kindergarten AM - *KIND - Kindergarten PM - *KNDC…" at bounding box center [501, 192] width 89 height 27
click at [424, 192] on select "All Grades Grammar - Kindergarten - 1st Grade - 2nd Grade - 3rd Grade - 4th Gra…" at bounding box center [405, 192] width 89 height 27
click at [518, 191] on select "All Classes Grammar - *KIND - Kindergarten AM - *KIND - Kindergarten PM - *KNDC…" at bounding box center [501, 192] width 89 height 27
click at [669, 191] on input "Go" at bounding box center [671, 192] width 31 height 21
click at [347, 191] on select "All Programs Full-Time Collaborative 4-Day Affiliate" at bounding box center [311, 192] width 89 height 27
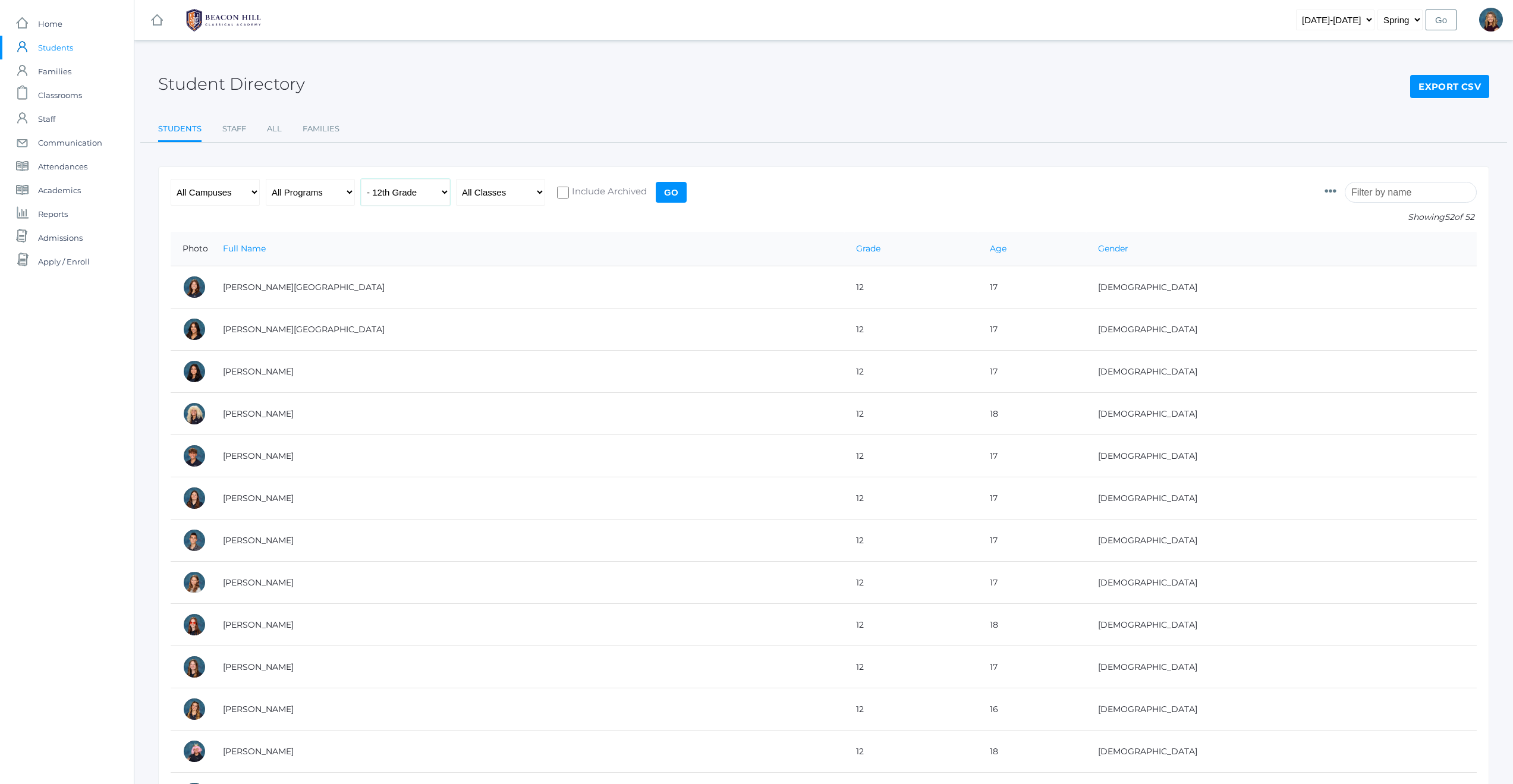
click at [446, 192] on select "All Grades Grammar - Kindergarten - 1st Grade - 2nd Grade - 3rd Grade - 4th Gra…" at bounding box center [405, 192] width 89 height 27
click at [541, 191] on select "All Classes Grammar - *KIND - Kindergarten AM - *KIND - Kindergarten PM - *KNDC…" at bounding box center [501, 192] width 89 height 27
select select "1910"
click at [671, 192] on input "Go" at bounding box center [671, 192] width 31 height 21
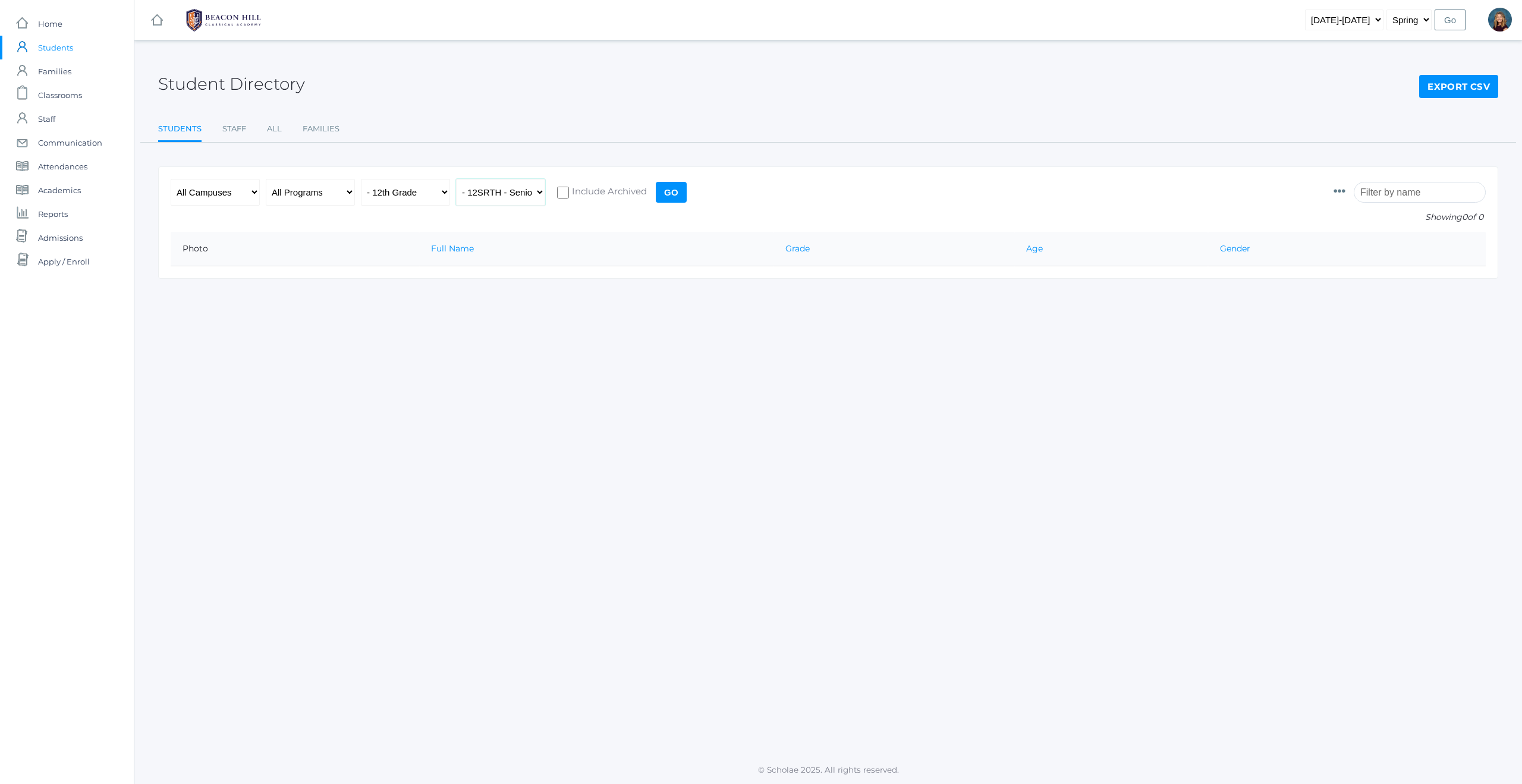
click at [538, 191] on select "All Classes Grammar - *KIND - Kindergarten AM - *KIND - Kindergarten PM - *KNDC…" at bounding box center [501, 192] width 89 height 27
select select "1768"
click at [663, 191] on input "Go" at bounding box center [671, 192] width 31 height 21
click at [535, 192] on select "All Classes Grammar - *KIND - Kindergarten AM - *KIND - Kindergarten PM - *KNDC…" at bounding box center [501, 192] width 89 height 27
select select "1770"
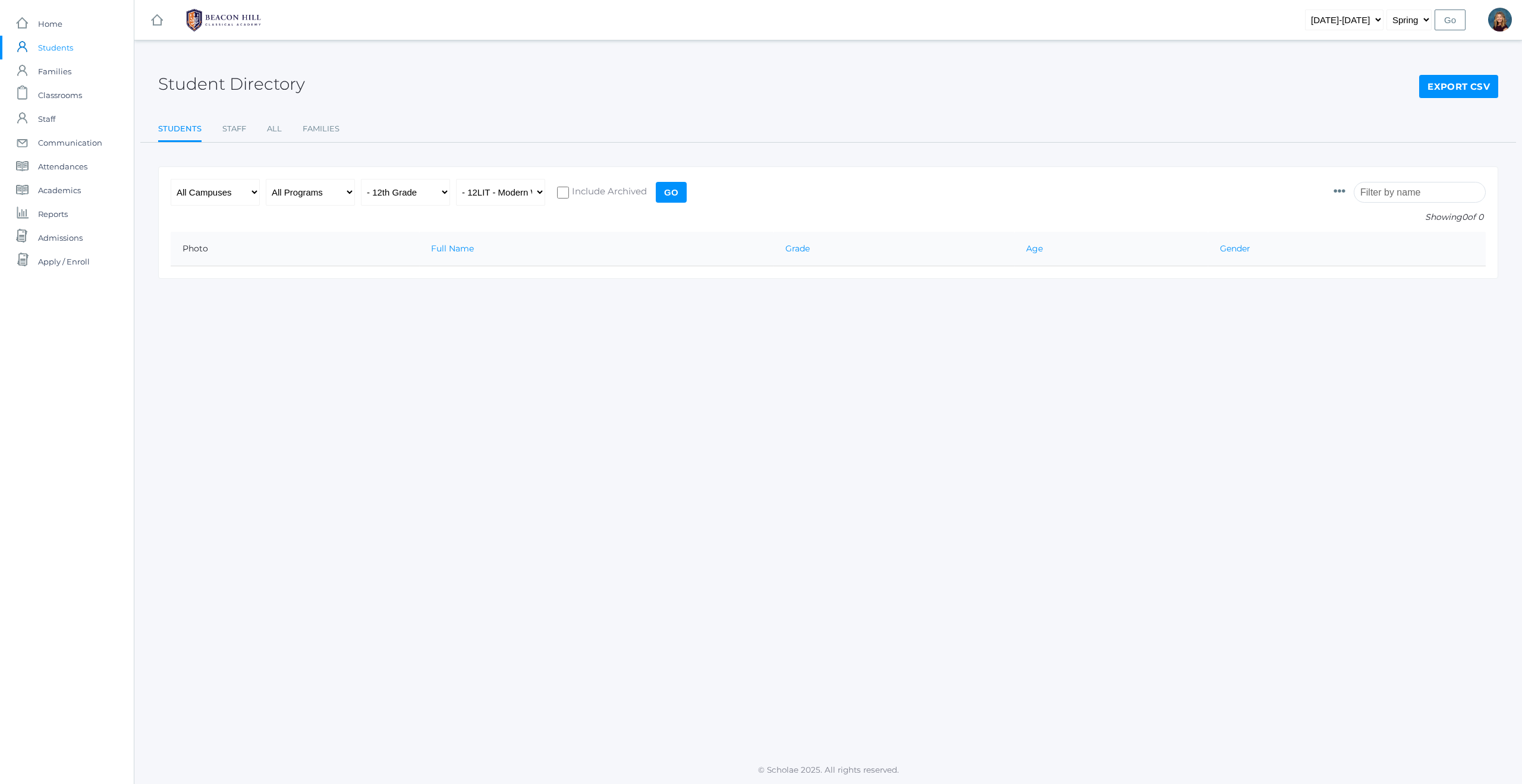
click at [666, 192] on input "Go" at bounding box center [671, 192] width 31 height 21
click at [535, 191] on select "All Classes Grammar - *KIND - Kindergarten AM - *KIND - Kindergarten PM - *KNDC…" at bounding box center [501, 192] width 89 height 27
select select "1773"
click at [673, 191] on input "Go" at bounding box center [671, 192] width 31 height 21
click at [537, 192] on select "All Classes Grammar - *KIND - Kindergarten AM - *KIND - Kindergarten PM - *KNDC…" at bounding box center [501, 192] width 89 height 27
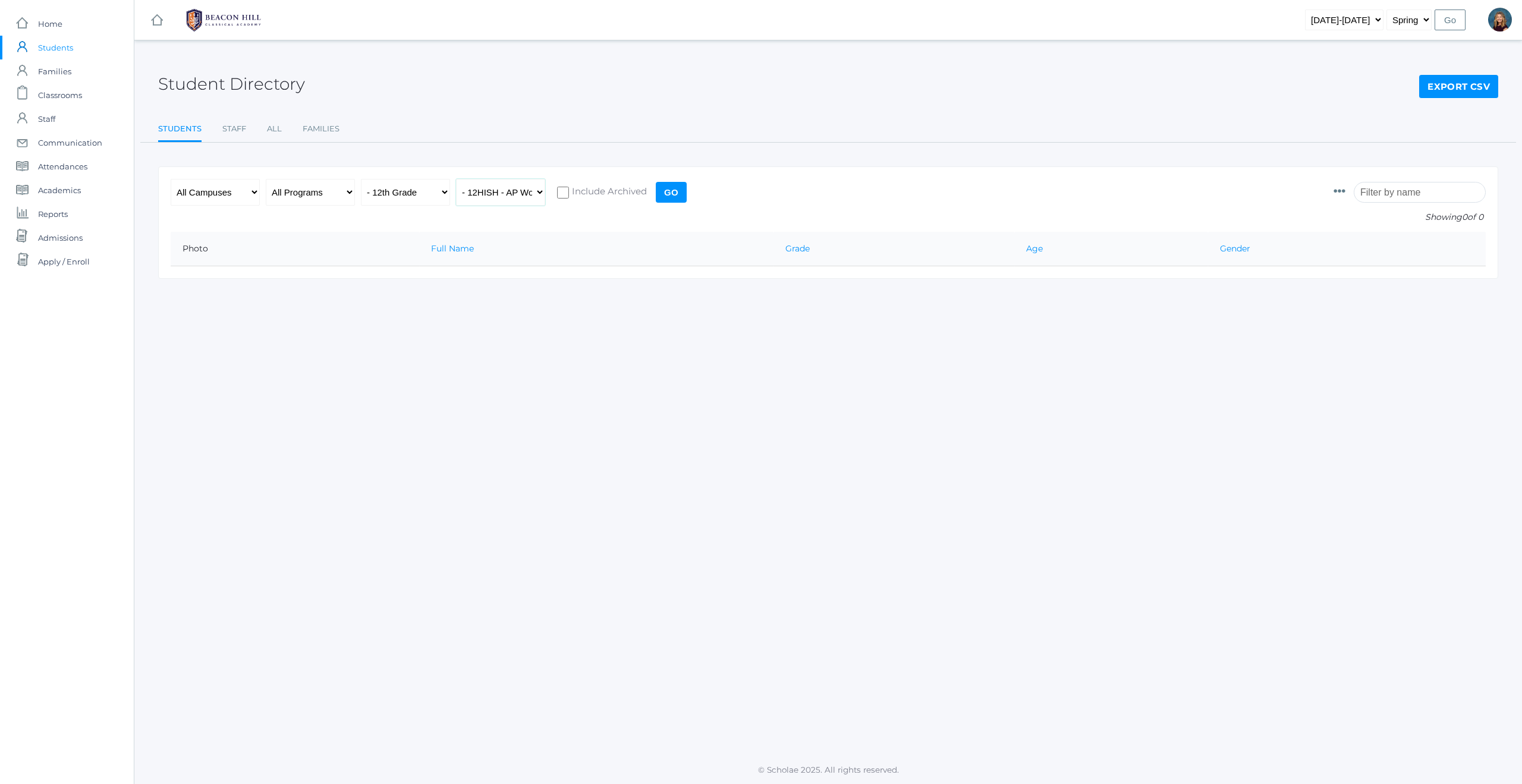
select select "1771"
click at [664, 195] on input "Go" at bounding box center [671, 192] width 31 height 21
click at [541, 194] on select "All Classes Grammar - *KIND - Kindergarten AM - *KIND - Kindergarten PM - *KNDC…" at bounding box center [501, 192] width 89 height 27
select select "1767"
click at [675, 194] on input "Go" at bounding box center [671, 192] width 31 height 21
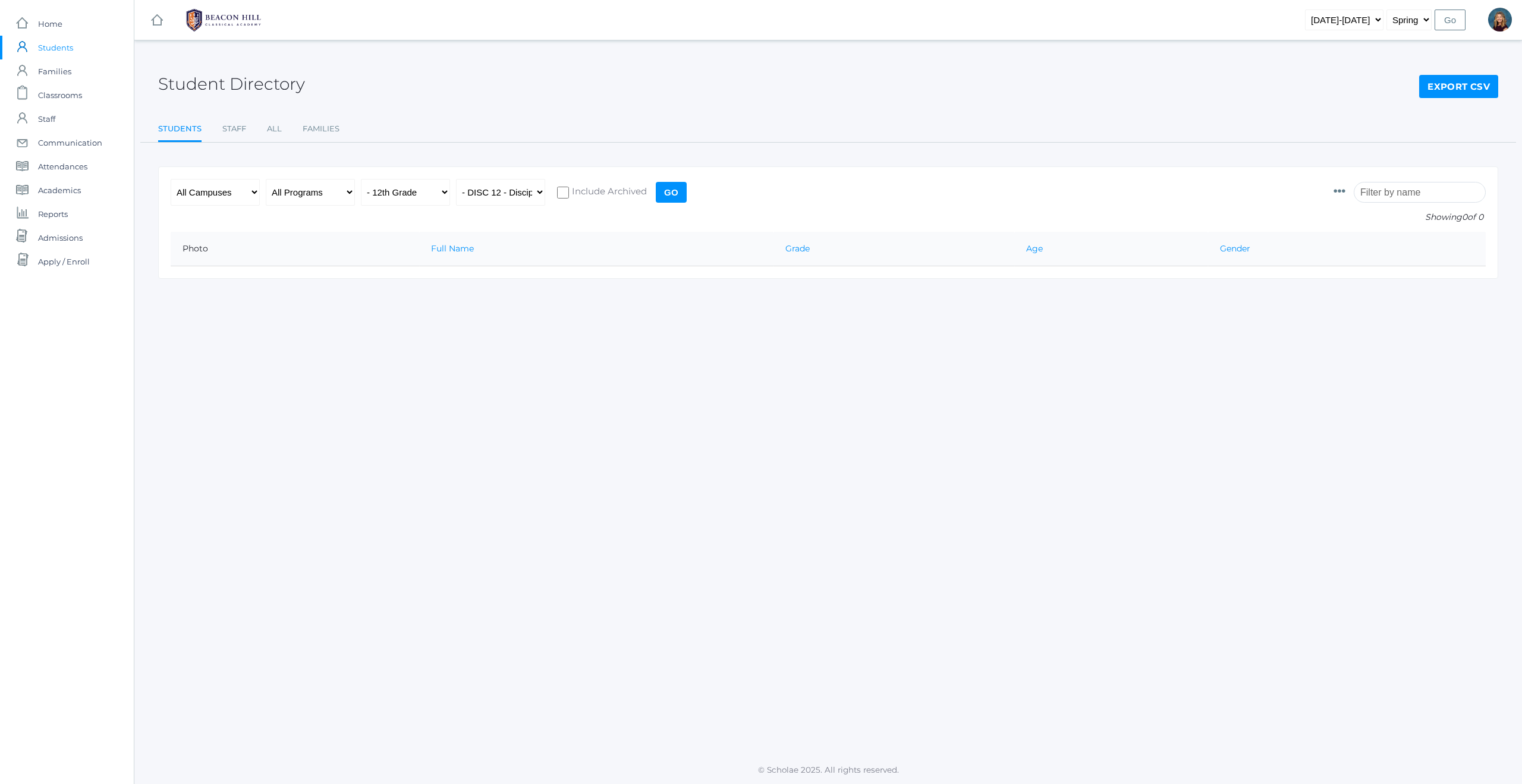
click at [674, 194] on input "Go" at bounding box center [671, 192] width 31 height 21
click at [539, 194] on select "All Classes Grammar - *KIND - Kindergarten AM - *KIND - Kindergarten PM - *KNDC…" at bounding box center [501, 192] width 89 height 27
click at [537, 190] on select "All Classes Grammar - *KIND - Kindergarten AM - *KIND - Kindergarten PM - *KNDC…" at bounding box center [501, 192] width 89 height 27
select select "any"
click at [669, 191] on input "Go" at bounding box center [671, 192] width 31 height 21
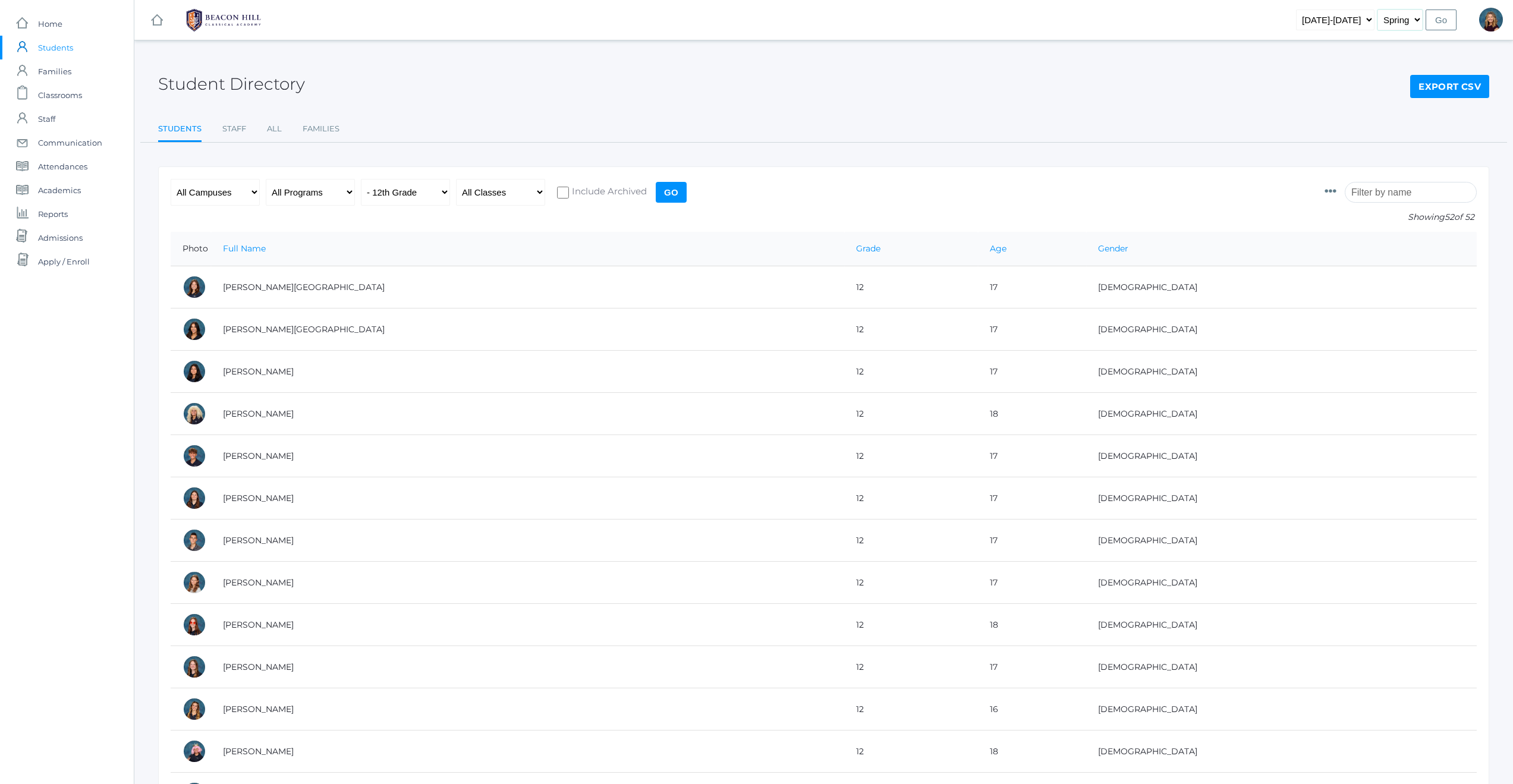
click at [1418, 20] on select "Fall Spring" at bounding box center [1400, 20] width 45 height 21
select select "1"
click at [1444, 22] on input "Go" at bounding box center [1441, 20] width 31 height 21
click at [252, 190] on select "All Campuses Upper Campus Lower Campus" at bounding box center [215, 192] width 89 height 27
select select "upper"
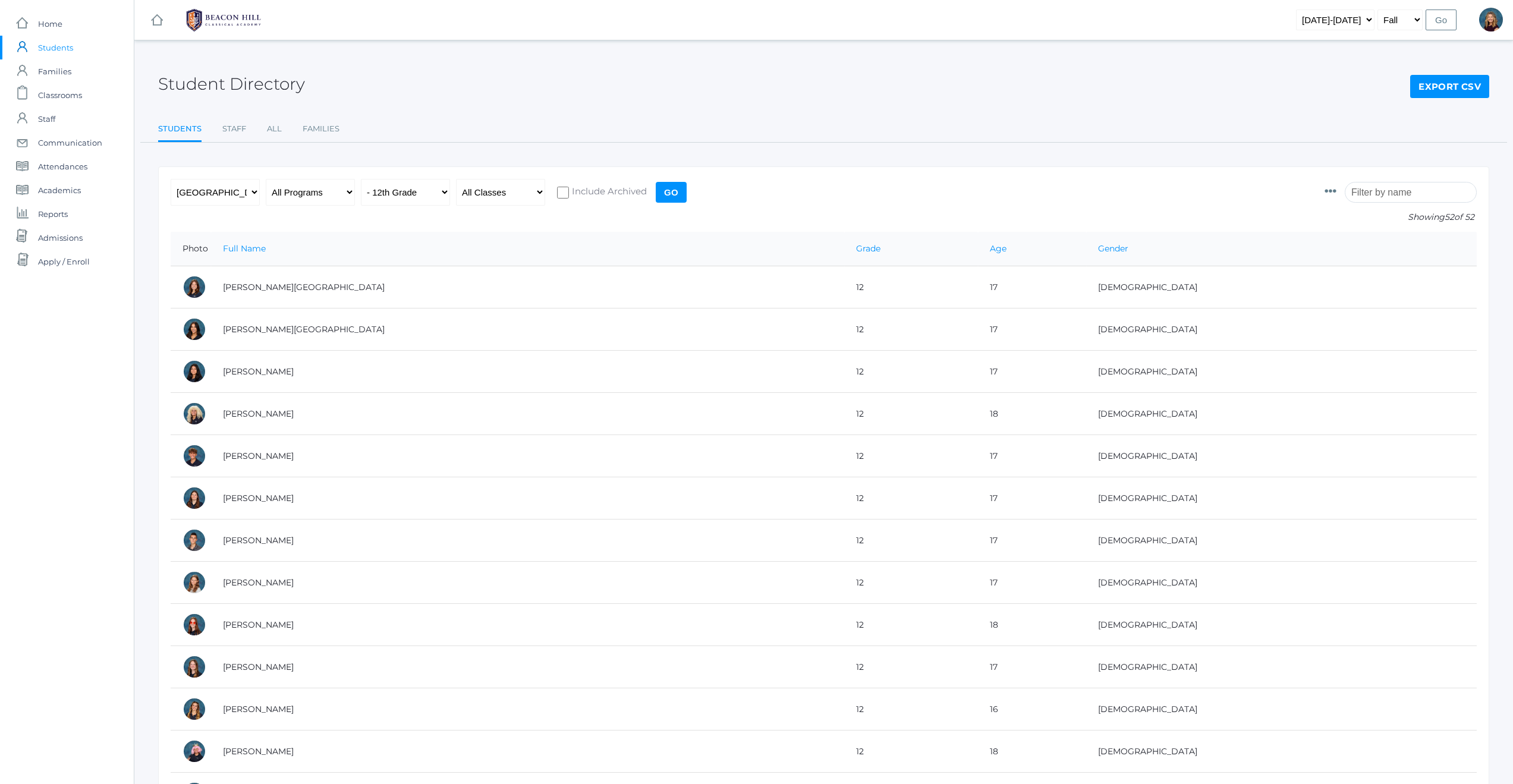
click at [668, 192] on input "Go" at bounding box center [671, 192] width 31 height 21
click at [418, 191] on select "All Grades Grammar - Kindergarten - 1st Grade - 2nd Grade - 3rd Grade - 4th Gra…" at bounding box center [405, 192] width 89 height 27
click at [504, 194] on select "All Classes Grammar - *KIND - Kindergarten AM - *KIND - Kindergarten PM - *KNDC…" at bounding box center [501, 192] width 89 height 27
click at [675, 191] on input "Go" at bounding box center [671, 192] width 31 height 21
click at [222, 194] on select "All Campuses Upper Campus Lower Campus" at bounding box center [215, 192] width 89 height 27
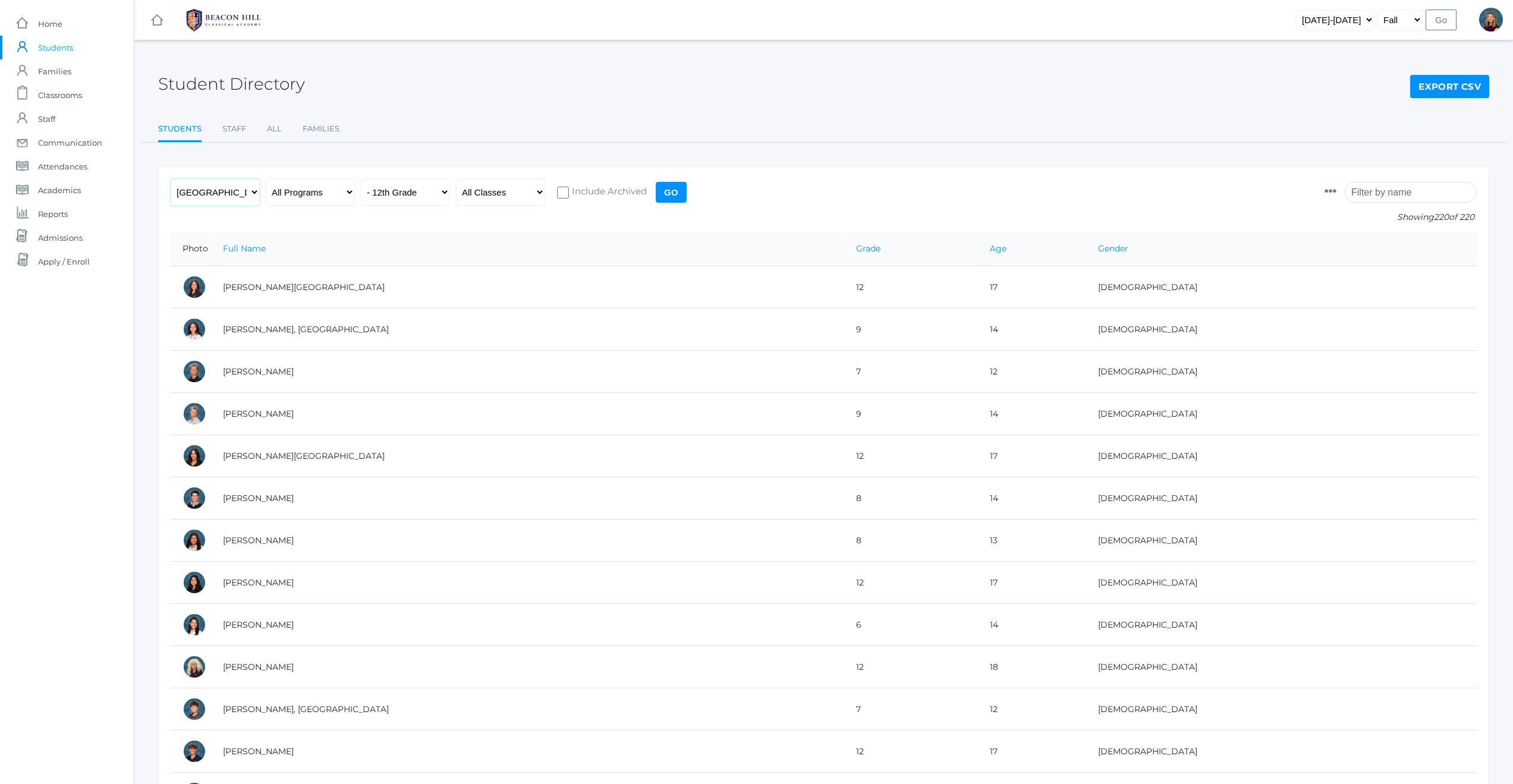
select select "any"
click at [669, 194] on input "Go" at bounding box center [671, 192] width 31 height 21
click at [1441, 20] on input "Go" at bounding box center [1441, 20] width 31 height 21
click at [403, 192] on select "All Grades Grammar - Kindergarten - 1st Grade - 2nd Grade - 3rd Grade - 4th Gra…" at bounding box center [405, 192] width 89 height 27
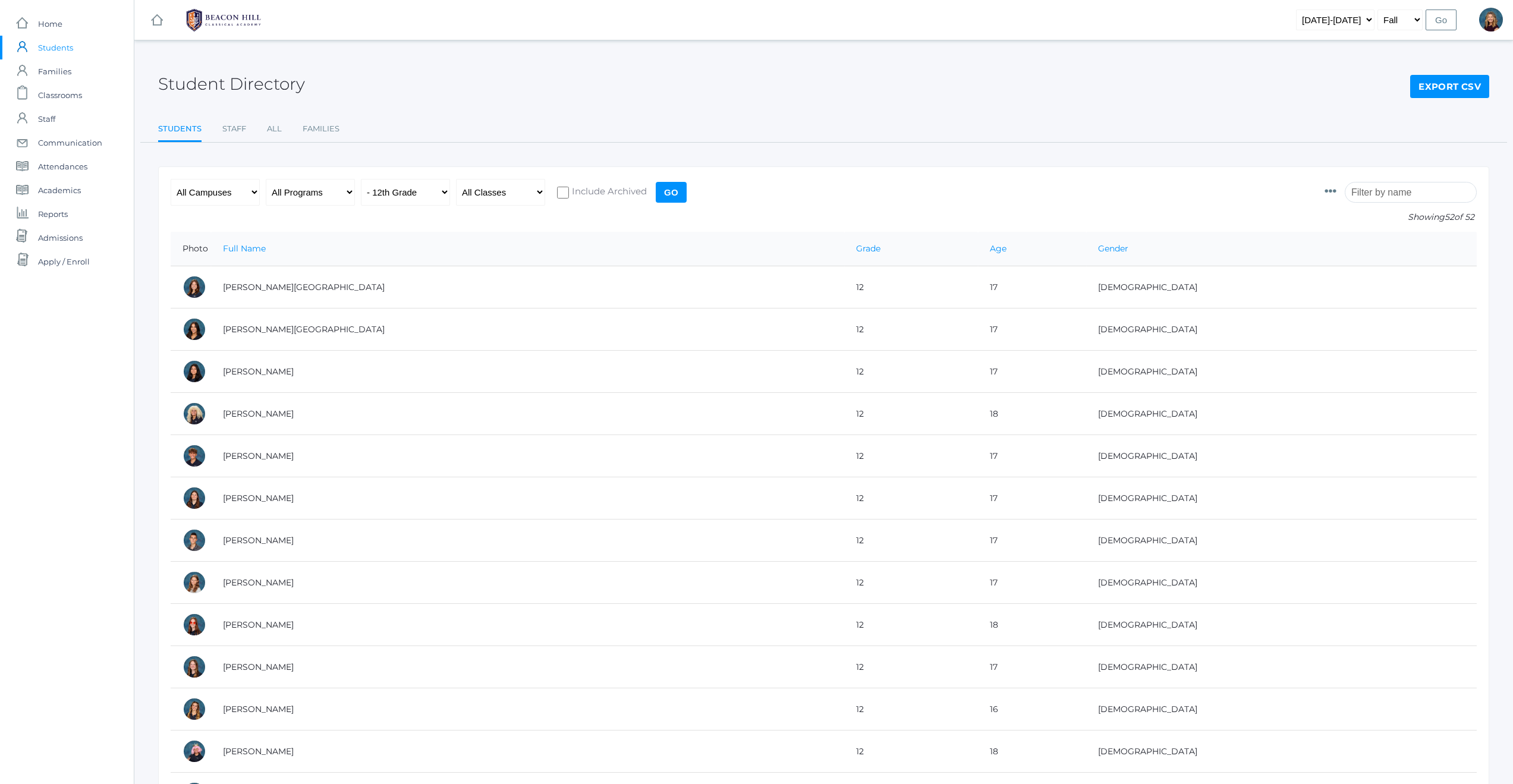
click at [669, 193] on input "Go" at bounding box center [671, 192] width 31 height 21
click at [1367, 18] on select "2019-2020 2020-2021 2021-2022 2022-2023 2023-2024 2024-2025 2025-2026" at bounding box center [1335, 20] width 78 height 21
select select "[DATE]-[DATE]"
click at [1434, 21] on input "Go" at bounding box center [1441, 20] width 31 height 21
click at [1436, 20] on input "Go" at bounding box center [1441, 20] width 31 height 21
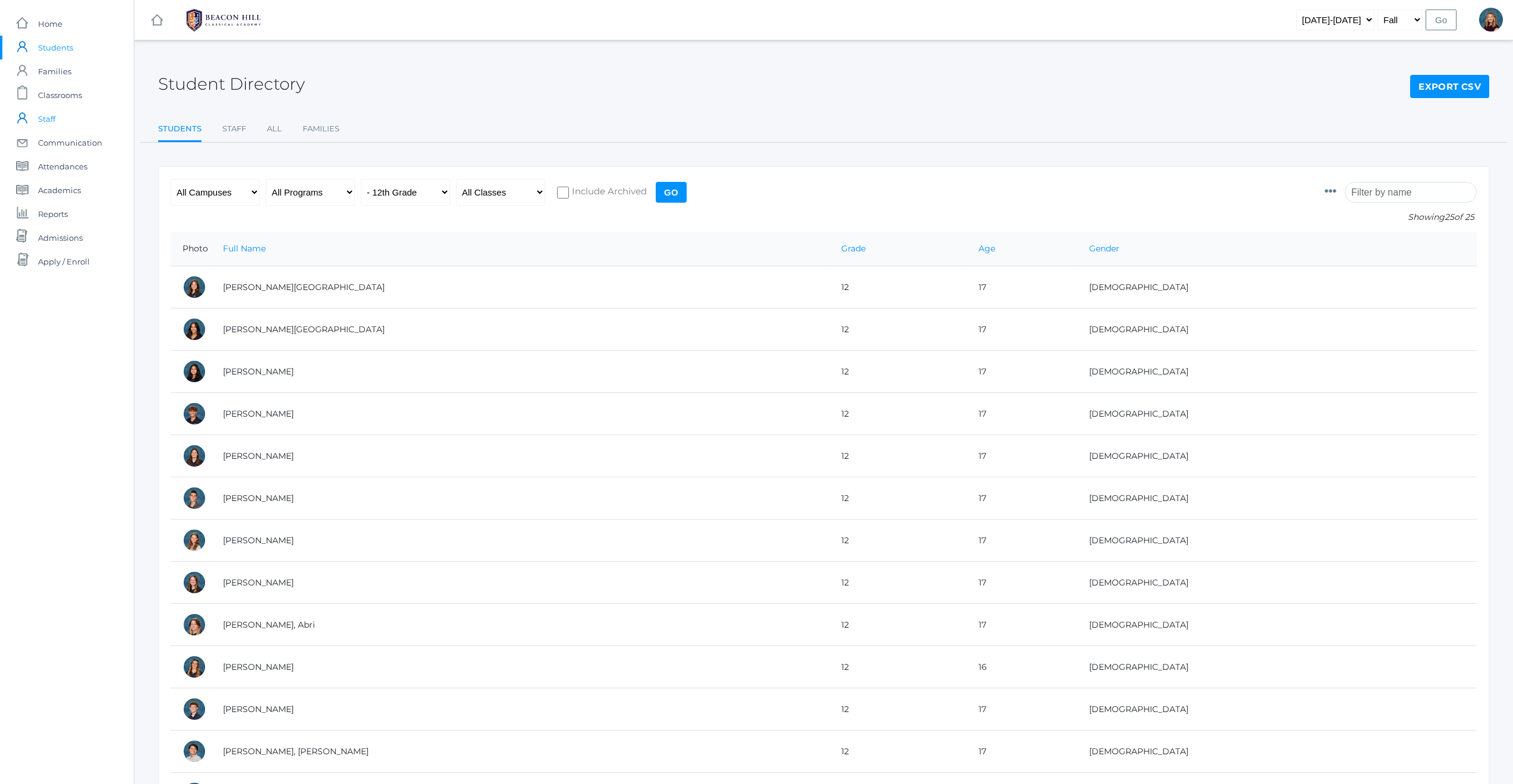
click at [50, 118] on span "Staff" at bounding box center [47, 119] width 17 height 24
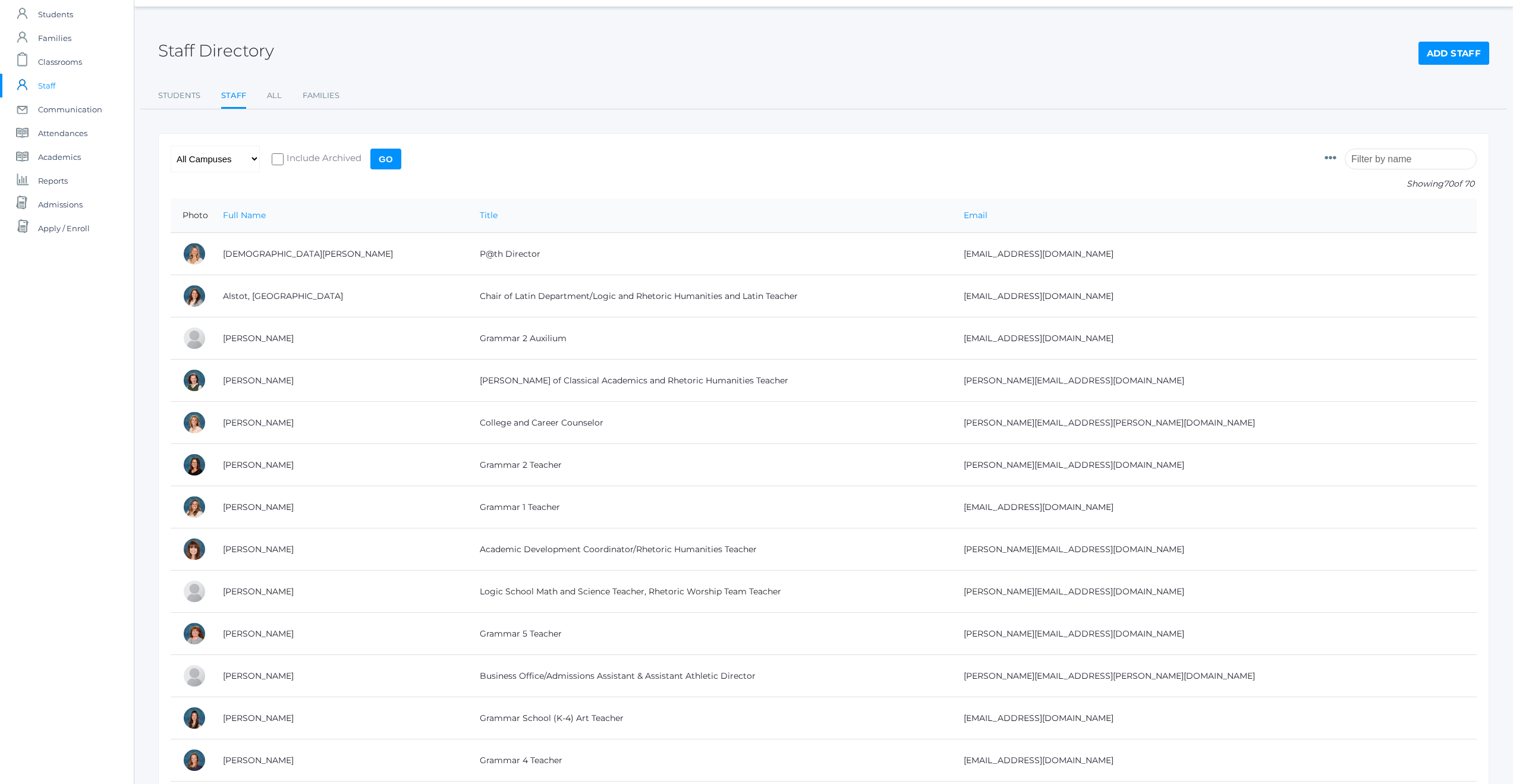
scroll to position [33, 0]
